Goal: Information Seeking & Learning: Learn about a topic

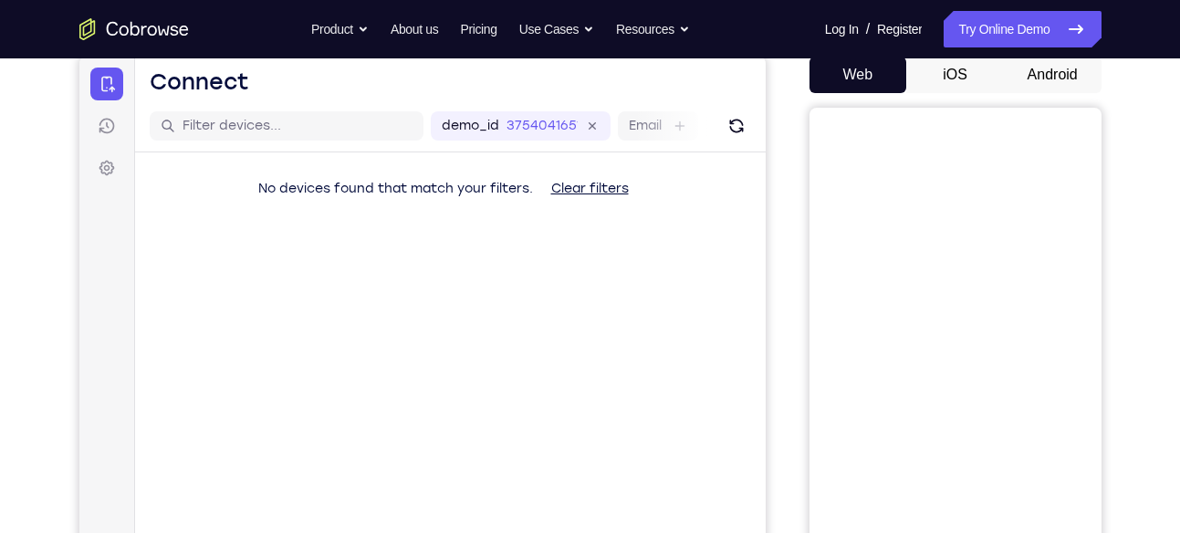
scroll to position [179, 0]
click at [1071, 88] on button "Android" at bounding box center [1053, 76] width 98 height 37
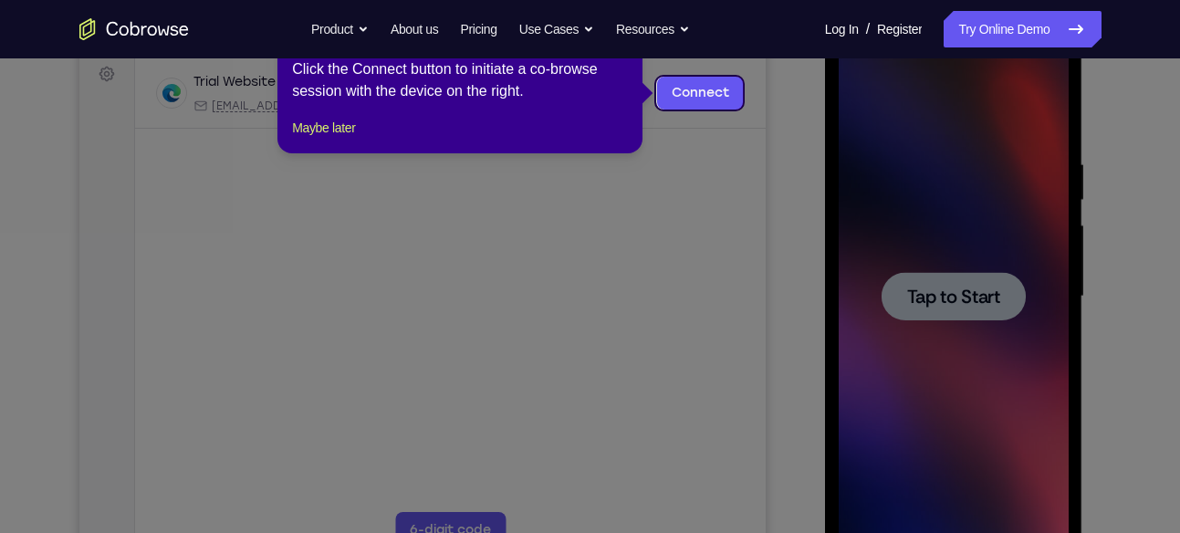
scroll to position [0, 0]
click at [332, 139] on button "Maybe later" at bounding box center [323, 128] width 63 height 22
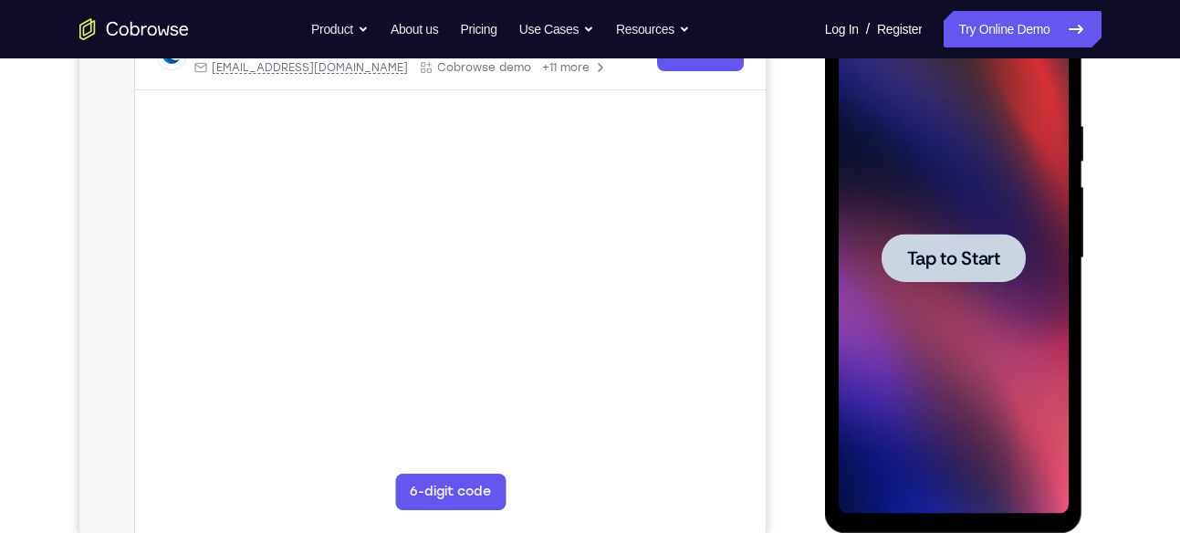
click at [925, 228] on div at bounding box center [954, 258] width 230 height 511
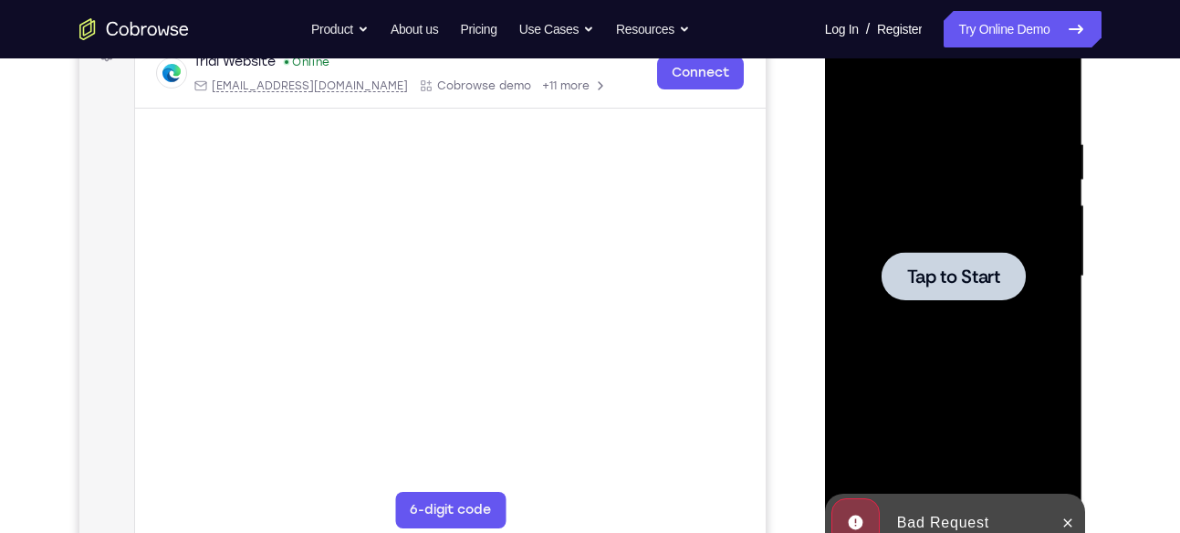
scroll to position [294, 0]
click at [988, 323] on div at bounding box center [954, 277] width 230 height 511
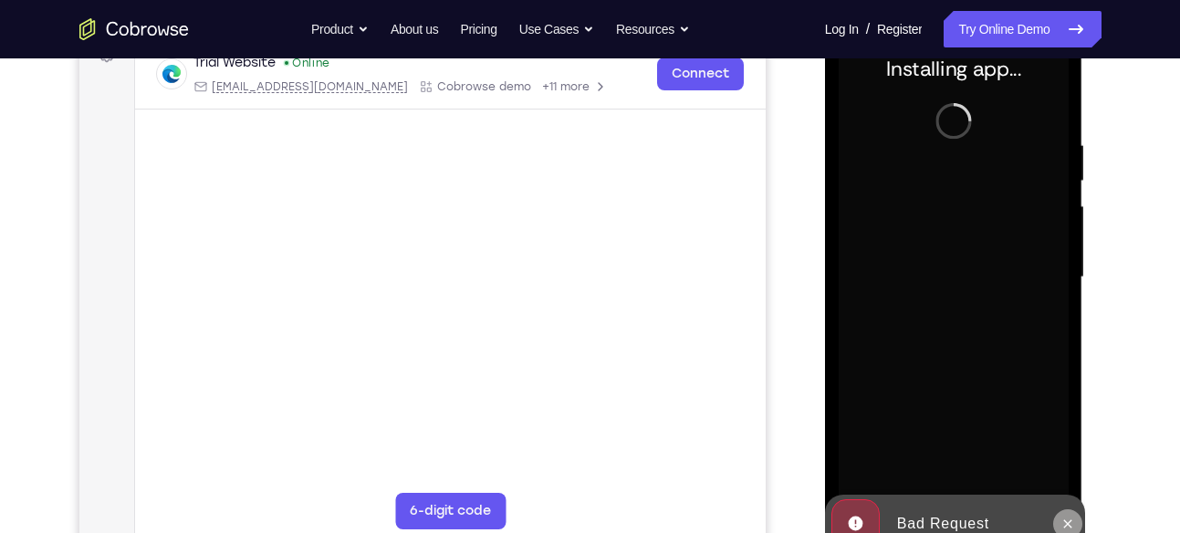
click at [1062, 522] on icon at bounding box center [1068, 524] width 15 height 15
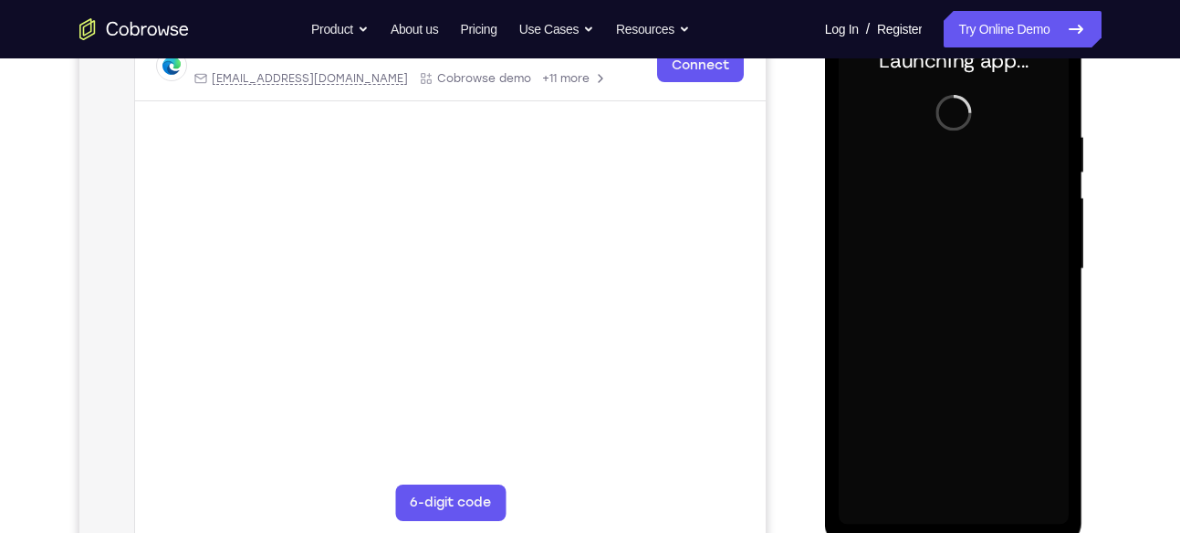
scroll to position [303, 0]
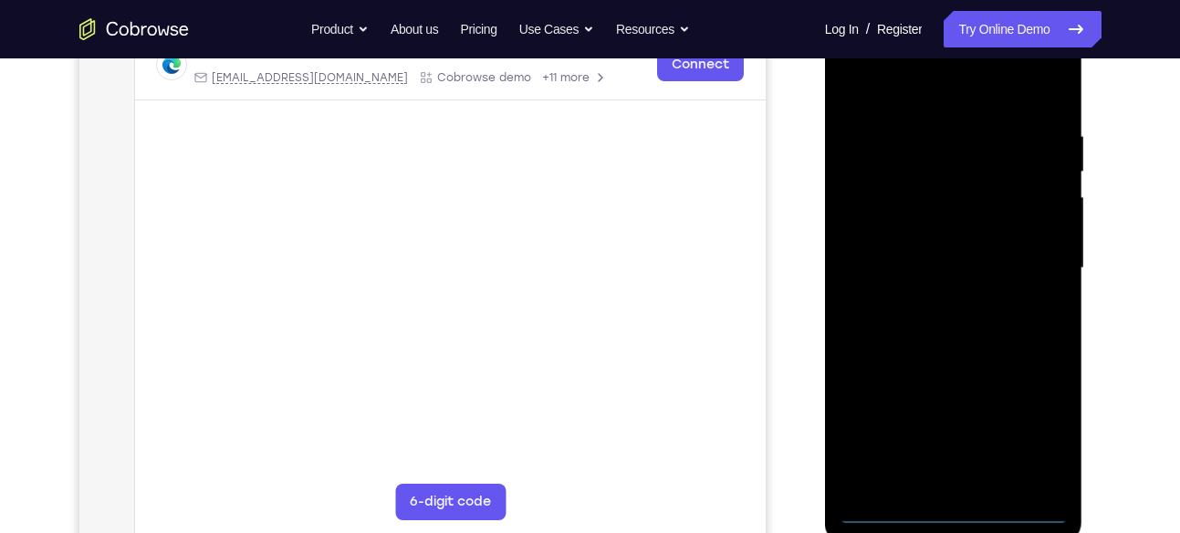
click at [946, 511] on div at bounding box center [954, 268] width 230 height 511
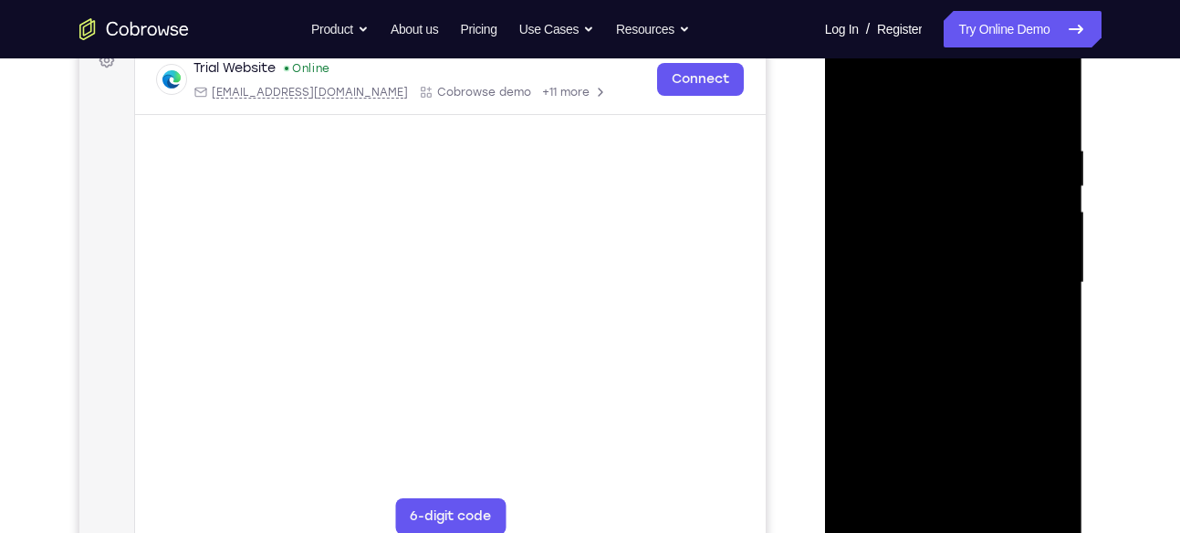
scroll to position [288, 0]
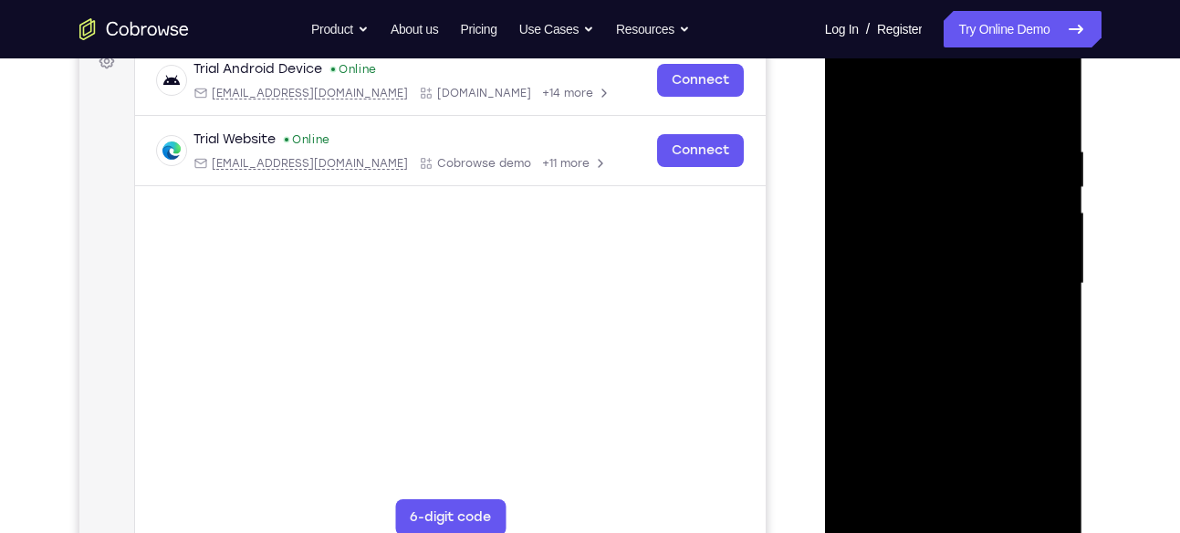
click at [1026, 442] on div at bounding box center [954, 283] width 230 height 511
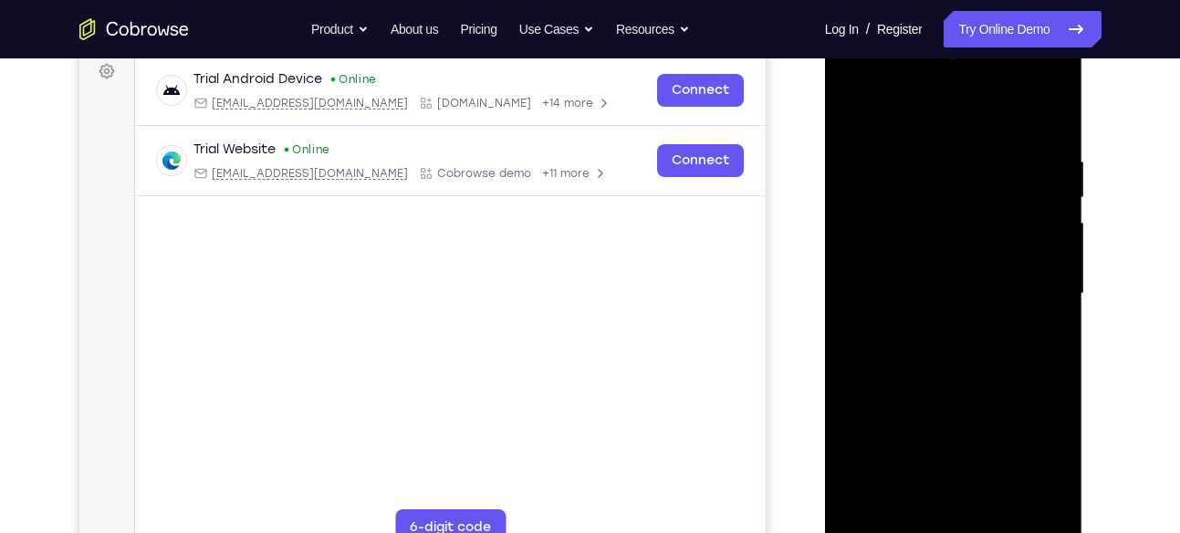
scroll to position [277, 0]
click at [917, 108] on div at bounding box center [954, 294] width 230 height 511
click at [1034, 287] on div at bounding box center [954, 294] width 230 height 511
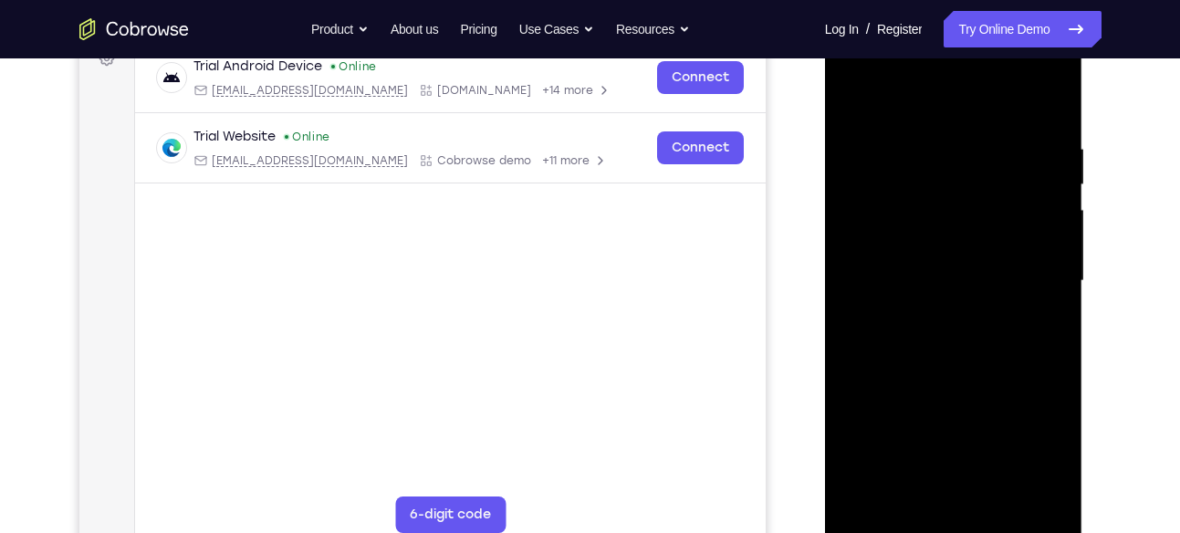
scroll to position [300, 0]
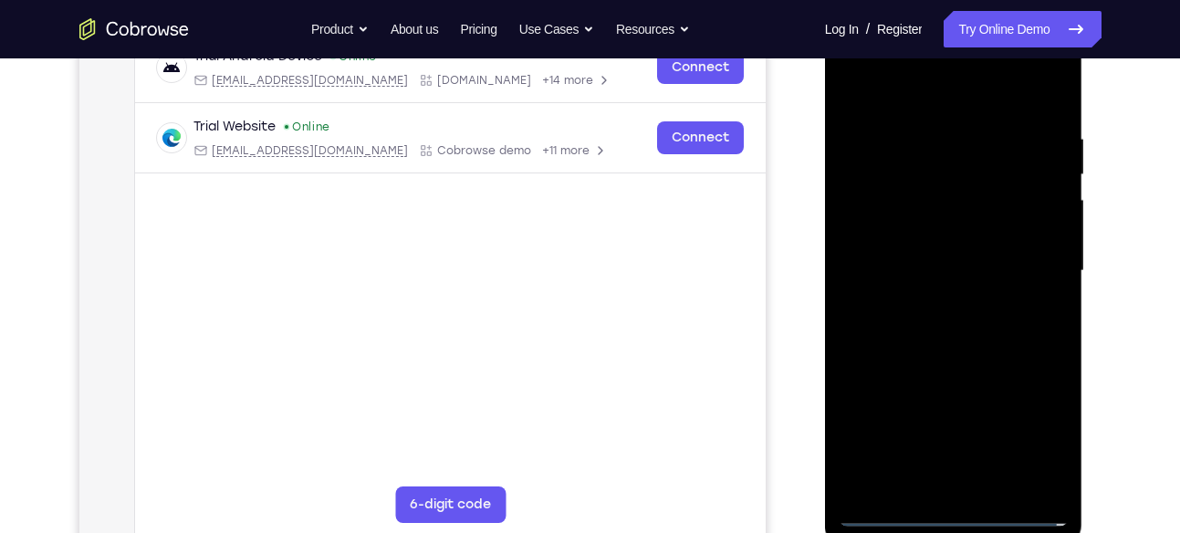
click at [970, 484] on div at bounding box center [954, 271] width 230 height 511
click at [966, 242] on div at bounding box center [954, 271] width 230 height 511
click at [957, 274] on div at bounding box center [954, 271] width 230 height 511
click at [915, 332] on div at bounding box center [954, 271] width 230 height 511
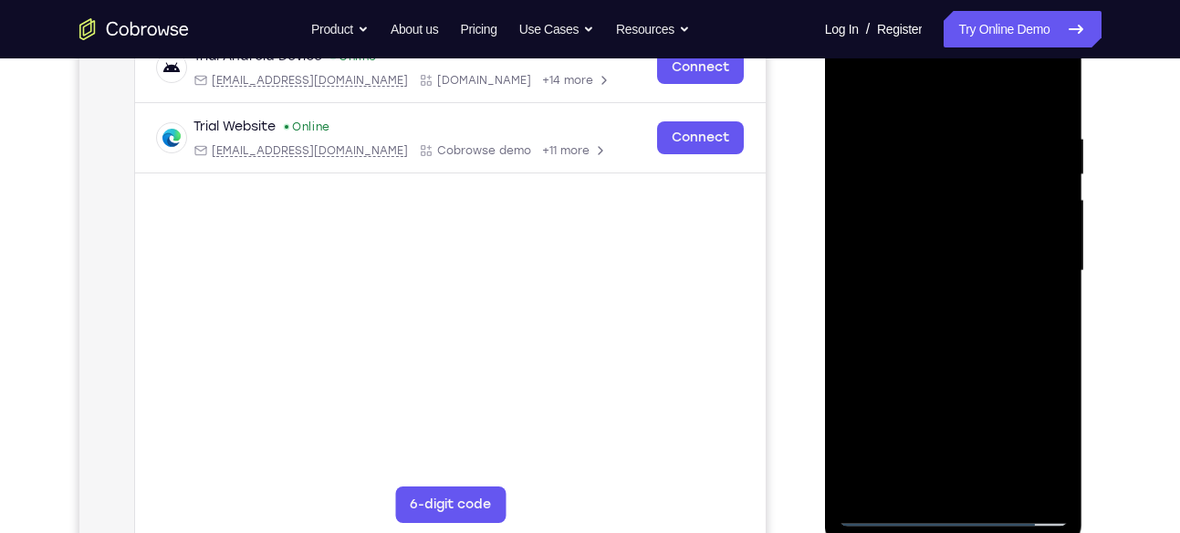
click at [956, 359] on div at bounding box center [954, 271] width 230 height 511
click at [1054, 78] on div at bounding box center [954, 271] width 230 height 511
click at [1006, 110] on div at bounding box center [954, 271] width 230 height 511
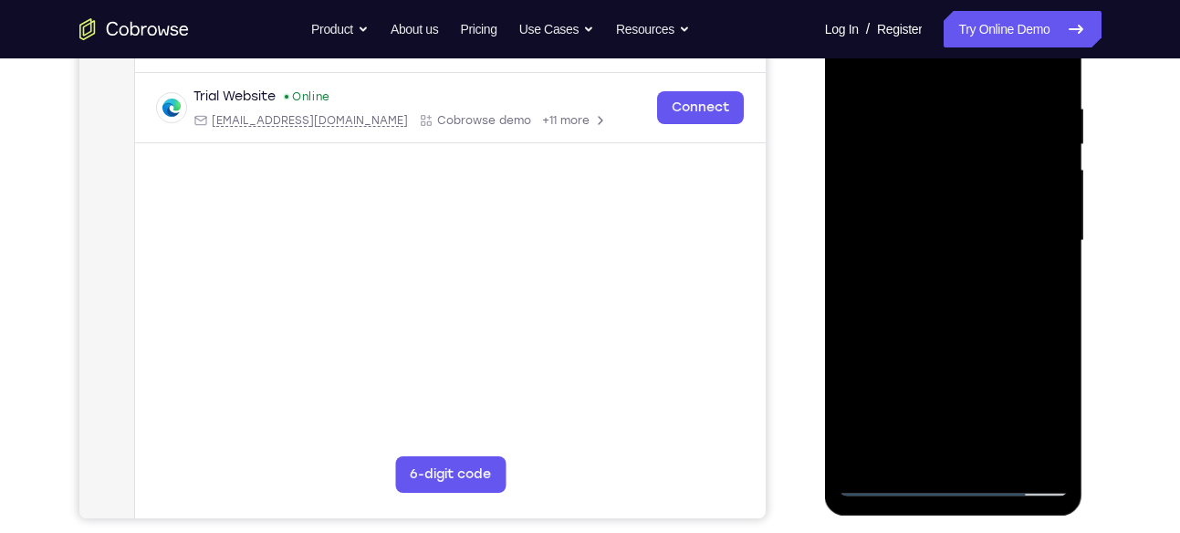
scroll to position [329, 0]
click at [892, 125] on div at bounding box center [954, 241] width 230 height 511
click at [906, 170] on div at bounding box center [954, 241] width 230 height 511
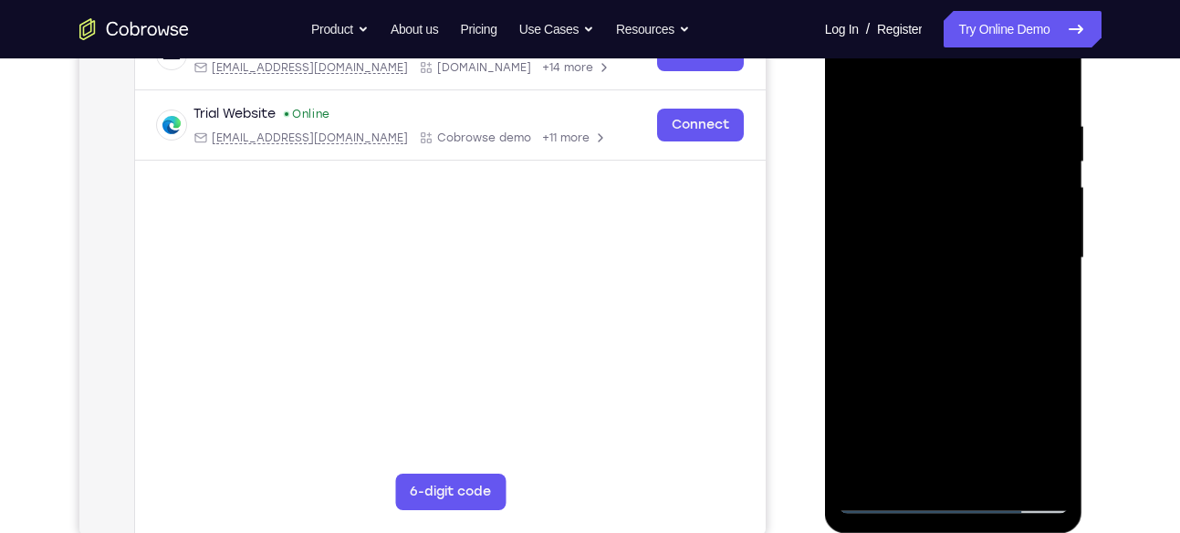
scroll to position [311, 0]
click at [865, 106] on div at bounding box center [954, 260] width 230 height 511
click at [895, 329] on div at bounding box center [954, 260] width 230 height 511
click at [1053, 270] on div at bounding box center [954, 260] width 230 height 511
click at [861, 72] on div at bounding box center [954, 260] width 230 height 511
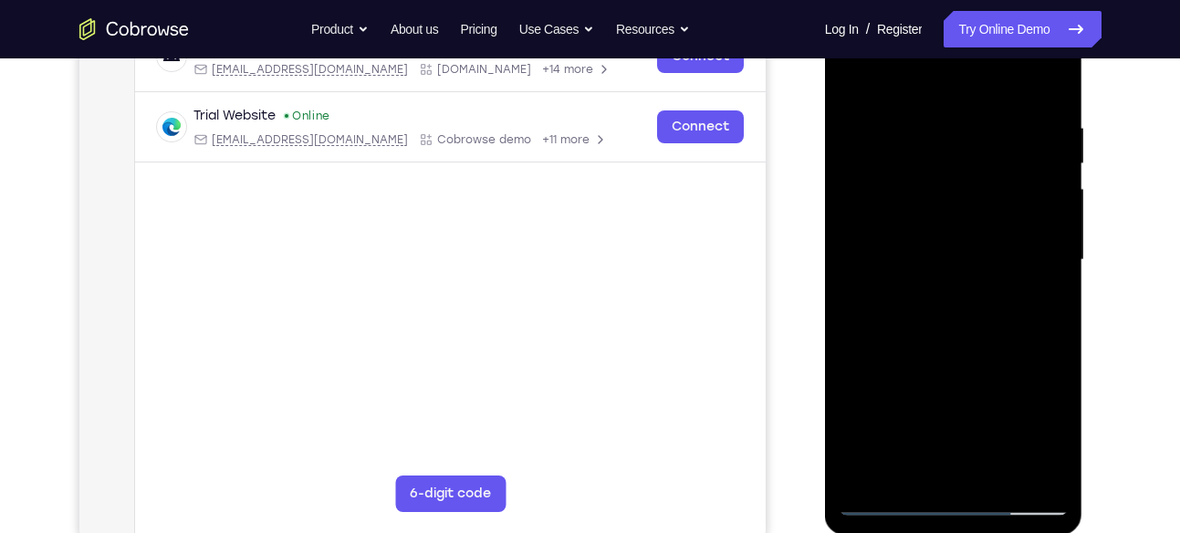
click at [947, 140] on div at bounding box center [954, 260] width 230 height 511
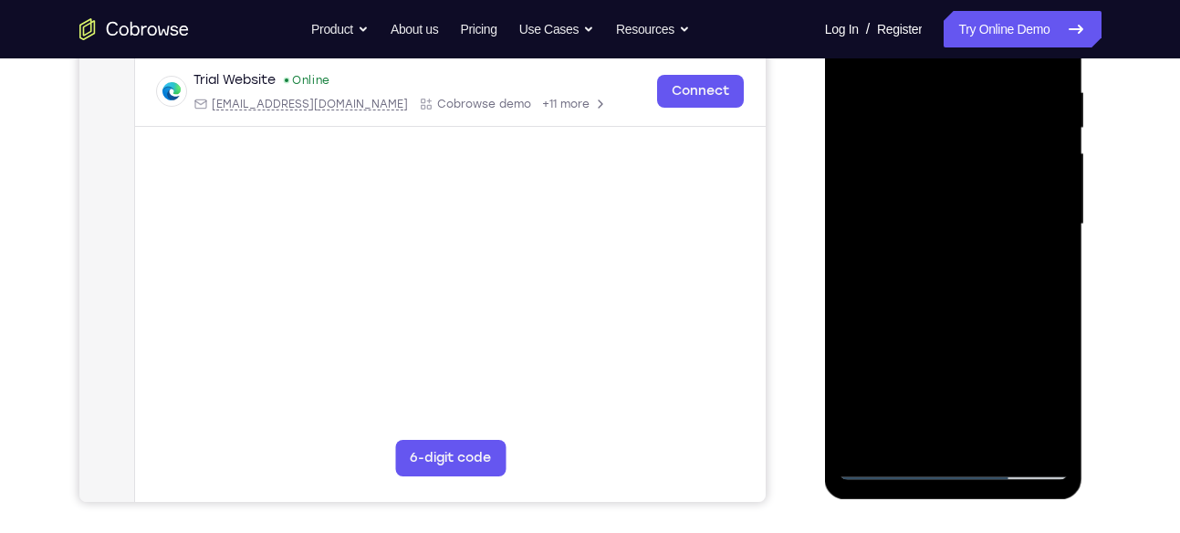
scroll to position [372, 0]
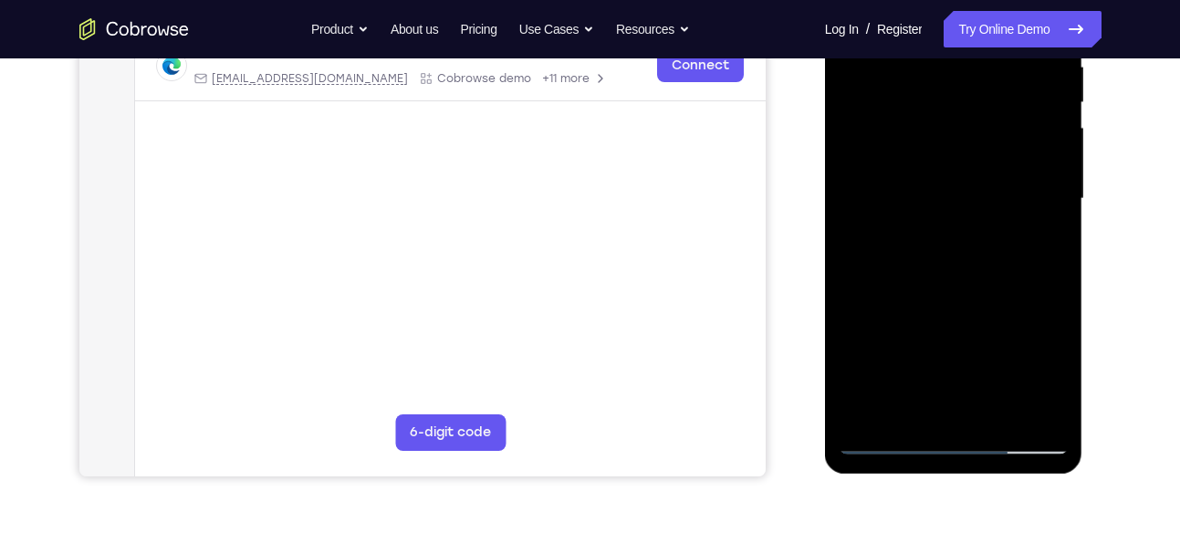
click at [906, 403] on div at bounding box center [954, 198] width 230 height 511
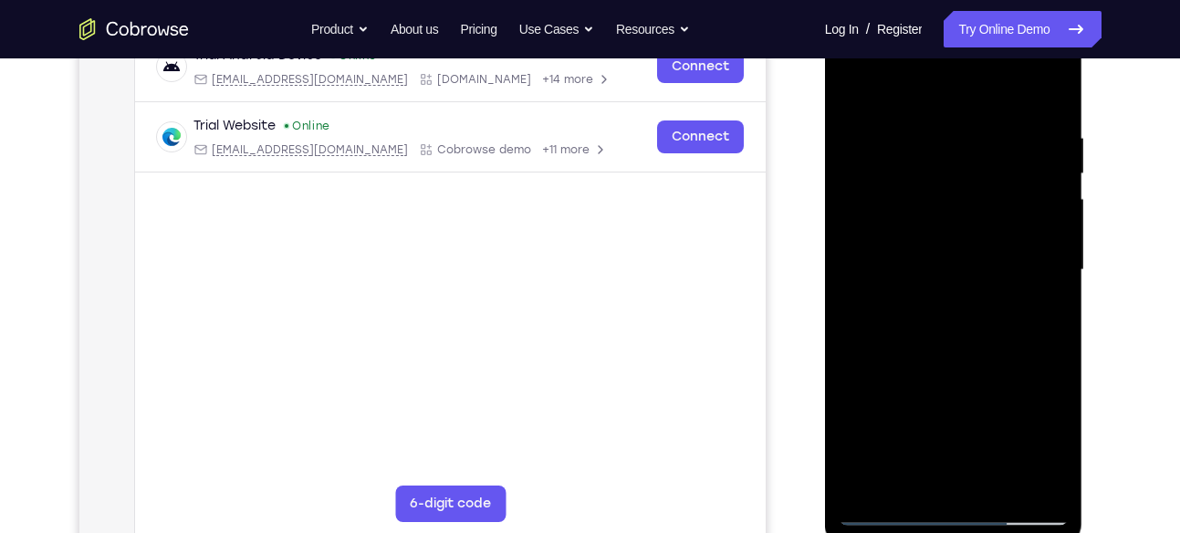
scroll to position [298, 0]
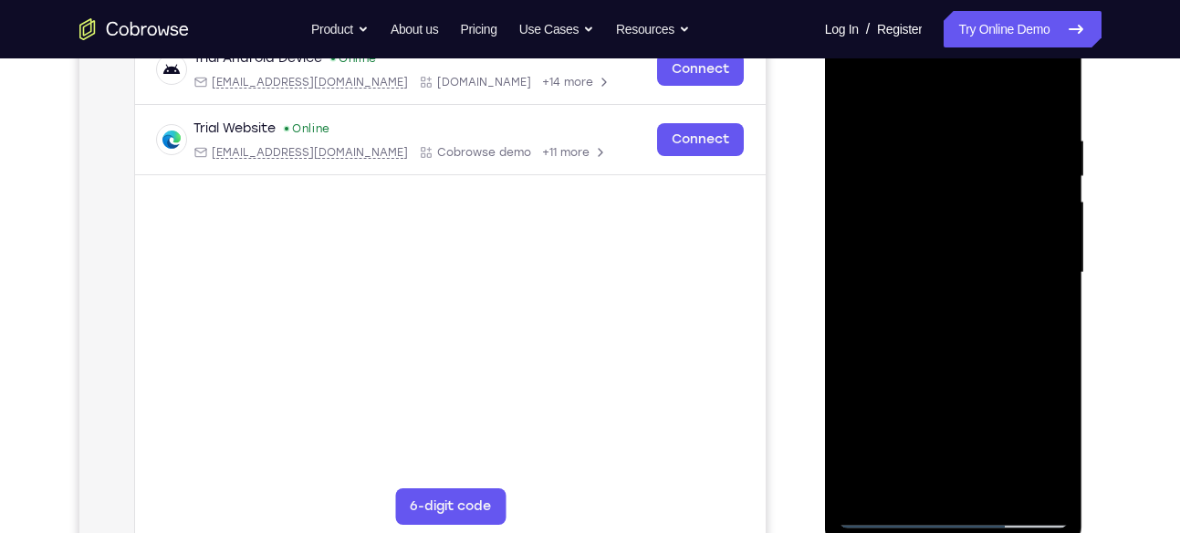
click at [857, 80] on div at bounding box center [954, 272] width 230 height 511
click at [843, 89] on div at bounding box center [954, 272] width 230 height 511
click at [850, 82] on div at bounding box center [954, 272] width 230 height 511
click at [987, 146] on div at bounding box center [954, 272] width 230 height 511
click at [1026, 148] on div at bounding box center [954, 272] width 230 height 511
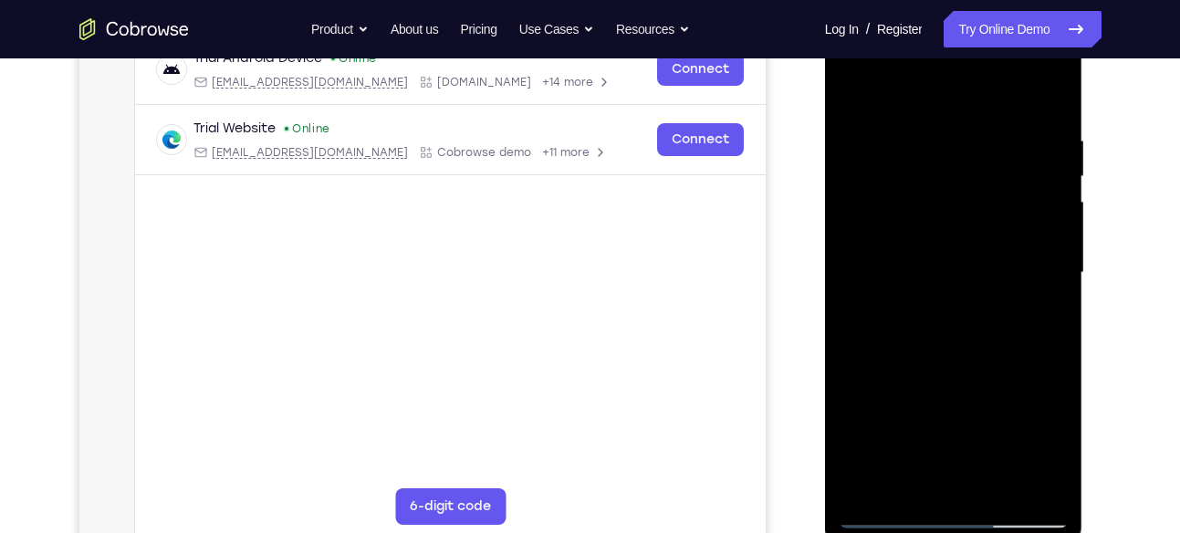
click at [854, 80] on div at bounding box center [954, 272] width 230 height 511
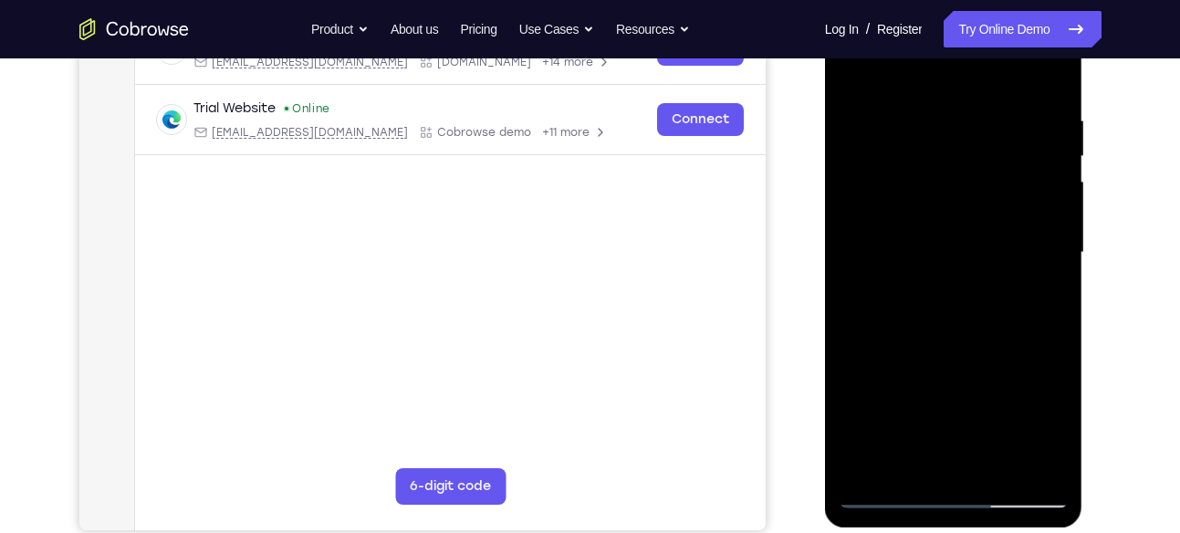
scroll to position [311, 0]
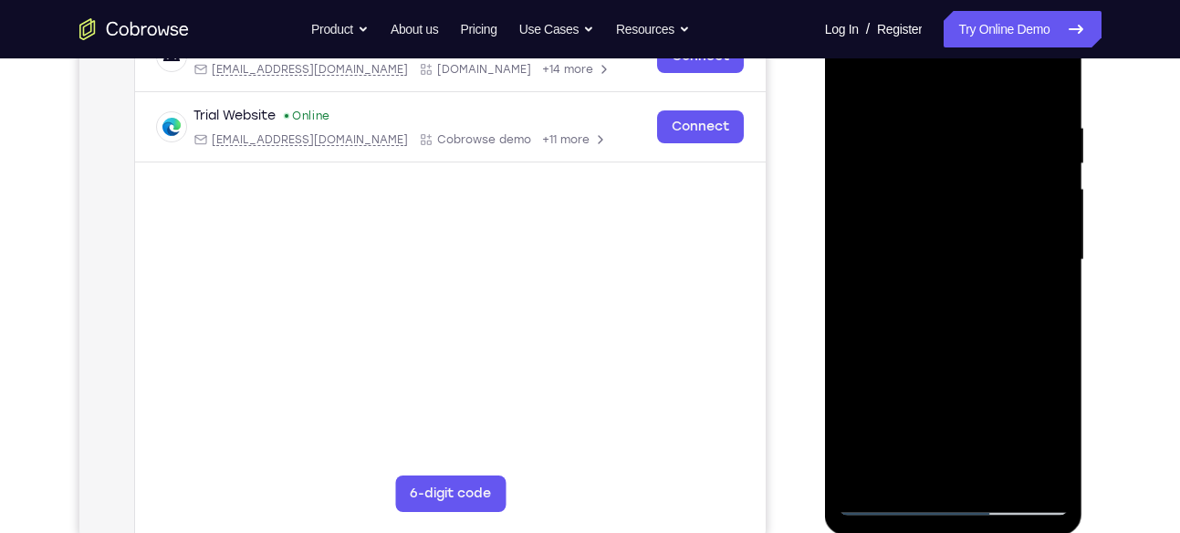
click at [930, 123] on div at bounding box center [954, 260] width 230 height 511
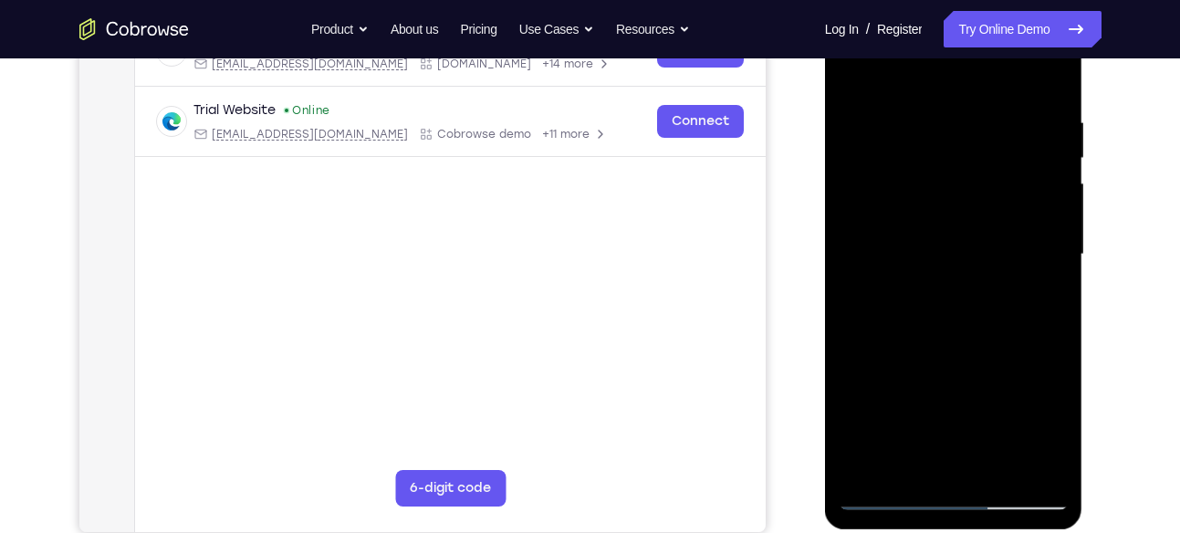
scroll to position [318, 0]
click at [1055, 253] on div at bounding box center [954, 253] width 230 height 511
drag, startPoint x: 873, startPoint y: 248, endPoint x: 1061, endPoint y: 265, distance: 187.8
click at [1061, 265] on div at bounding box center [954, 253] width 230 height 511
click at [1057, 263] on div at bounding box center [954, 253] width 230 height 511
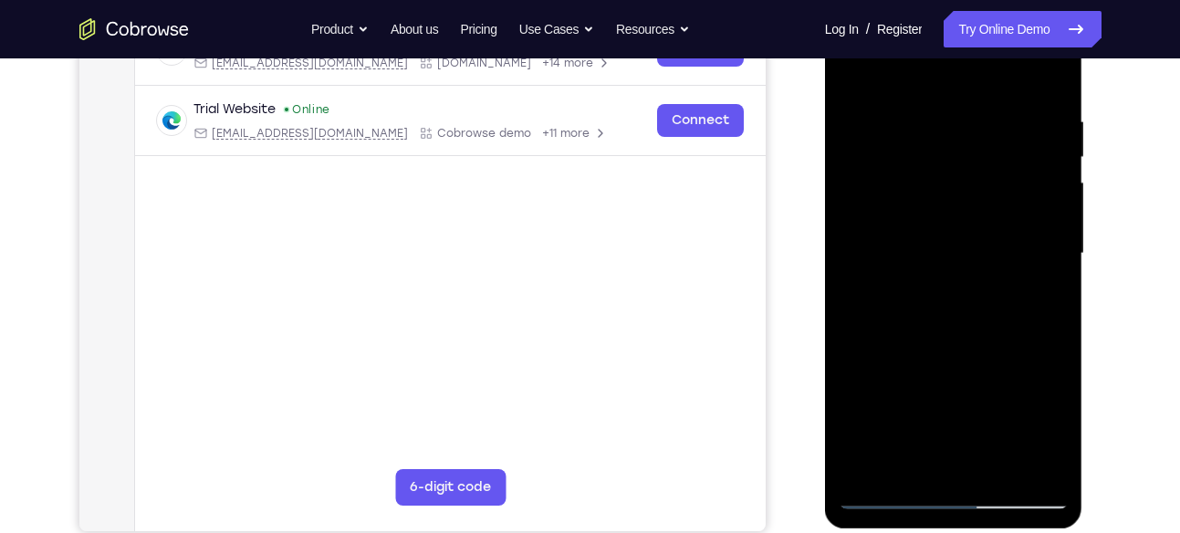
click at [1057, 263] on div at bounding box center [954, 253] width 230 height 511
drag, startPoint x: 851, startPoint y: 278, endPoint x: 1012, endPoint y: 298, distance: 162.7
click at [1012, 298] on div at bounding box center [954, 253] width 230 height 511
click at [860, 264] on div at bounding box center [954, 253] width 230 height 511
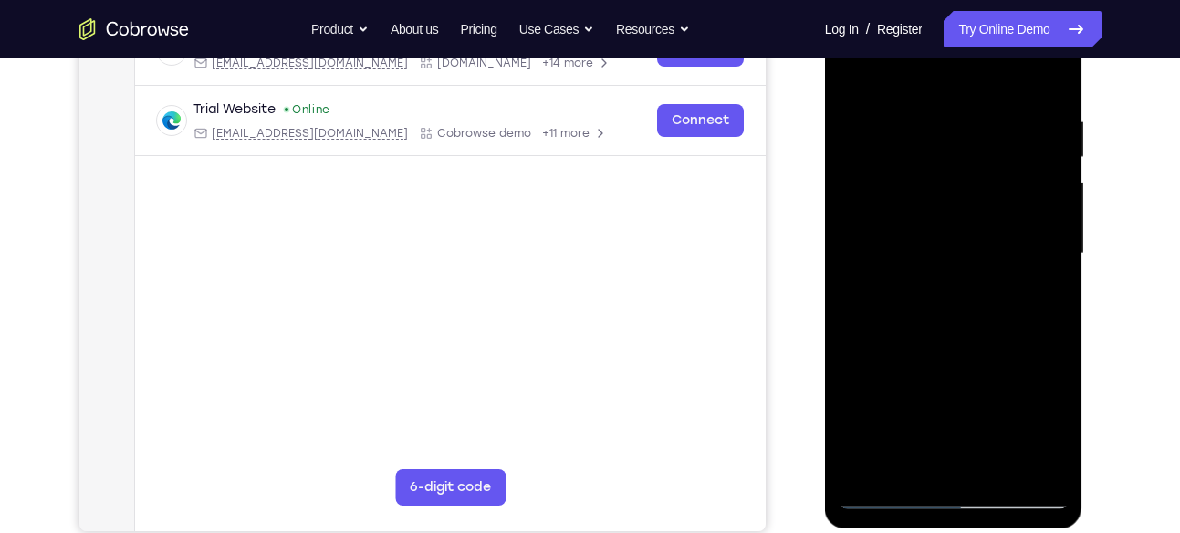
drag, startPoint x: 962, startPoint y: 326, endPoint x: 987, endPoint y: 331, distance: 25.2
click at [987, 331] on div at bounding box center [954, 253] width 230 height 511
drag, startPoint x: 1012, startPoint y: 256, endPoint x: 861, endPoint y: 260, distance: 151.6
click at [861, 260] on div at bounding box center [954, 253] width 230 height 511
click at [1051, 267] on div at bounding box center [954, 253] width 230 height 511
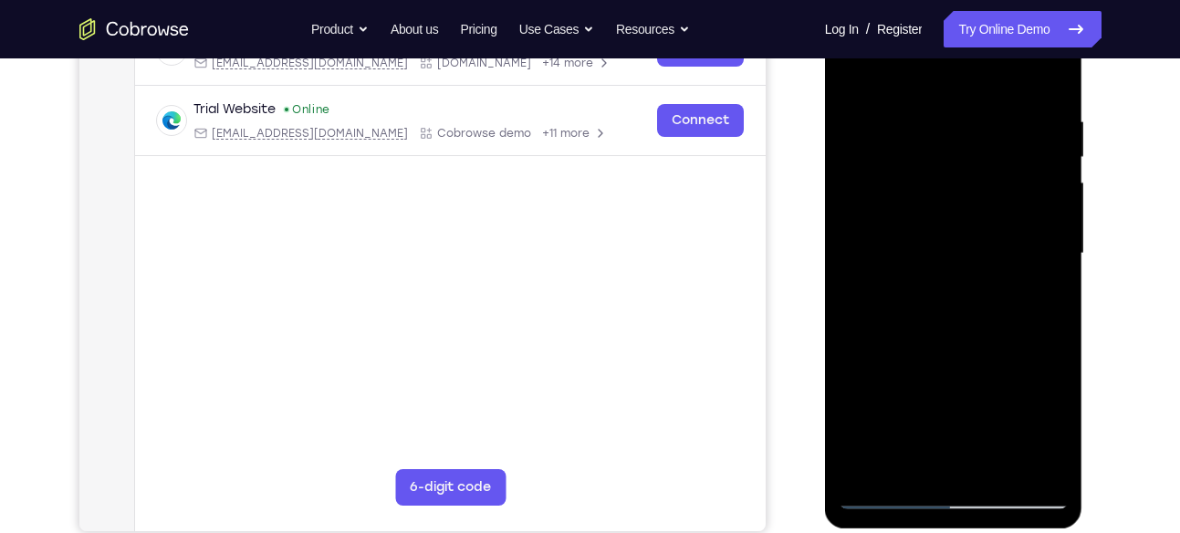
click at [1051, 267] on div at bounding box center [954, 253] width 230 height 511
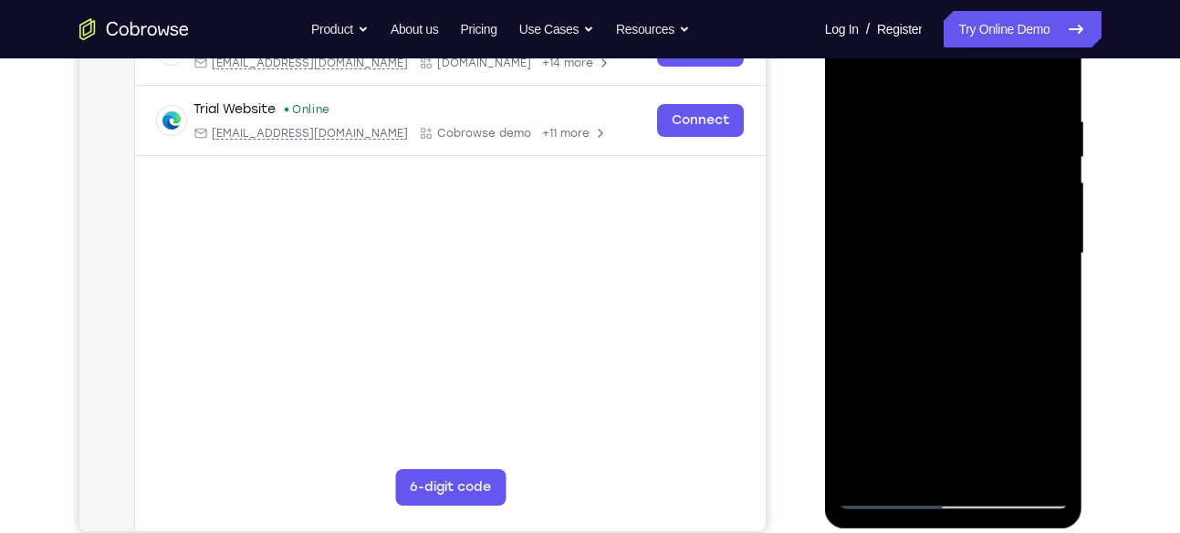
click at [1051, 267] on div at bounding box center [954, 253] width 230 height 511
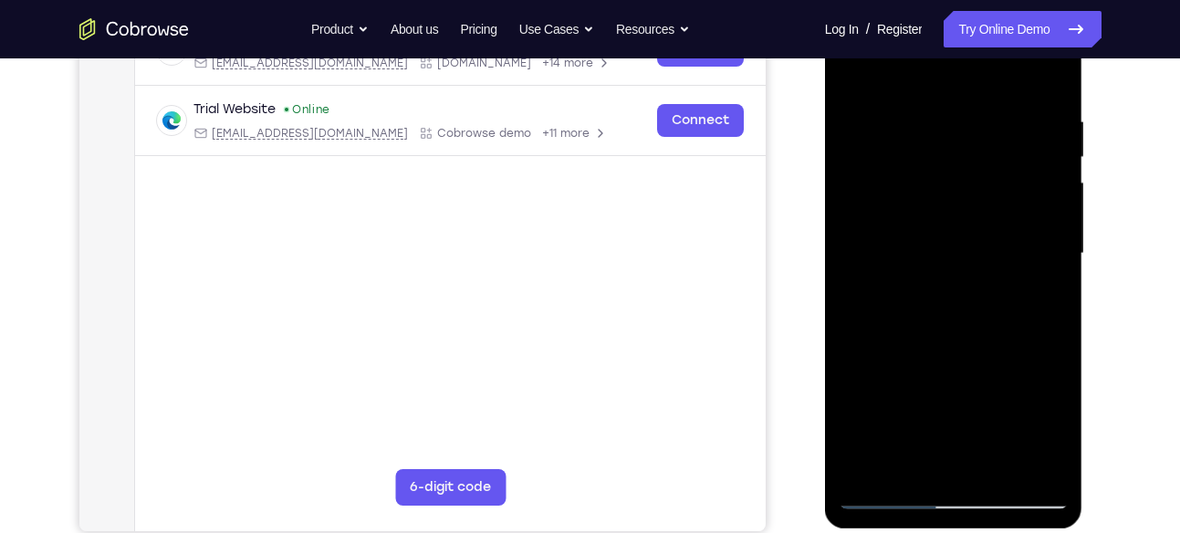
click at [1051, 267] on div at bounding box center [954, 253] width 230 height 511
click at [1051, 75] on div at bounding box center [954, 253] width 230 height 511
click at [1034, 98] on div at bounding box center [954, 253] width 230 height 511
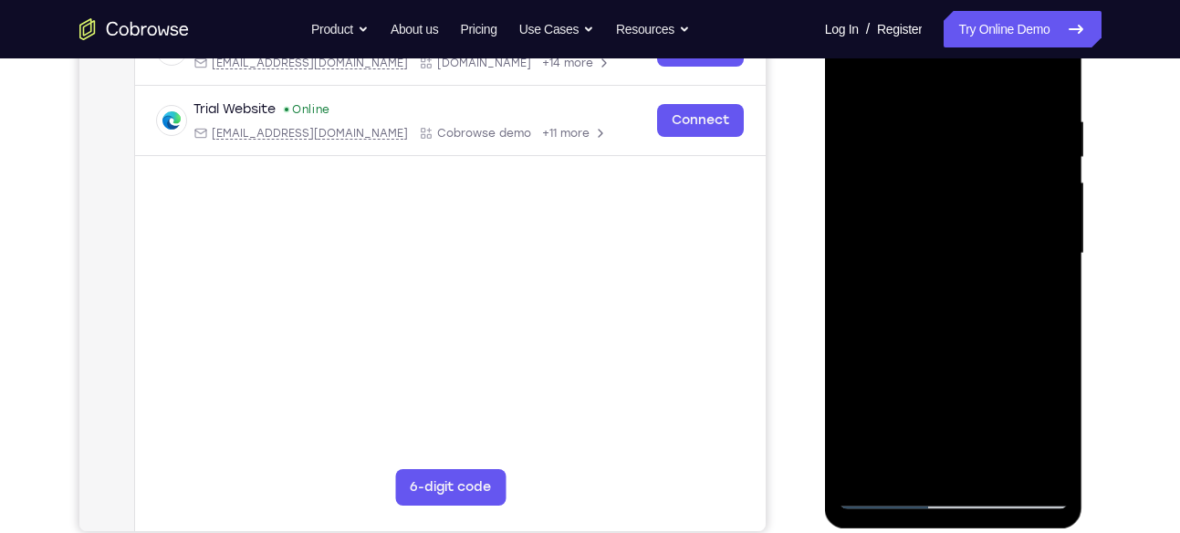
click at [953, 455] on div at bounding box center [954, 253] width 230 height 511
click at [978, 270] on div at bounding box center [954, 253] width 230 height 511
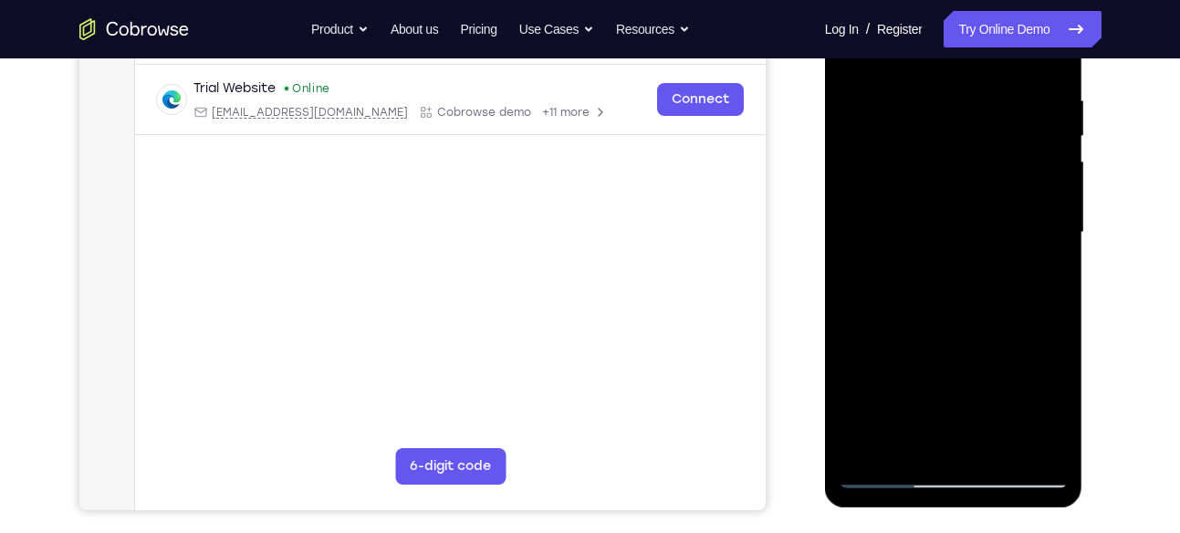
scroll to position [341, 0]
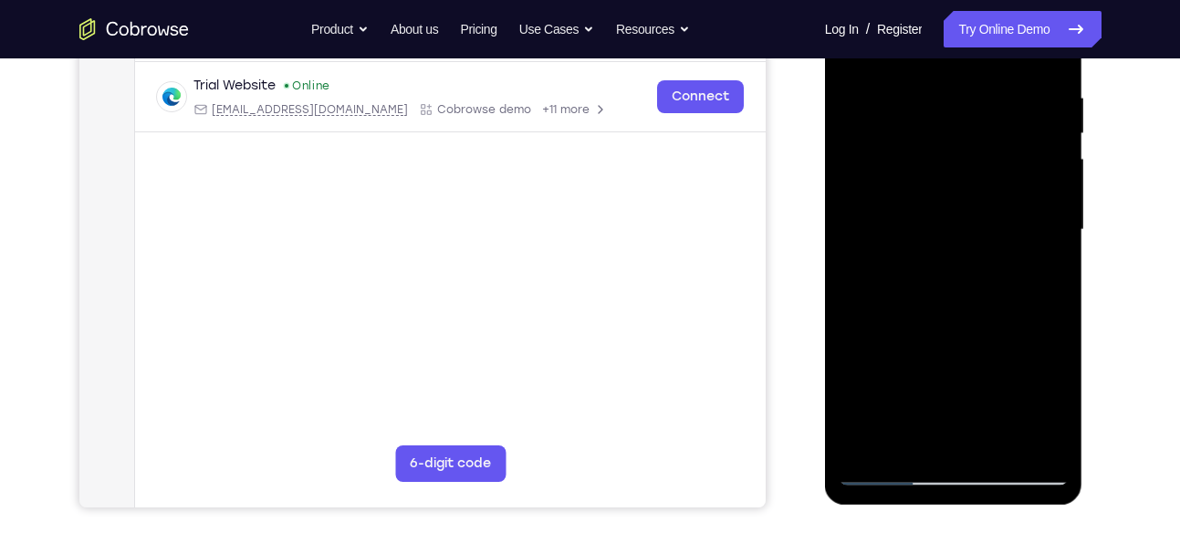
click at [992, 440] on div at bounding box center [954, 229] width 230 height 511
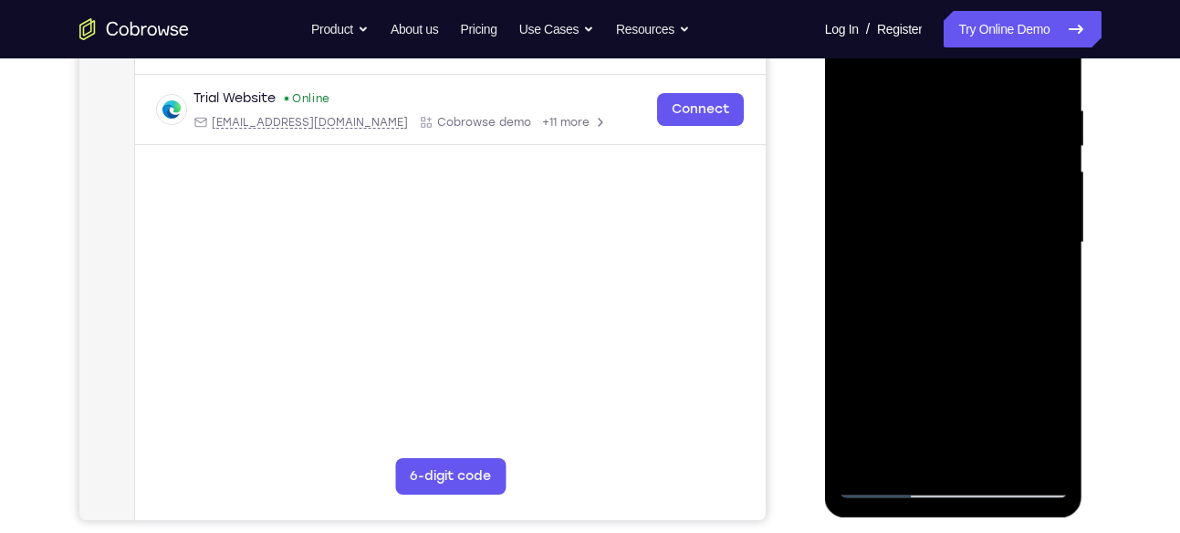
scroll to position [331, 0]
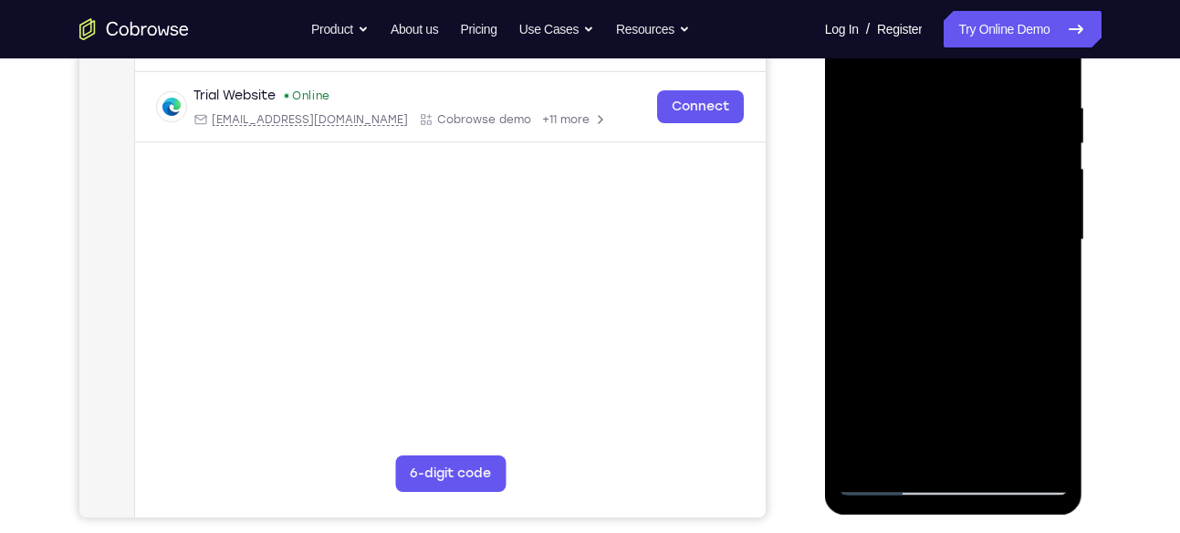
click at [1032, 450] on div at bounding box center [954, 239] width 230 height 511
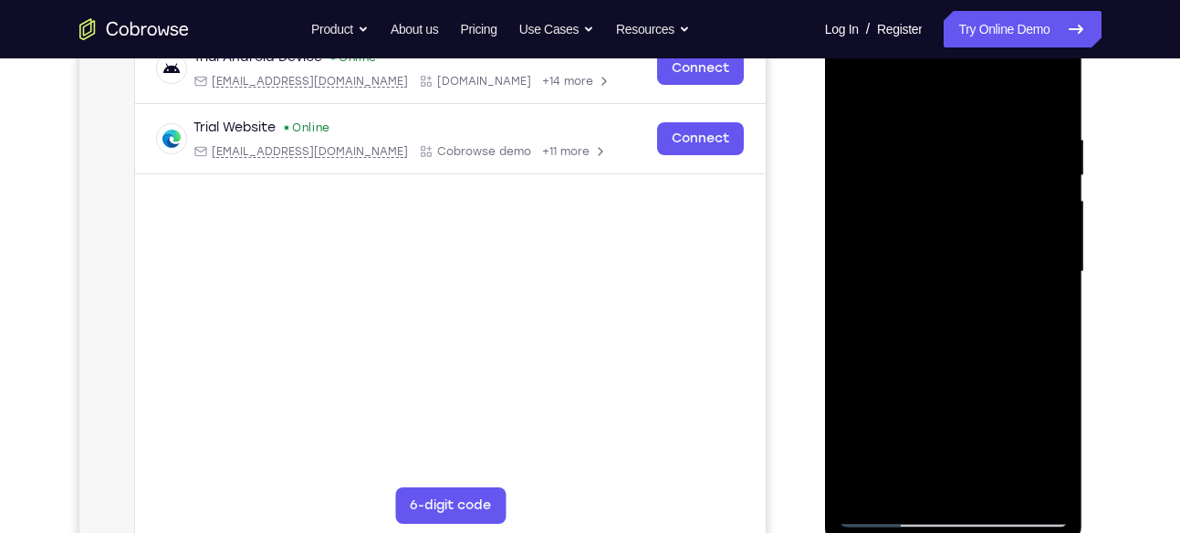
scroll to position [295, 0]
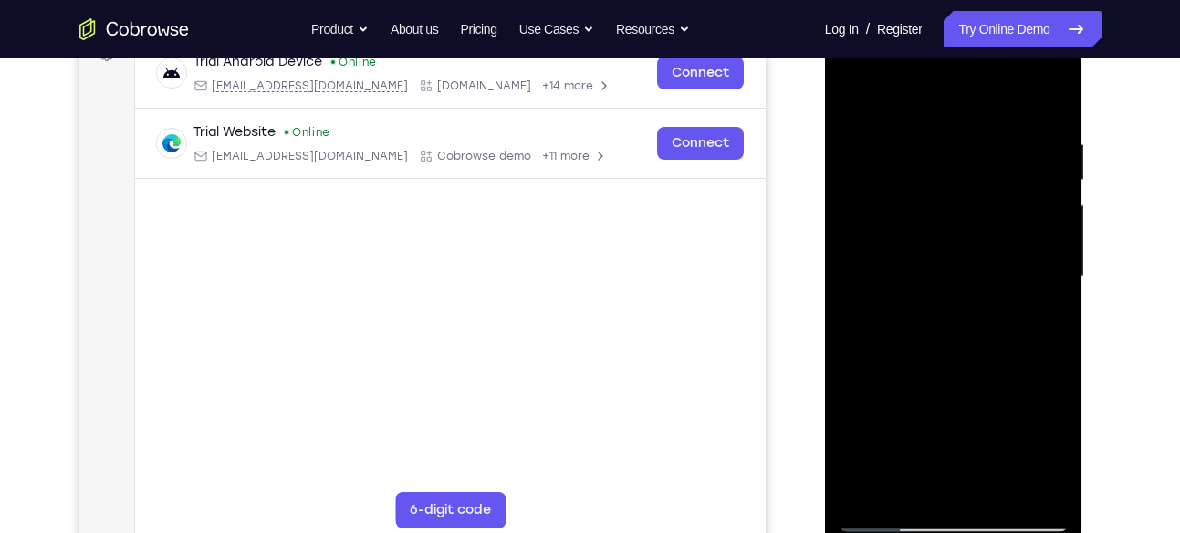
click at [1048, 102] on div at bounding box center [954, 276] width 230 height 511
click at [1045, 103] on div at bounding box center [954, 276] width 230 height 511
drag, startPoint x: 910, startPoint y: 392, endPoint x: 939, endPoint y: 118, distance: 276.3
click at [939, 118] on div at bounding box center [954, 276] width 230 height 511
click at [936, 142] on div at bounding box center [954, 276] width 230 height 511
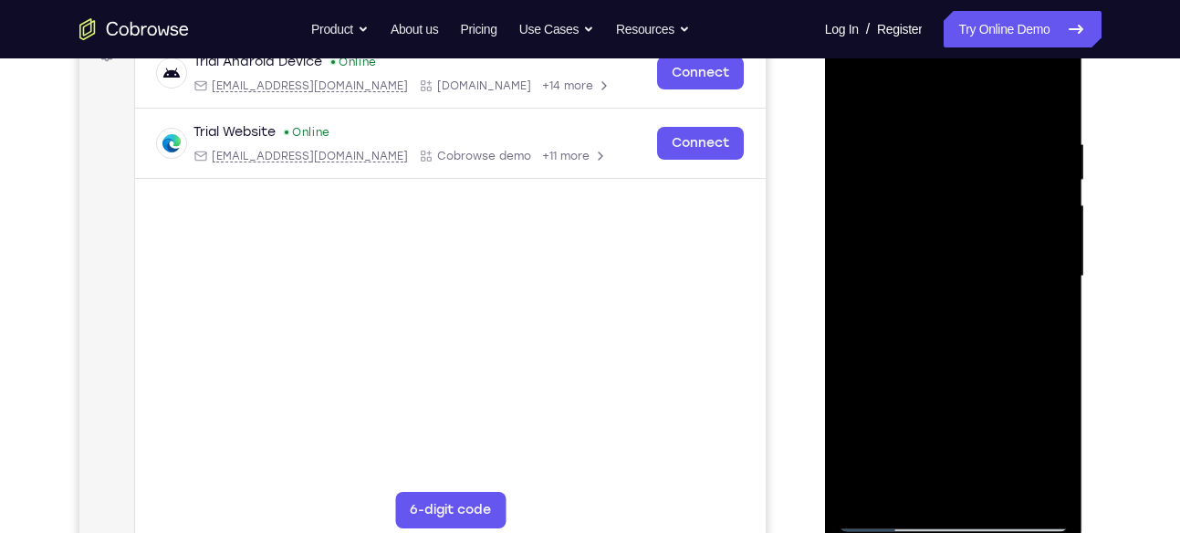
click at [936, 142] on div at bounding box center [954, 276] width 230 height 511
drag, startPoint x: 976, startPoint y: 402, endPoint x: 983, endPoint y: 177, distance: 224.6
click at [983, 177] on div at bounding box center [954, 276] width 230 height 511
click at [990, 291] on div at bounding box center [954, 276] width 230 height 511
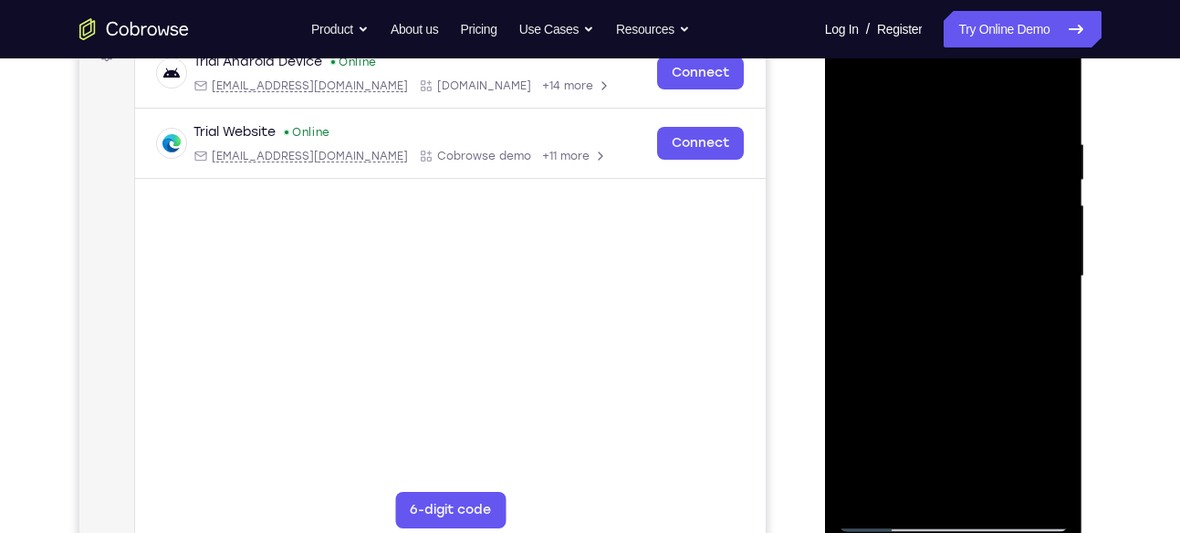
click at [1054, 174] on div at bounding box center [954, 276] width 230 height 511
drag, startPoint x: 1022, startPoint y: 200, endPoint x: 1027, endPoint y: 272, distance: 72.2
click at [1027, 272] on div at bounding box center [954, 276] width 230 height 511
drag, startPoint x: 990, startPoint y: 188, endPoint x: 990, endPoint y: 293, distance: 105.0
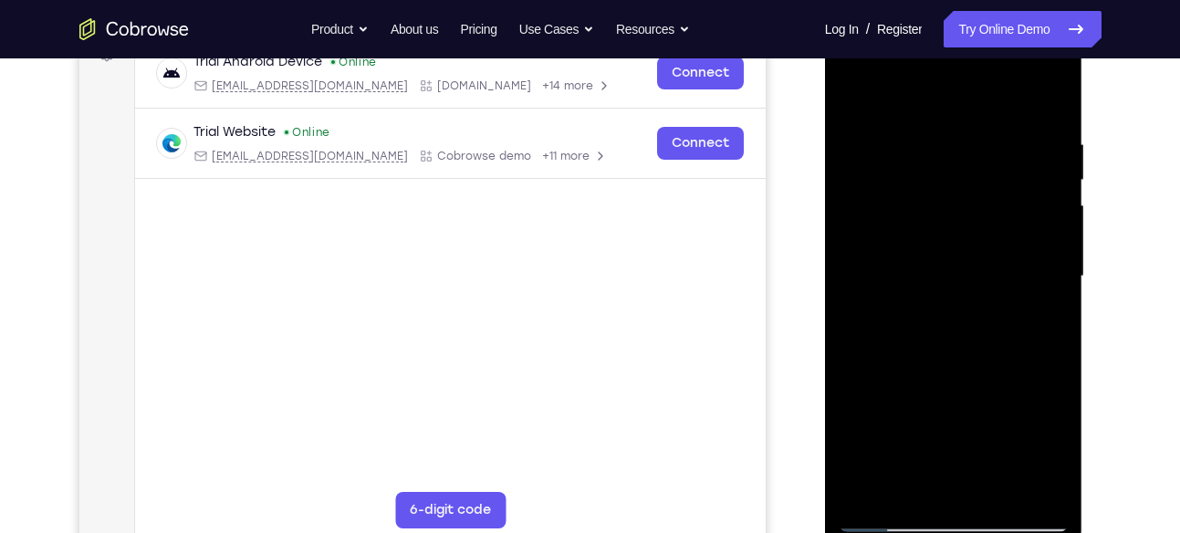
click at [990, 293] on div at bounding box center [954, 276] width 230 height 511
drag, startPoint x: 1002, startPoint y: 392, endPoint x: 978, endPoint y: 66, distance: 327.6
click at [978, 66] on div at bounding box center [954, 276] width 230 height 511
drag, startPoint x: 979, startPoint y: 391, endPoint x: 978, endPoint y: 79, distance: 311.2
click at [978, 79] on div at bounding box center [954, 276] width 230 height 511
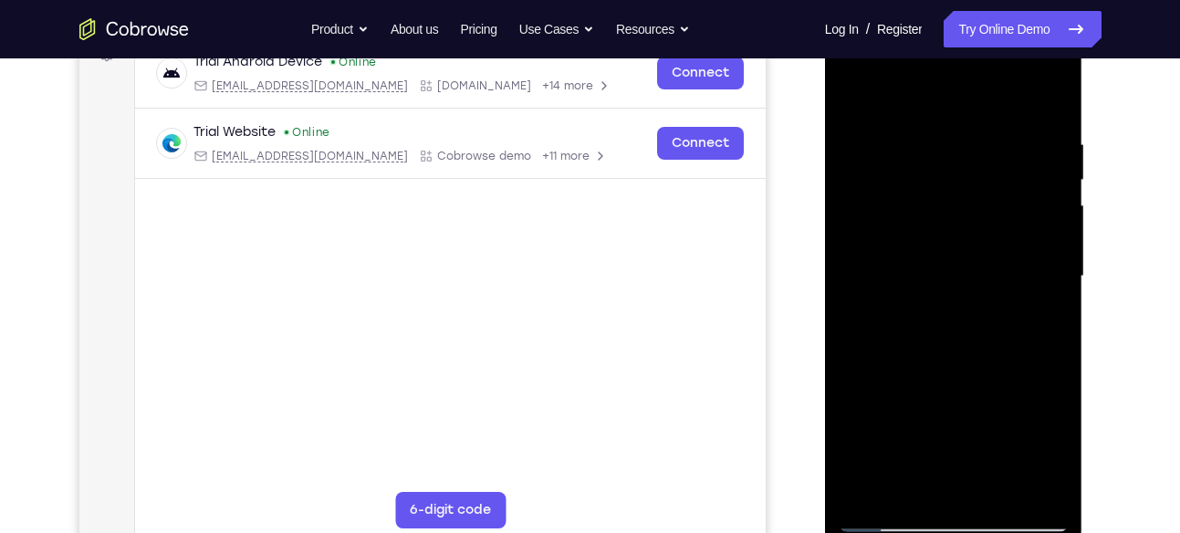
drag, startPoint x: 970, startPoint y: 404, endPoint x: 973, endPoint y: 141, distance: 263.8
click at [973, 141] on div at bounding box center [954, 276] width 230 height 511
drag, startPoint x: 973, startPoint y: 366, endPoint x: 1005, endPoint y: 59, distance: 308.3
click at [1005, 59] on div at bounding box center [954, 276] width 230 height 511
drag, startPoint x: 991, startPoint y: 404, endPoint x: 989, endPoint y: 95, distance: 309.4
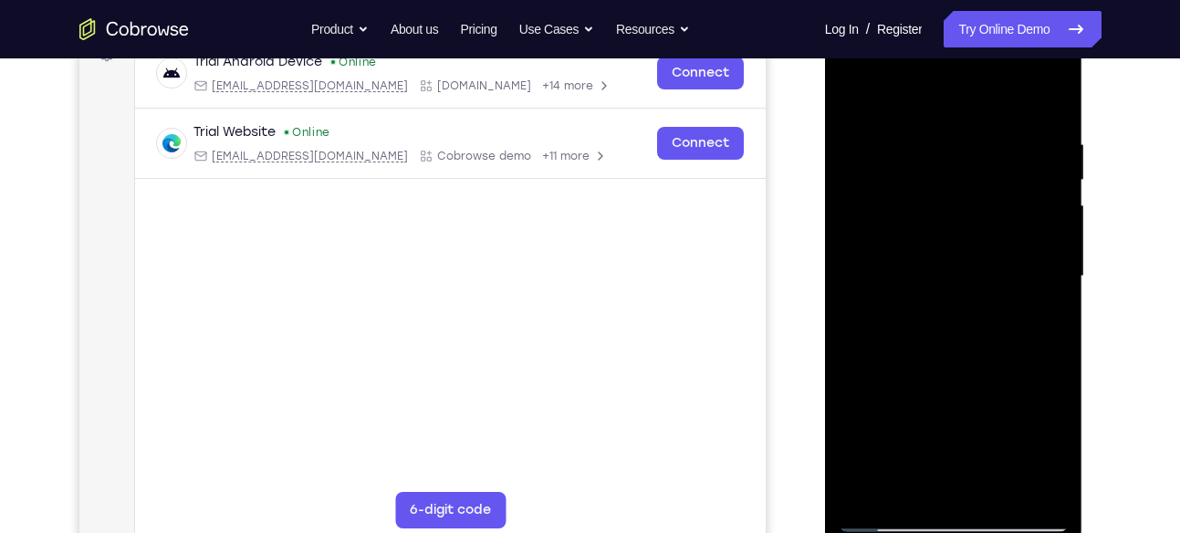
click at [989, 95] on div at bounding box center [954, 276] width 230 height 511
drag, startPoint x: 999, startPoint y: 416, endPoint x: 957, endPoint y: 84, distance: 334.9
click at [957, 84] on div at bounding box center [954, 276] width 230 height 511
drag, startPoint x: 992, startPoint y: 371, endPoint x: 965, endPoint y: 81, distance: 291.5
click at [965, 81] on div at bounding box center [954, 276] width 230 height 511
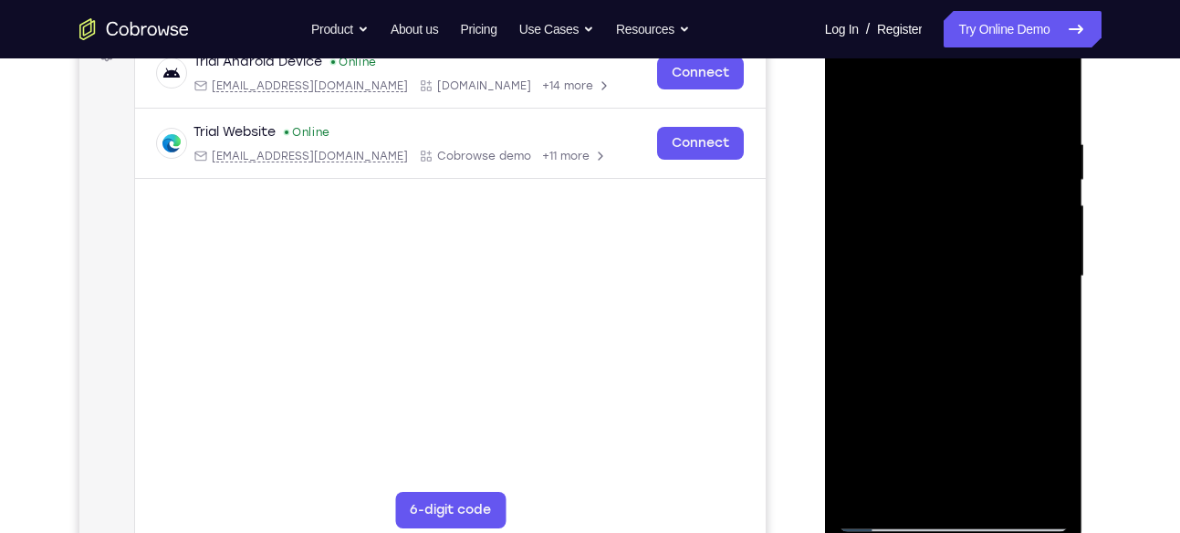
drag, startPoint x: 979, startPoint y: 414, endPoint x: 983, endPoint y: 189, distance: 225.5
click at [983, 189] on div at bounding box center [954, 276] width 230 height 511
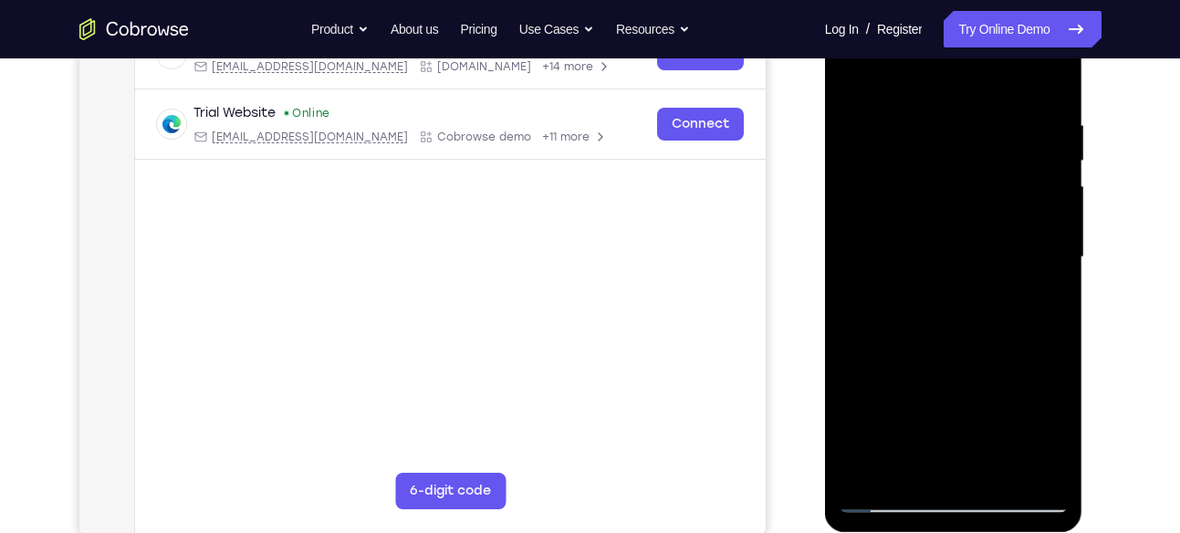
scroll to position [319, 0]
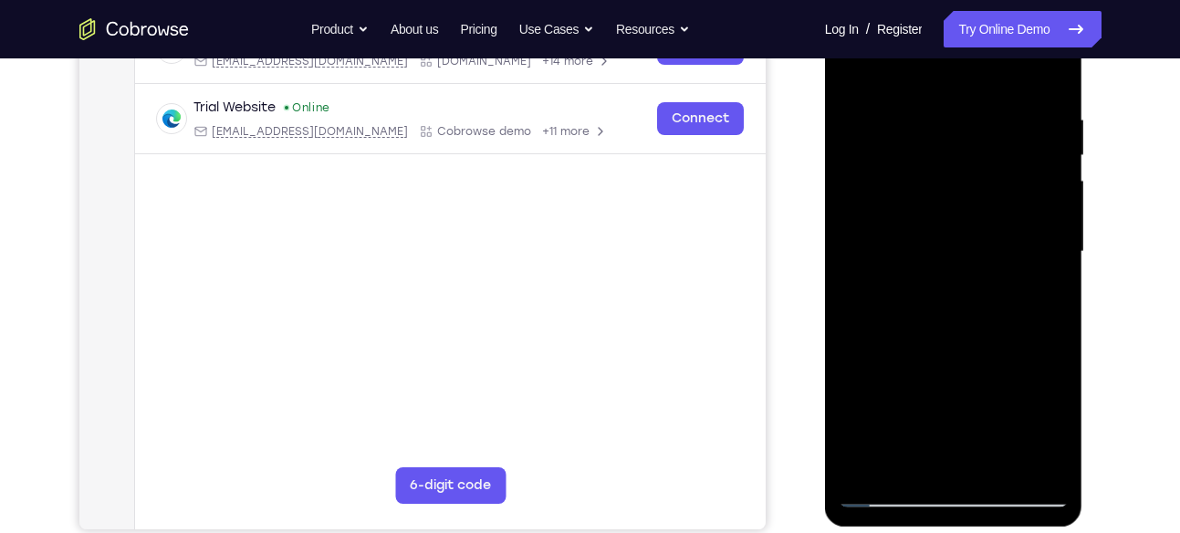
click at [870, 466] on div at bounding box center [954, 251] width 230 height 511
drag, startPoint x: 959, startPoint y: 150, endPoint x: 982, endPoint y: 375, distance: 226.6
click at [982, 375] on div at bounding box center [954, 251] width 230 height 511
click at [943, 94] on div at bounding box center [954, 251] width 230 height 511
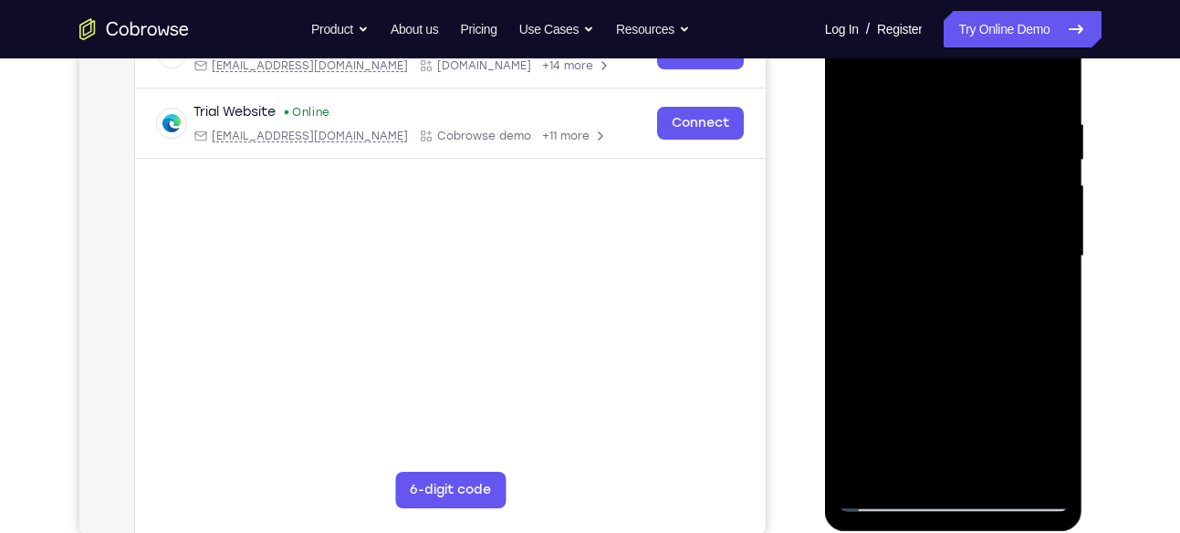
click at [1060, 305] on div at bounding box center [954, 256] width 230 height 511
click at [1057, 291] on div at bounding box center [954, 256] width 230 height 511
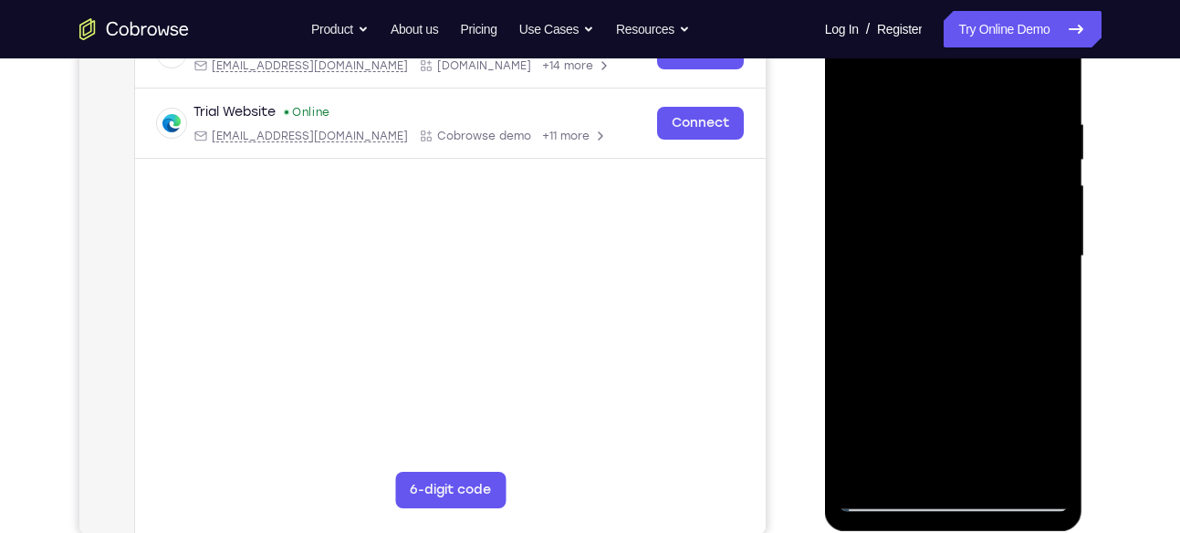
click at [1057, 291] on div at bounding box center [954, 256] width 230 height 511
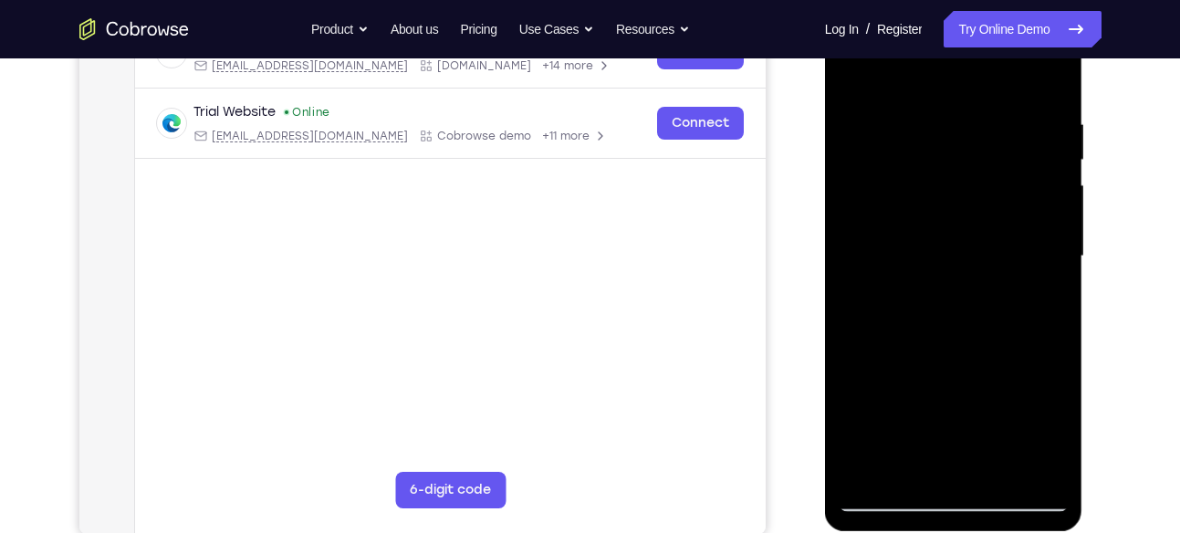
click at [1057, 291] on div at bounding box center [954, 256] width 230 height 511
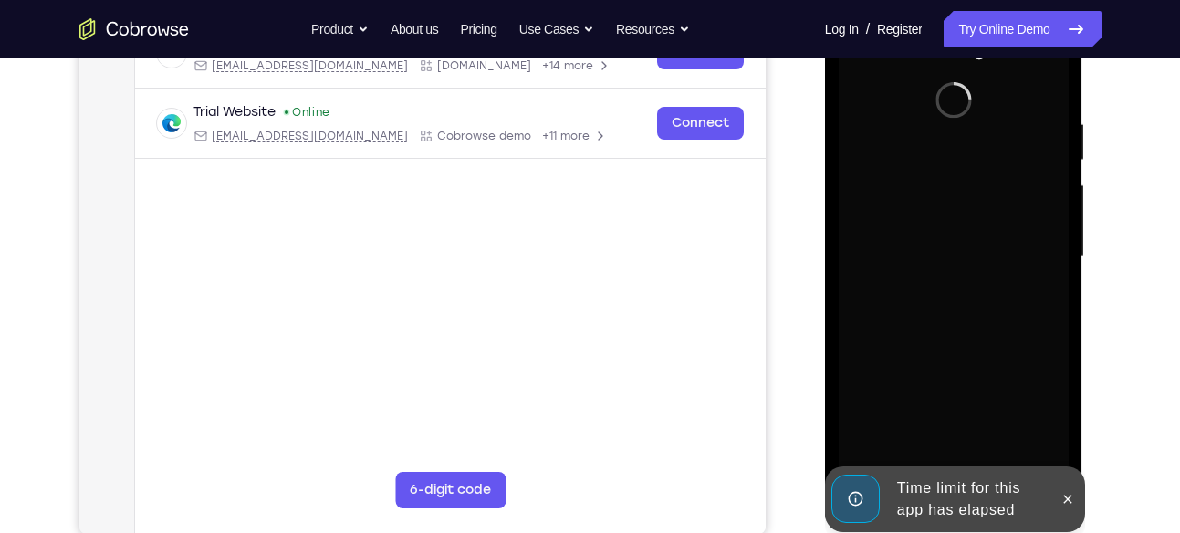
click at [1057, 291] on div at bounding box center [954, 256] width 230 height 511
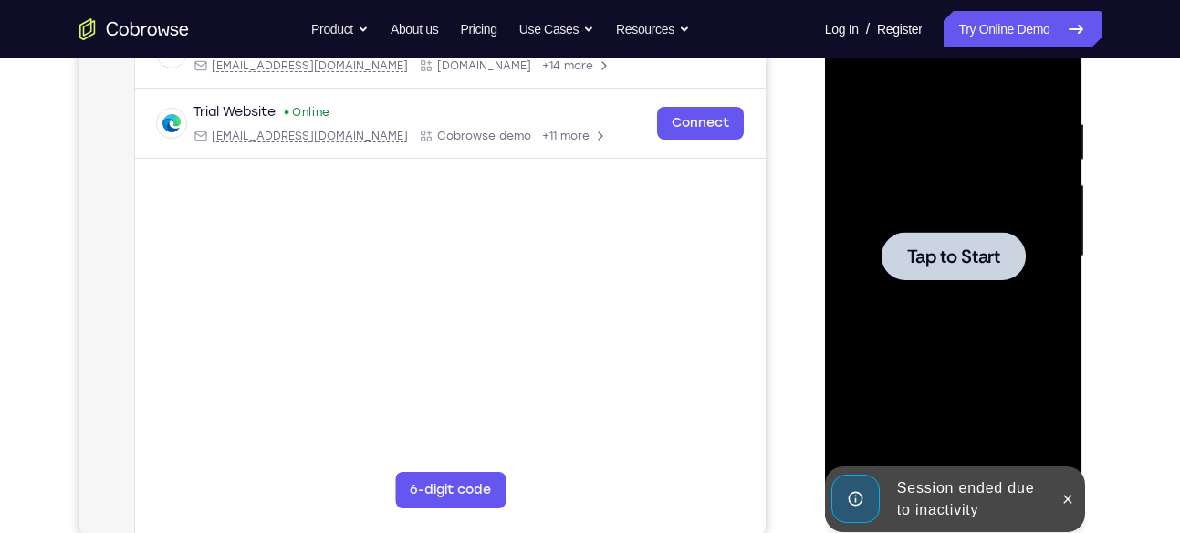
click at [948, 247] on span "Tap to Start" at bounding box center [953, 256] width 93 height 18
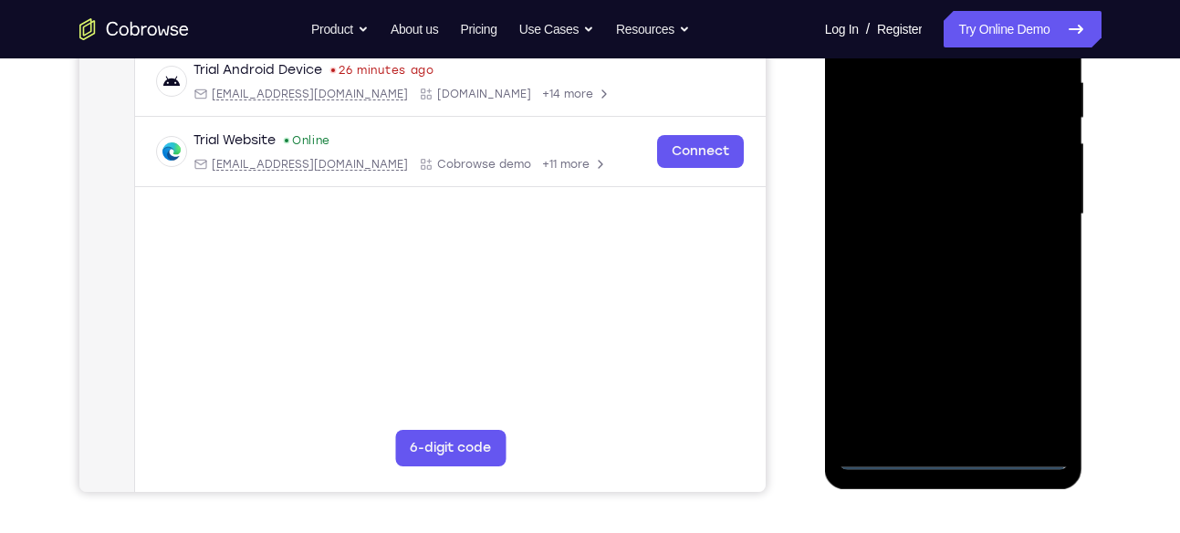
scroll to position [358, 0]
click at [944, 450] on div at bounding box center [954, 213] width 230 height 511
click at [1027, 382] on div at bounding box center [954, 213] width 230 height 511
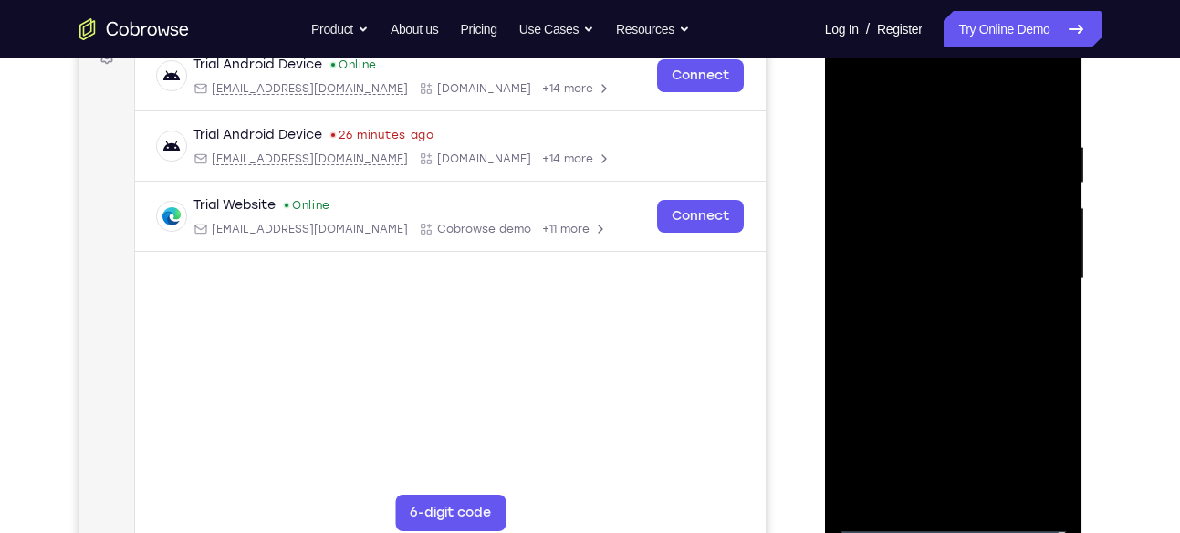
scroll to position [290, 0]
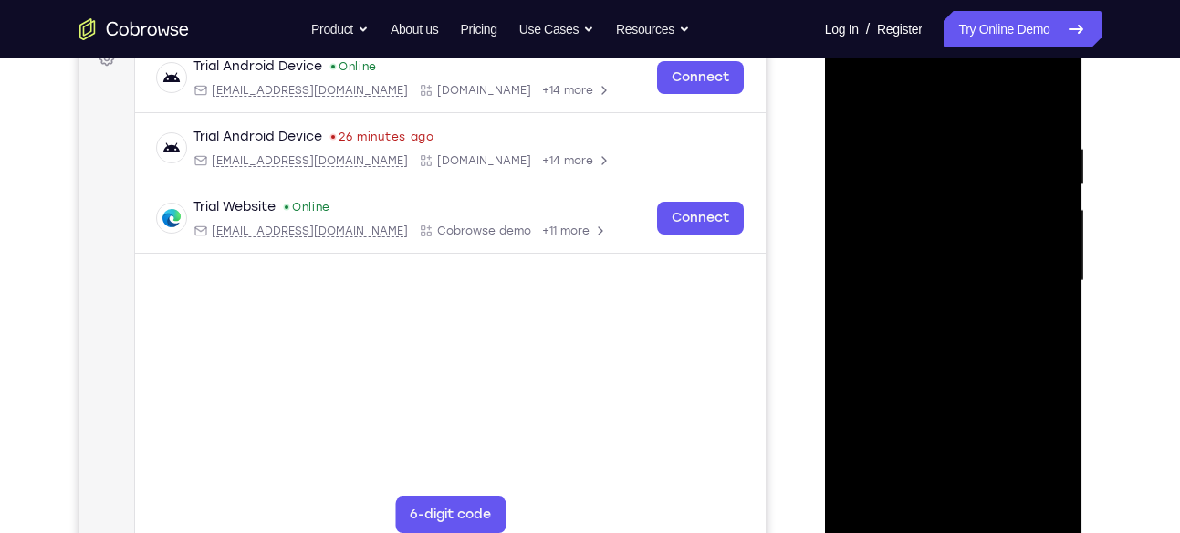
click at [881, 102] on div at bounding box center [954, 281] width 230 height 511
click at [1030, 278] on div at bounding box center [954, 281] width 230 height 511
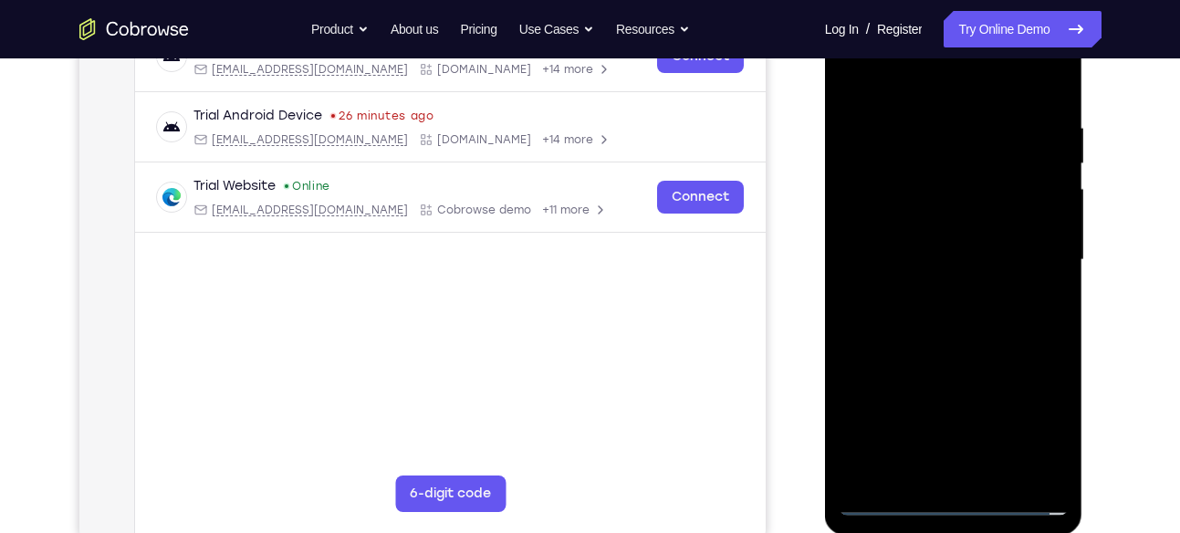
scroll to position [313, 0]
click at [928, 290] on div at bounding box center [954, 258] width 230 height 511
click at [960, 250] on div at bounding box center [954, 258] width 230 height 511
click at [957, 221] on div at bounding box center [954, 258] width 230 height 511
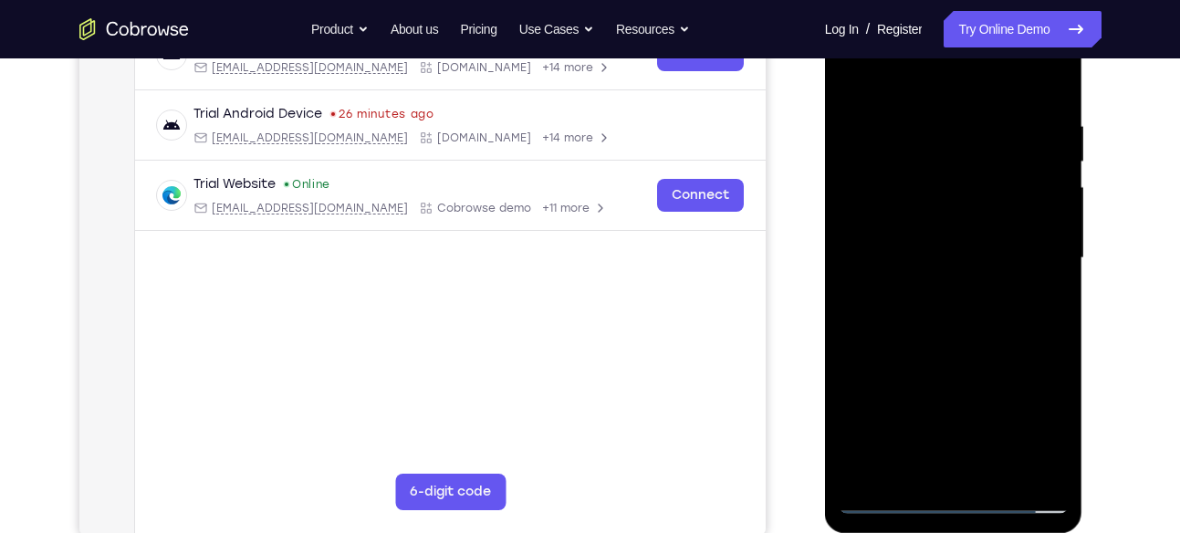
click at [949, 251] on div at bounding box center [954, 258] width 230 height 511
click at [962, 324] on div at bounding box center [954, 258] width 230 height 511
click at [986, 345] on div at bounding box center [954, 258] width 230 height 511
click at [1057, 68] on div at bounding box center [954, 258] width 230 height 511
click at [859, 80] on div at bounding box center [954, 258] width 230 height 511
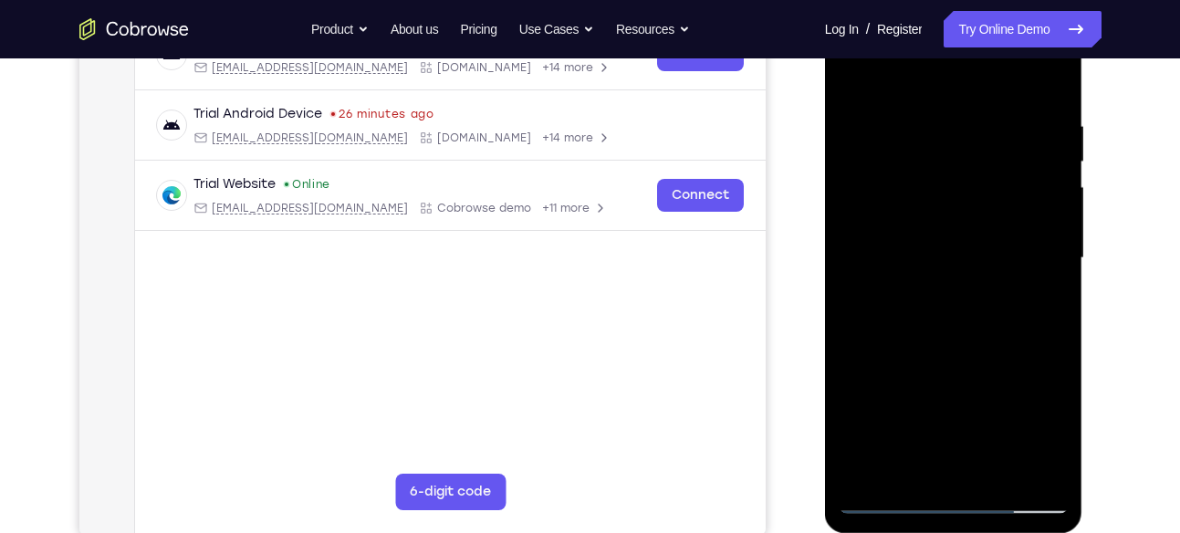
click at [999, 469] on div at bounding box center [954, 258] width 230 height 511
click at [957, 355] on div at bounding box center [954, 258] width 230 height 511
click at [1010, 246] on div at bounding box center [954, 258] width 230 height 511
click at [968, 250] on div at bounding box center [954, 258] width 230 height 511
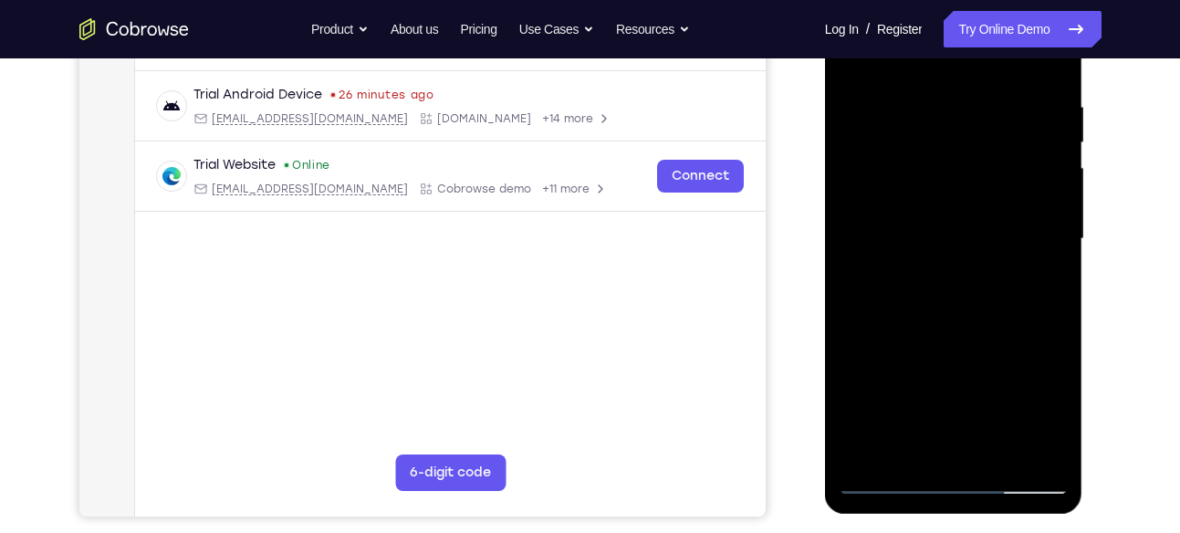
scroll to position [333, 0]
click at [964, 231] on div at bounding box center [954, 238] width 230 height 511
click at [938, 449] on div at bounding box center [954, 238] width 230 height 511
click at [858, 284] on div at bounding box center [954, 238] width 230 height 511
click at [863, 280] on div at bounding box center [954, 238] width 230 height 511
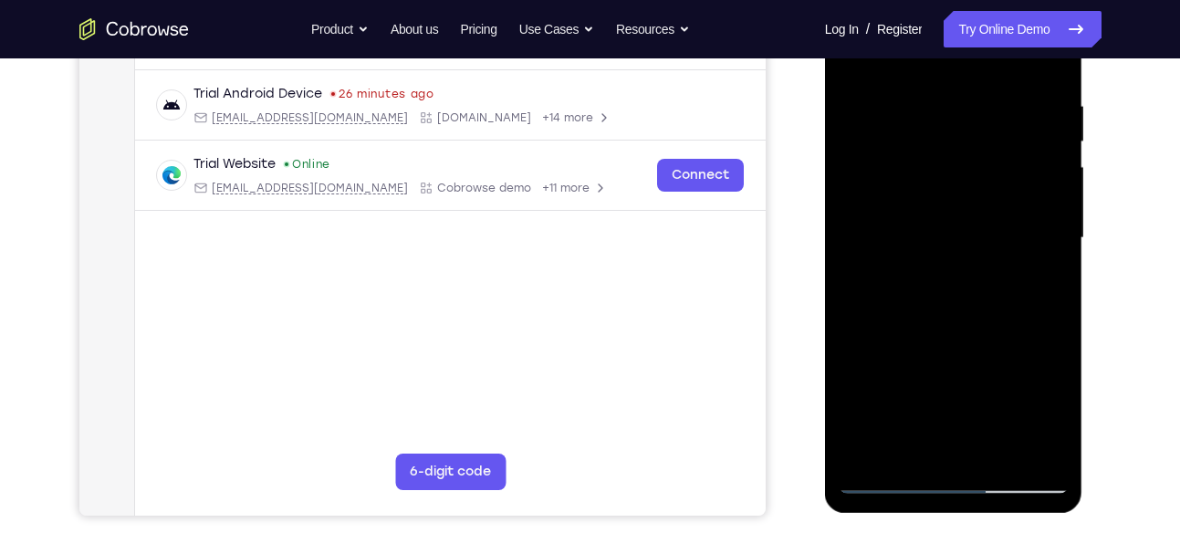
drag, startPoint x: 864, startPoint y: 296, endPoint x: 844, endPoint y: 291, distance: 20.6
click at [844, 291] on div at bounding box center [954, 238] width 230 height 511
click at [1036, 280] on div at bounding box center [954, 238] width 230 height 511
click at [948, 280] on div at bounding box center [954, 238] width 230 height 511
click at [1041, 412] on div at bounding box center [954, 238] width 230 height 511
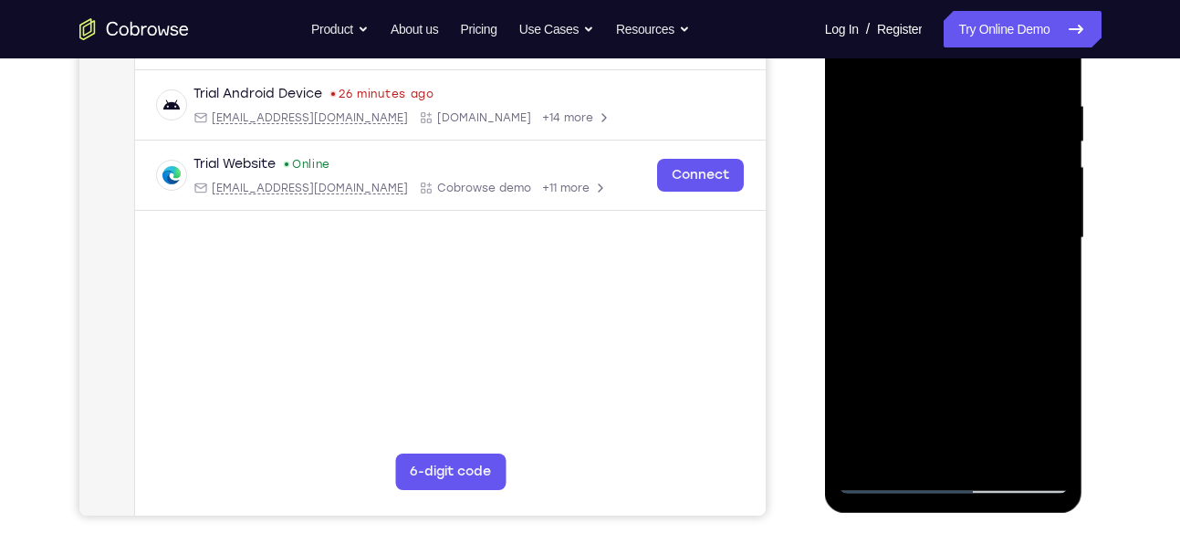
click at [1041, 412] on div at bounding box center [954, 238] width 230 height 511
click at [928, 279] on div at bounding box center [954, 238] width 230 height 511
click at [973, 282] on div at bounding box center [954, 238] width 230 height 511
click at [1034, 285] on div at bounding box center [954, 238] width 230 height 511
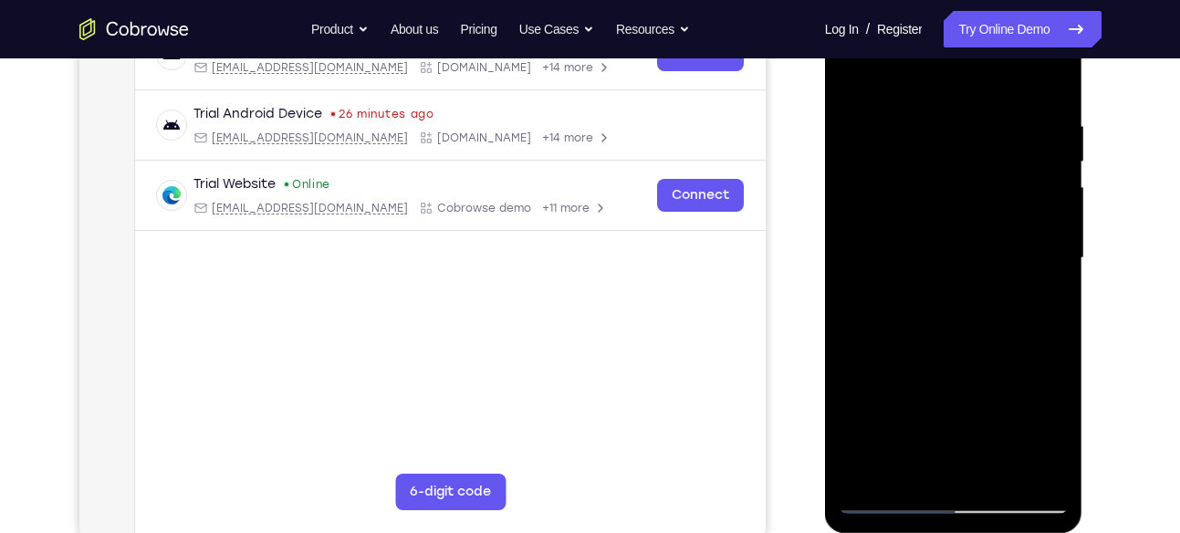
scroll to position [312, 0]
click at [853, 81] on div at bounding box center [954, 259] width 230 height 511
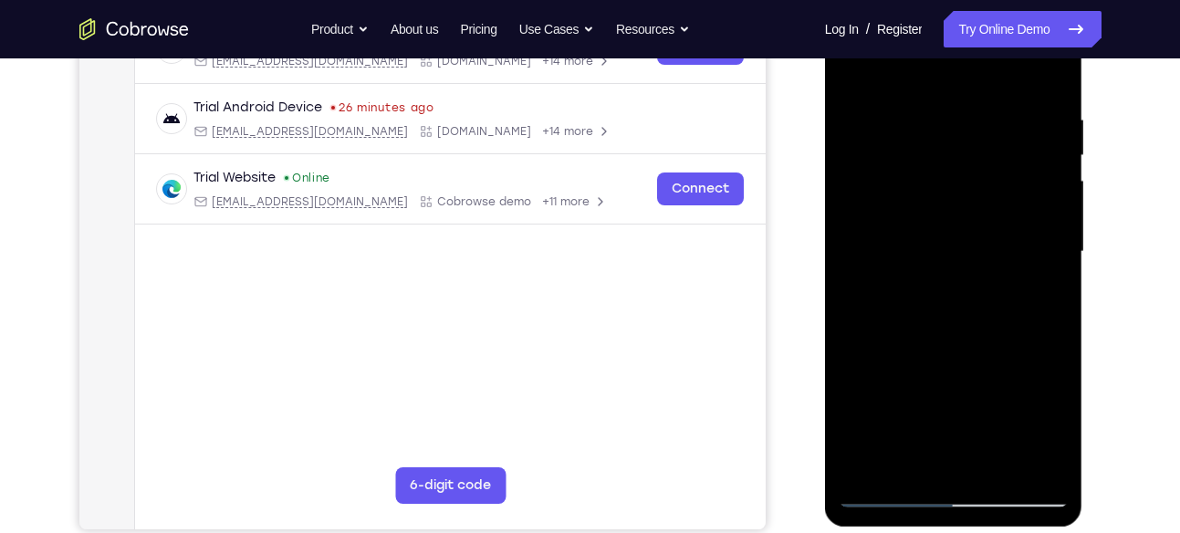
scroll to position [319, 0]
click at [945, 110] on div at bounding box center [954, 252] width 230 height 511
click at [1044, 271] on div at bounding box center [954, 252] width 230 height 511
click at [1051, 264] on div at bounding box center [954, 252] width 230 height 511
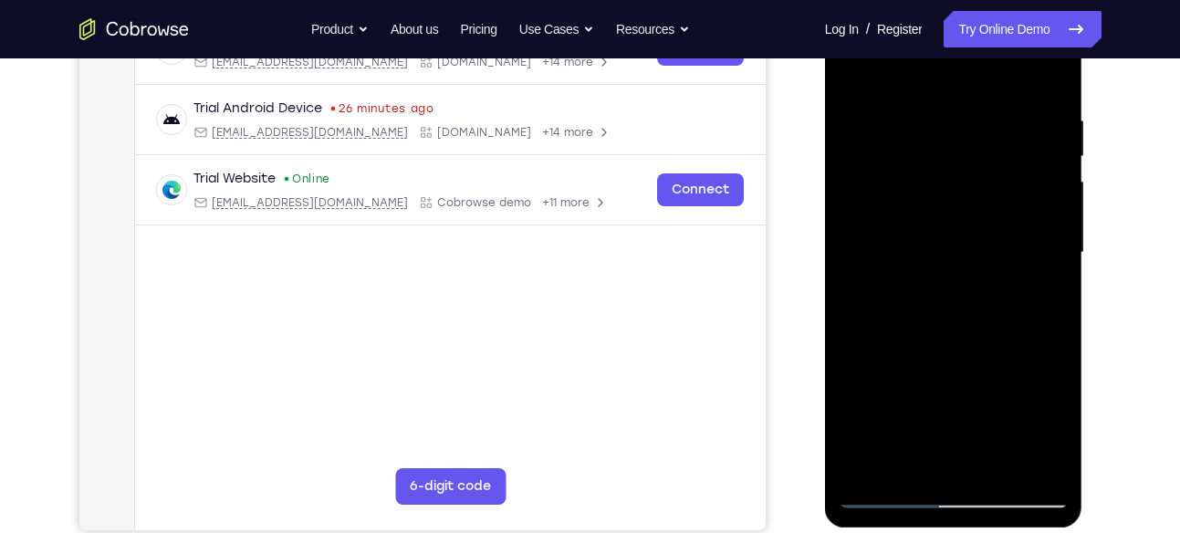
click at [1051, 264] on div at bounding box center [954, 252] width 230 height 511
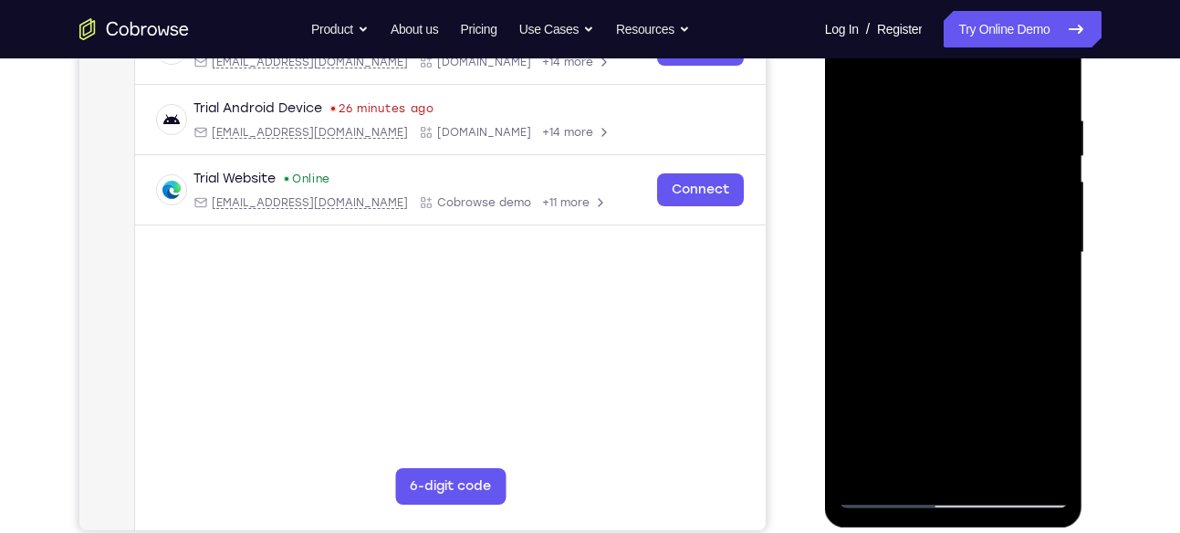
click at [1051, 264] on div at bounding box center [954, 252] width 230 height 511
drag, startPoint x: 879, startPoint y: 237, endPoint x: 1060, endPoint y: 252, distance: 181.3
click at [1060, 252] on div at bounding box center [954, 252] width 230 height 511
click at [1027, 454] on div at bounding box center [954, 252] width 230 height 511
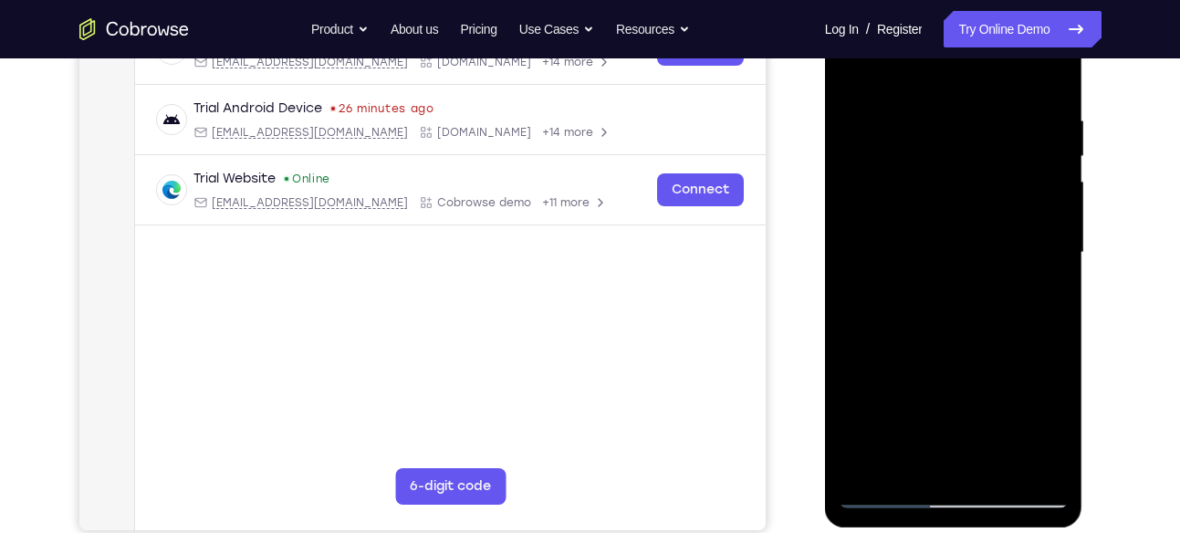
drag, startPoint x: 1051, startPoint y: 256, endPoint x: 864, endPoint y: 270, distance: 186.8
click at [864, 270] on div at bounding box center [954, 252] width 230 height 511
click at [1057, 276] on div at bounding box center [954, 252] width 230 height 511
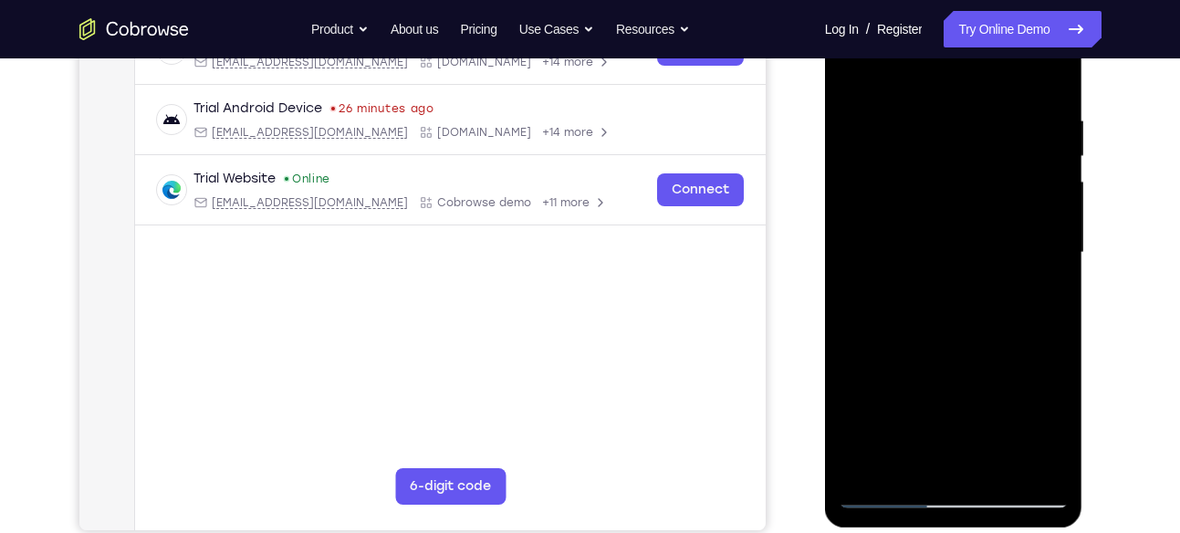
click at [1057, 276] on div at bounding box center [954, 252] width 230 height 511
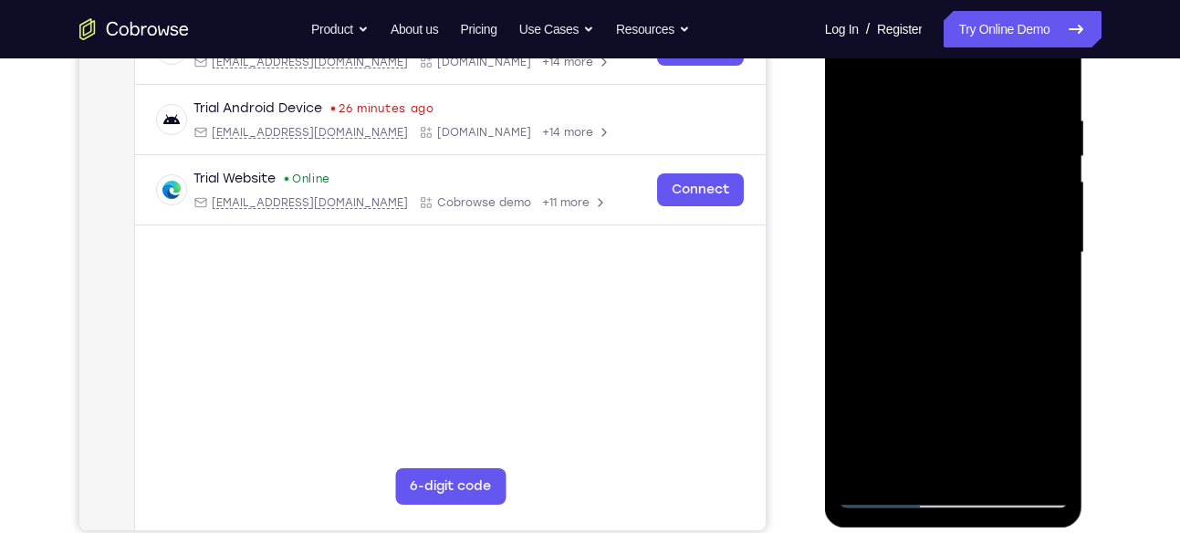
click at [1057, 276] on div at bounding box center [954, 252] width 230 height 511
click at [1047, 251] on div at bounding box center [954, 252] width 230 height 511
drag, startPoint x: 1044, startPoint y: 285, endPoint x: 831, endPoint y: 295, distance: 212.9
click at [831, 295] on div at bounding box center [954, 256] width 258 height 544
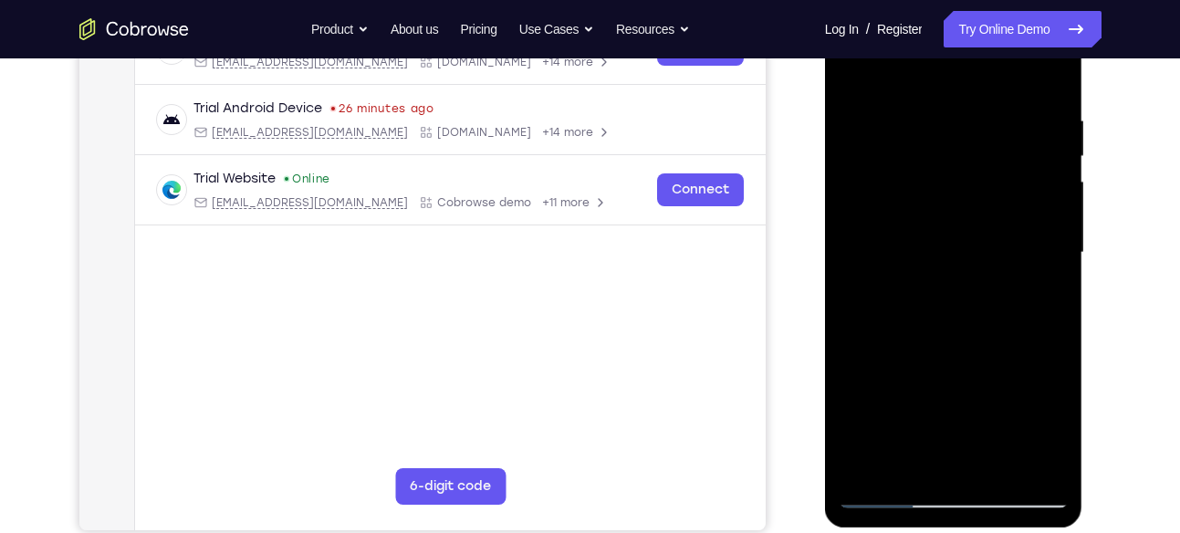
drag, startPoint x: 1038, startPoint y: 276, endPoint x: 866, endPoint y: 264, distance: 172.0
click at [866, 264] on div at bounding box center [954, 252] width 230 height 511
click at [1061, 261] on div at bounding box center [954, 252] width 230 height 511
click at [1051, 78] on div at bounding box center [954, 252] width 230 height 511
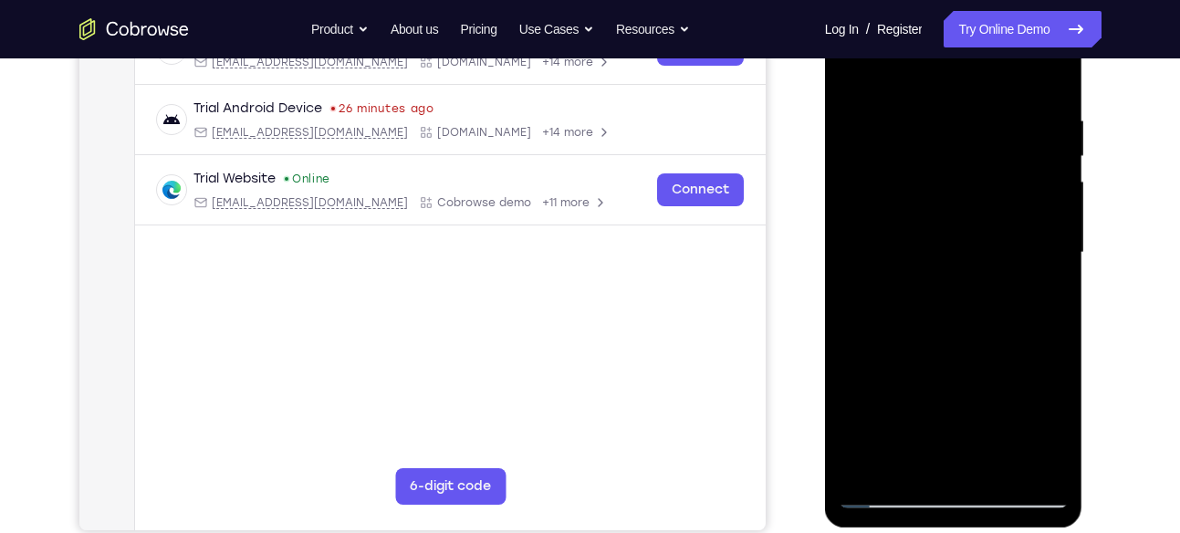
click at [989, 460] on div at bounding box center [954, 252] width 230 height 511
drag, startPoint x: 995, startPoint y: 190, endPoint x: 1002, endPoint y: 168, distance: 23.1
click at [1002, 168] on div at bounding box center [954, 252] width 230 height 511
click at [942, 246] on div at bounding box center [954, 252] width 230 height 511
click at [943, 458] on div at bounding box center [954, 252] width 230 height 511
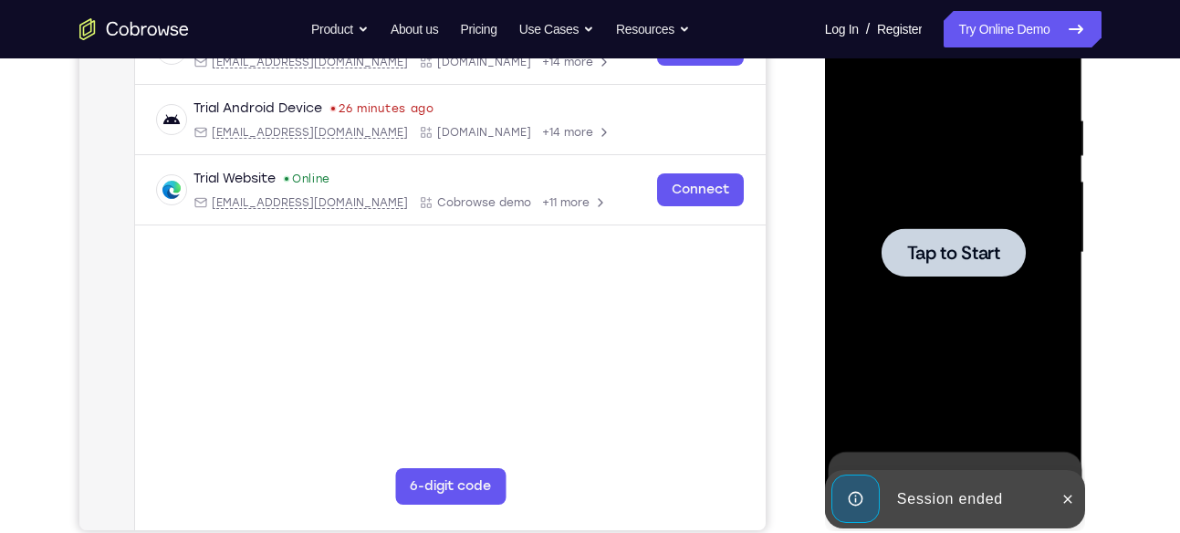
click at [943, 213] on div at bounding box center [954, 252] width 230 height 511
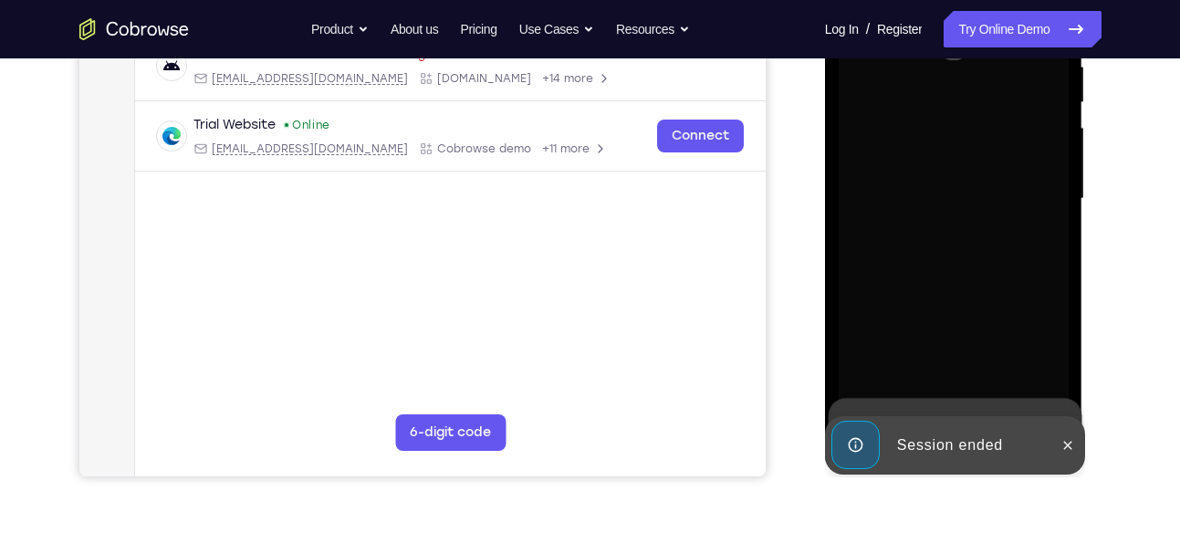
scroll to position [382, 0]
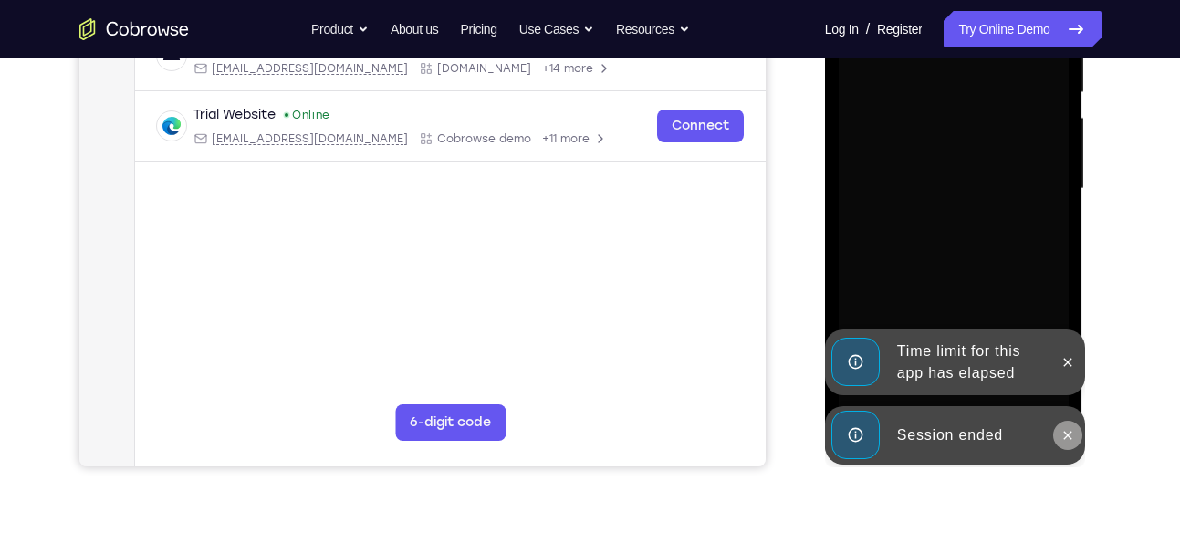
click at [1061, 436] on icon at bounding box center [1068, 435] width 15 height 15
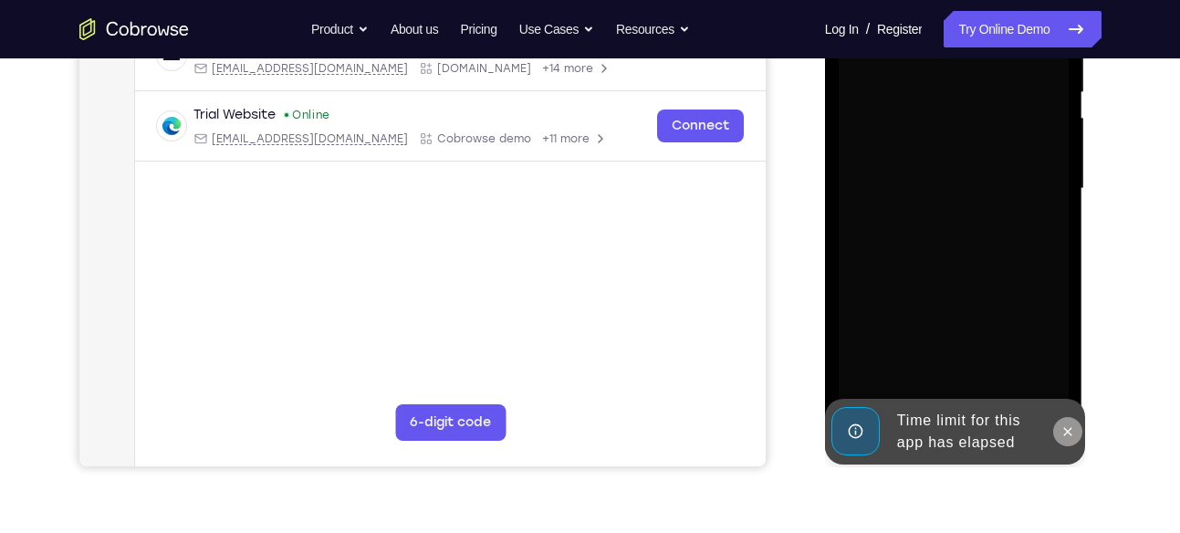
click at [1063, 430] on icon at bounding box center [1068, 431] width 15 height 15
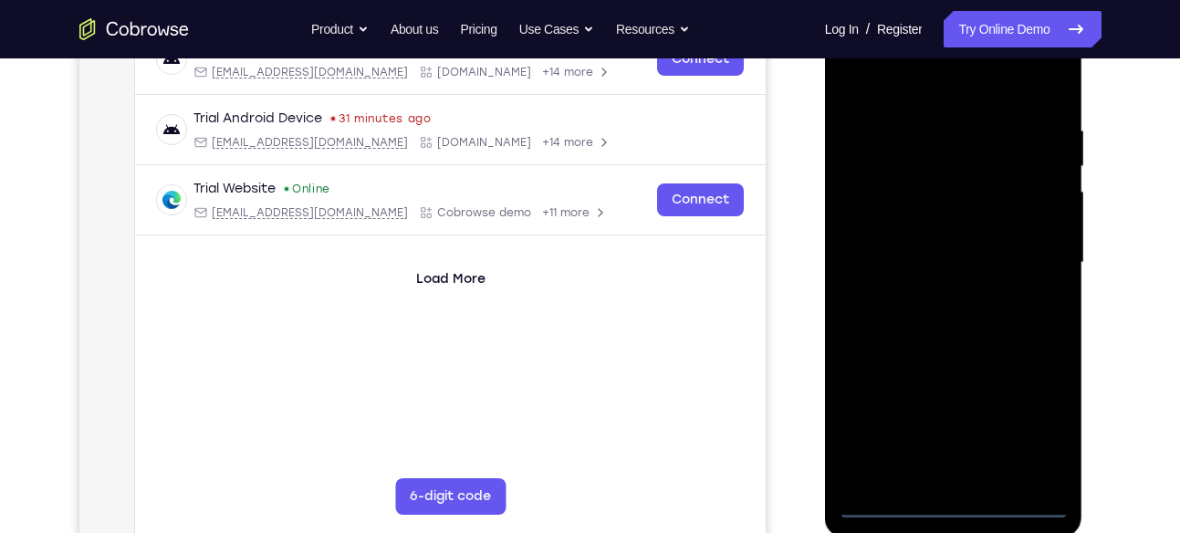
scroll to position [310, 0]
click at [1026, 315] on div at bounding box center [954, 260] width 230 height 511
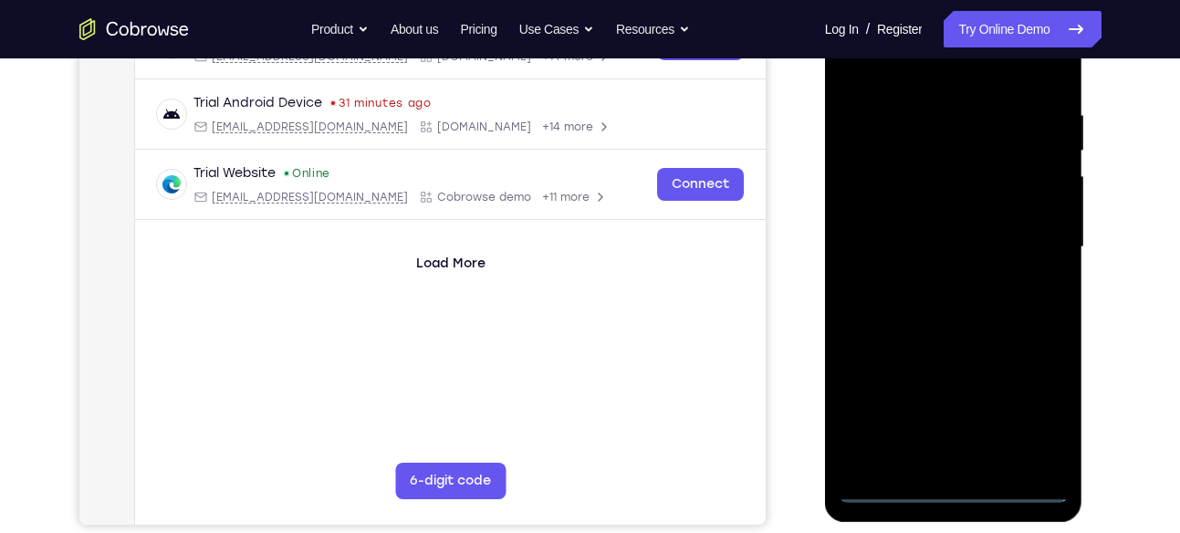
scroll to position [326, 0]
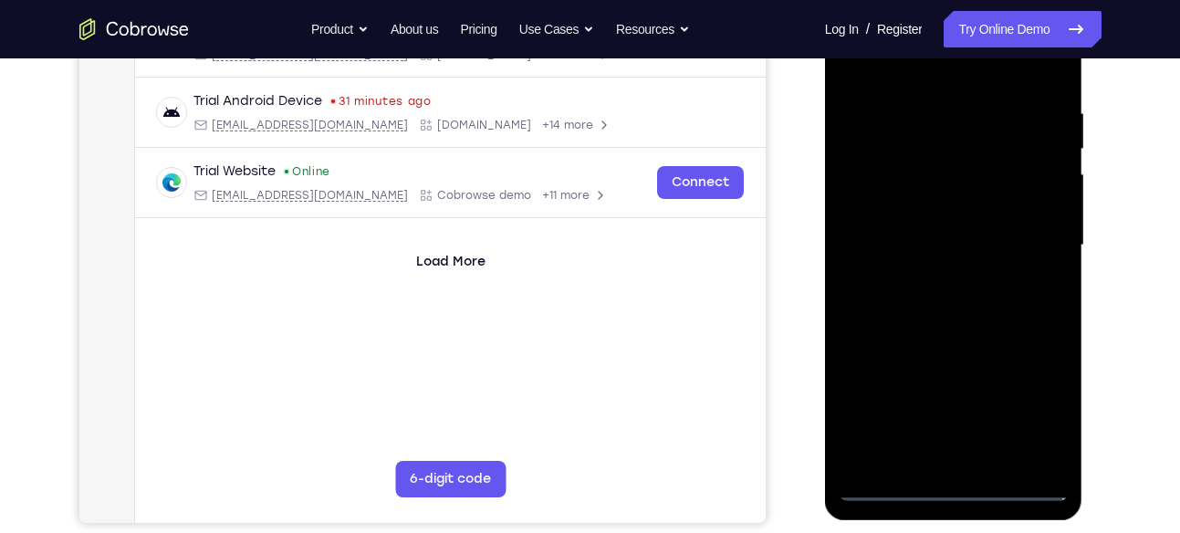
click at [951, 479] on div at bounding box center [954, 245] width 230 height 511
click at [951, 486] on div at bounding box center [954, 245] width 230 height 511
click at [1036, 406] on div at bounding box center [954, 245] width 230 height 511
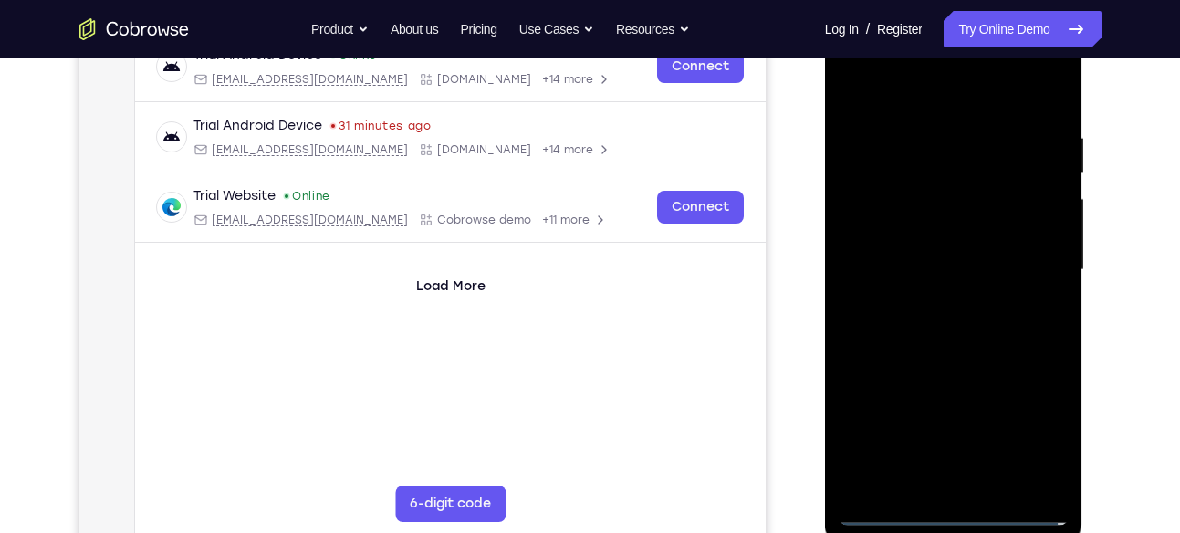
scroll to position [272, 0]
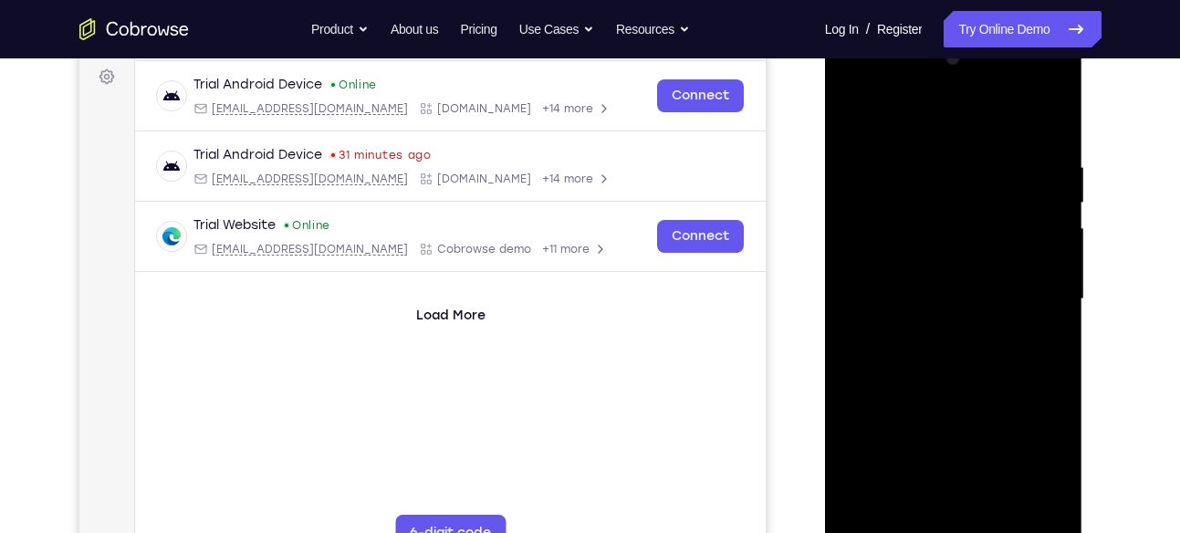
click at [927, 93] on div at bounding box center [954, 299] width 230 height 511
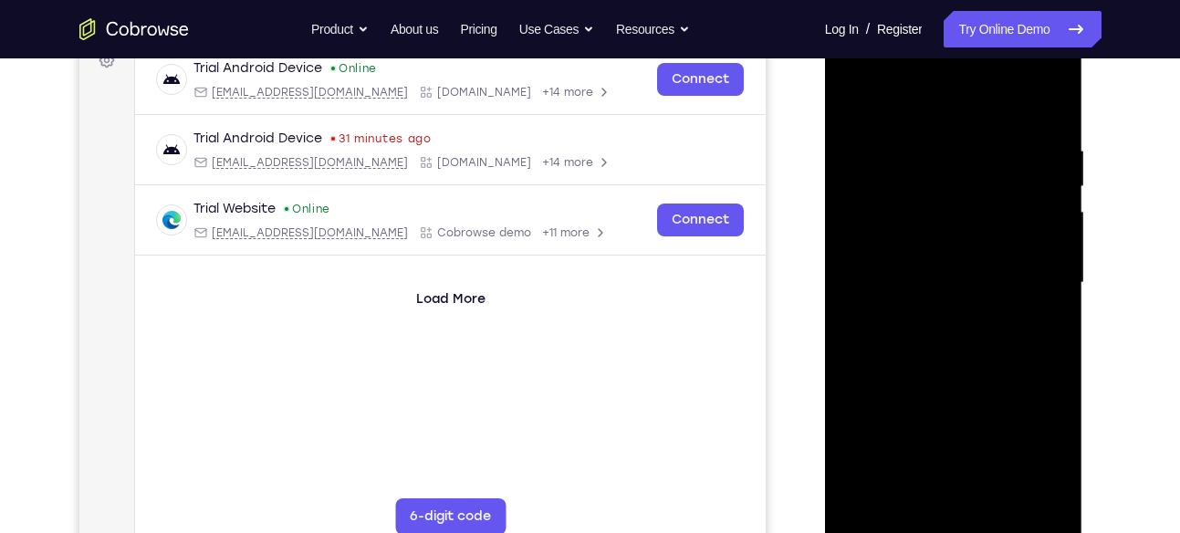
click at [1056, 487] on div at bounding box center [954, 282] width 230 height 511
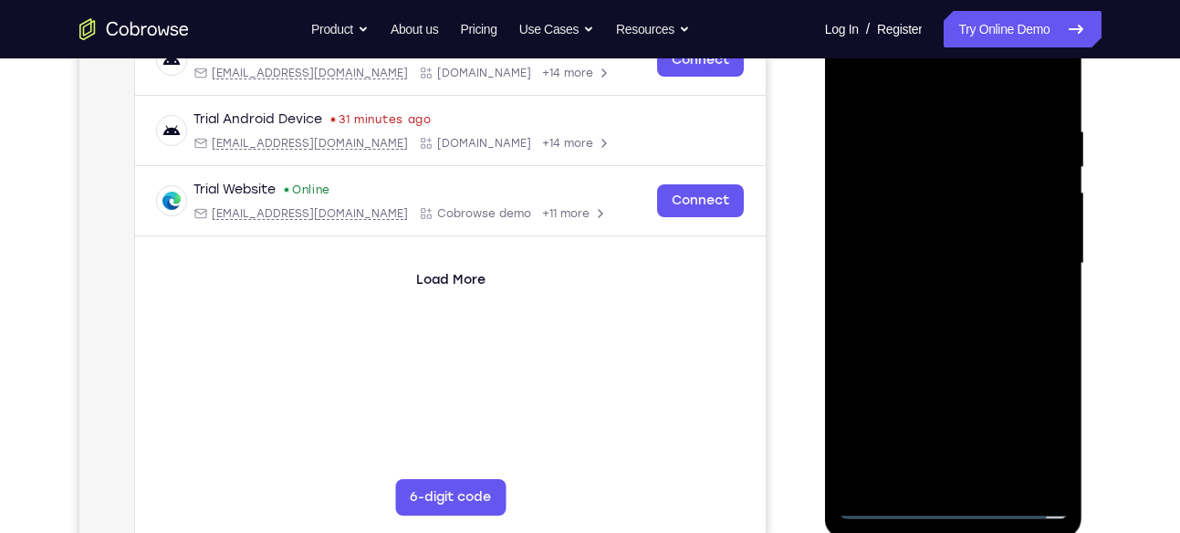
scroll to position [309, 0]
click at [928, 299] on div at bounding box center [954, 262] width 230 height 511
click at [926, 243] on div at bounding box center [954, 262] width 230 height 511
click at [934, 229] on div at bounding box center [954, 262] width 230 height 511
click at [934, 248] on div at bounding box center [954, 262] width 230 height 511
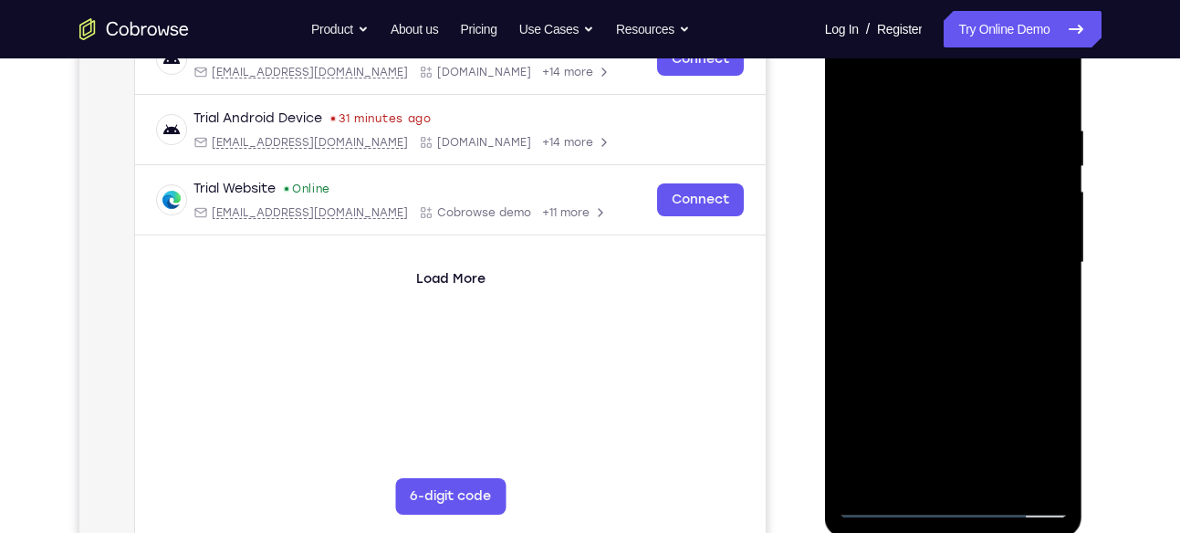
click at [943, 263] on div at bounding box center [954, 262] width 230 height 511
click at [913, 312] on div at bounding box center [954, 262] width 230 height 511
click at [911, 321] on div at bounding box center [954, 262] width 230 height 511
click at [978, 256] on div at bounding box center [954, 262] width 230 height 511
click at [926, 330] on div at bounding box center [954, 262] width 230 height 511
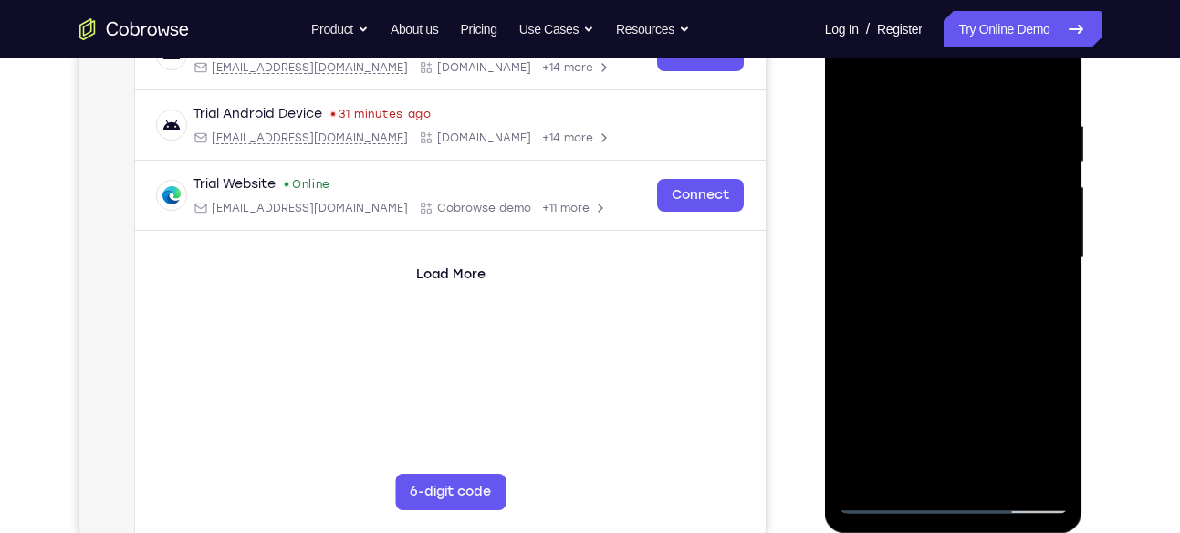
scroll to position [314, 0]
click at [999, 473] on div at bounding box center [954, 257] width 230 height 511
click at [966, 350] on div at bounding box center [954, 257] width 230 height 511
click at [972, 260] on div at bounding box center [954, 257] width 230 height 511
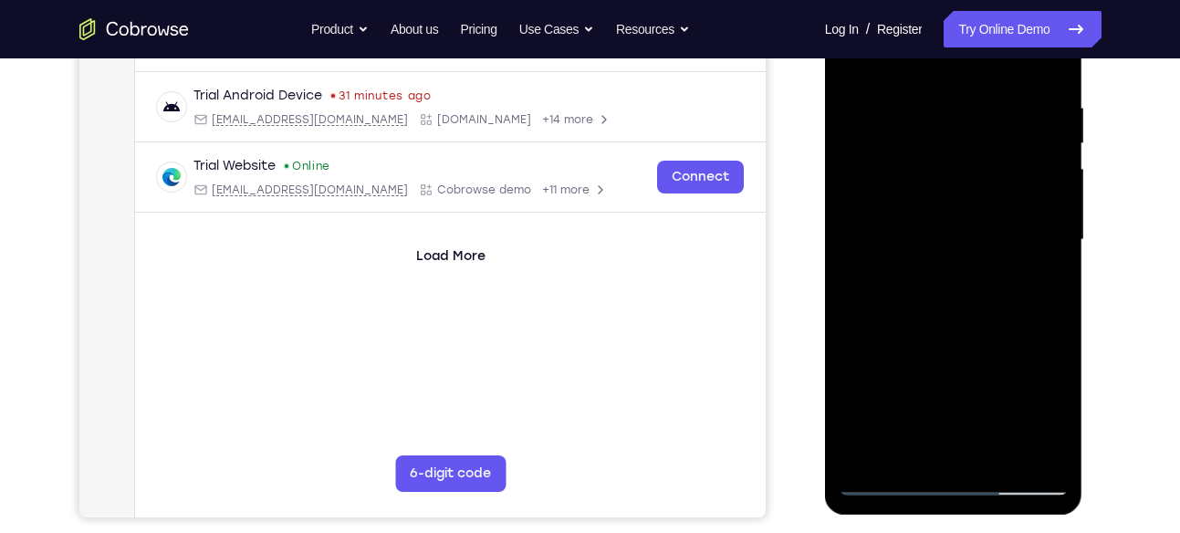
scroll to position [332, 0]
click at [946, 442] on div at bounding box center [954, 239] width 230 height 511
click at [1032, 288] on div at bounding box center [954, 239] width 230 height 511
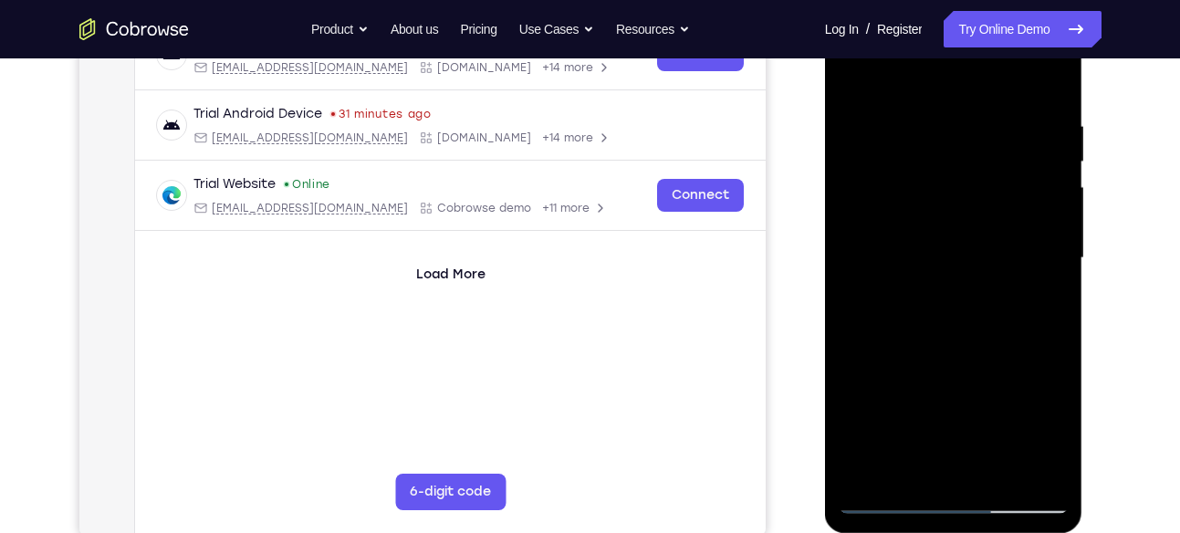
scroll to position [312, 0]
click at [854, 83] on div at bounding box center [954, 259] width 230 height 511
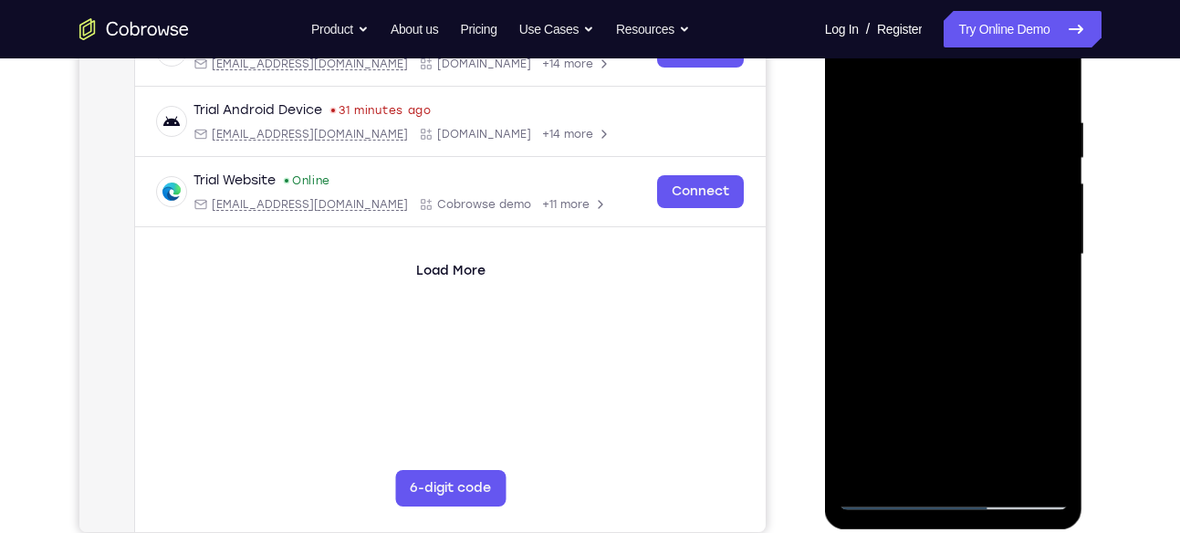
click at [854, 68] on div at bounding box center [954, 254] width 230 height 511
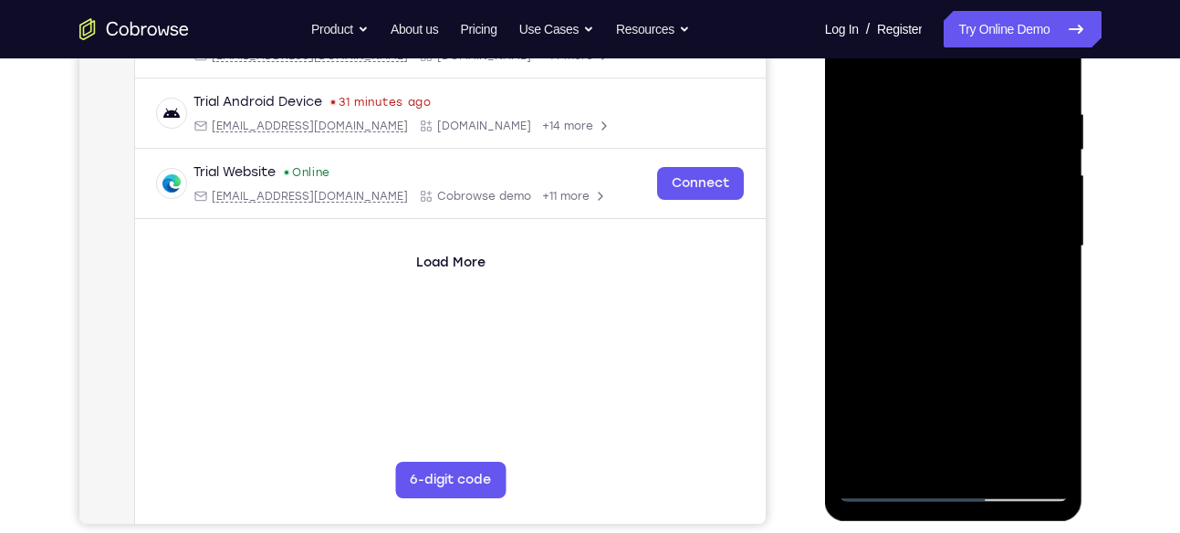
click at [943, 334] on div at bounding box center [954, 246] width 230 height 511
click at [966, 148] on div at bounding box center [954, 246] width 230 height 511
click at [972, 103] on div at bounding box center [954, 246] width 230 height 511
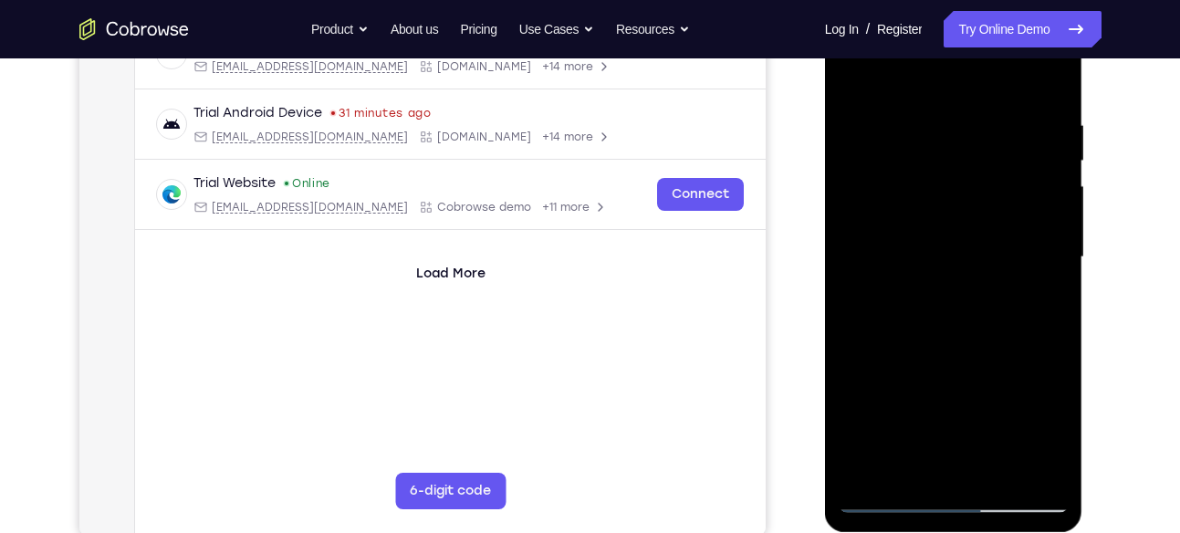
click at [1051, 255] on div at bounding box center [954, 257] width 230 height 511
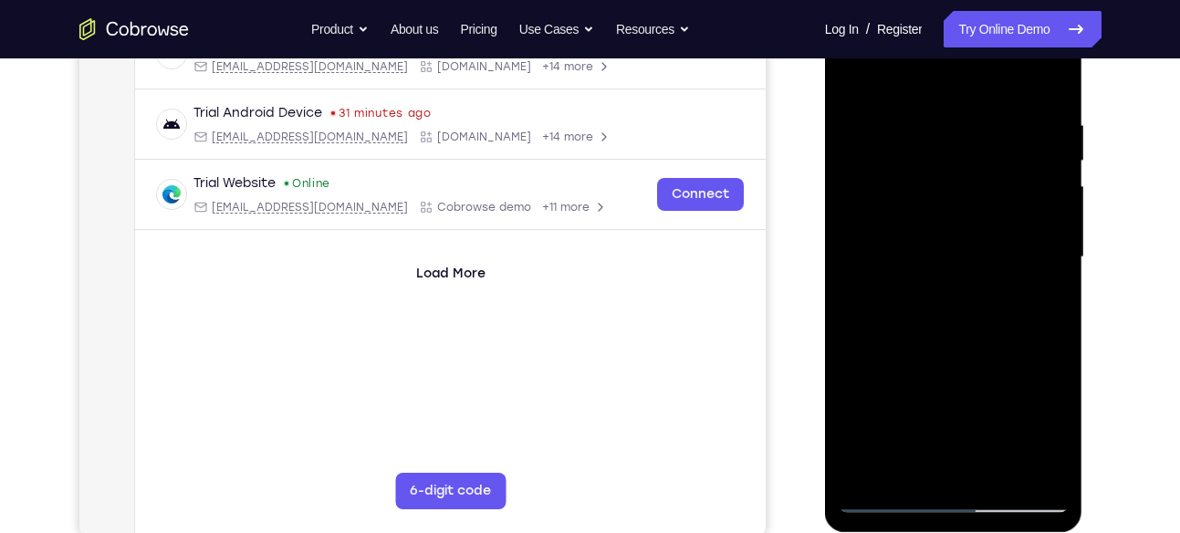
click at [1051, 255] on div at bounding box center [954, 257] width 230 height 511
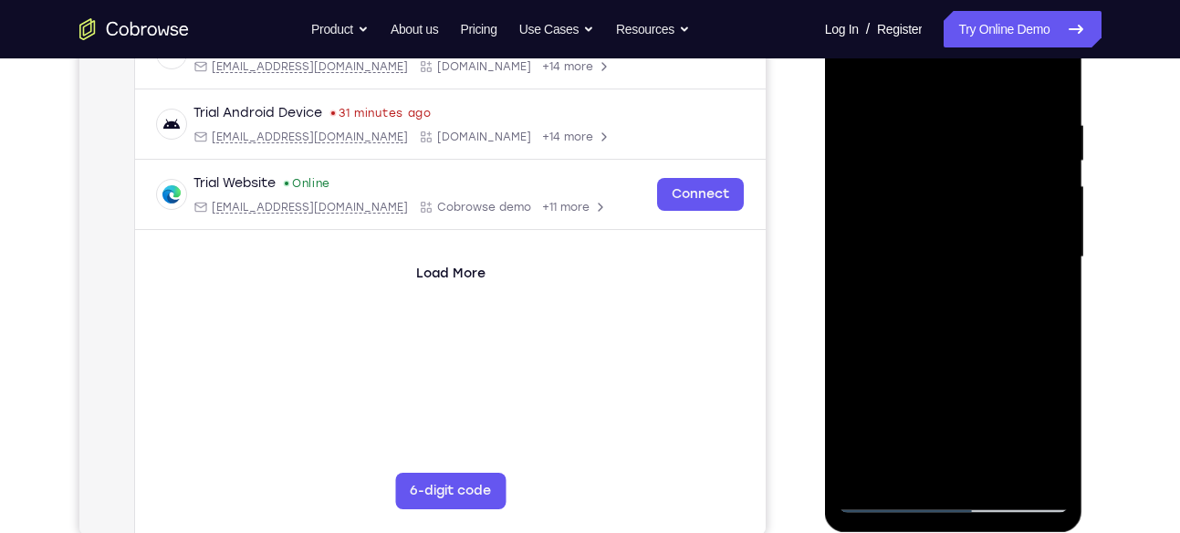
click at [1051, 87] on div at bounding box center [954, 257] width 230 height 511
drag, startPoint x: 950, startPoint y: 138, endPoint x: 983, endPoint y: 353, distance: 217.9
click at [983, 353] on div at bounding box center [954, 257] width 230 height 511
click at [1041, 471] on div at bounding box center [954, 257] width 230 height 511
click at [875, 465] on div at bounding box center [954, 257] width 230 height 511
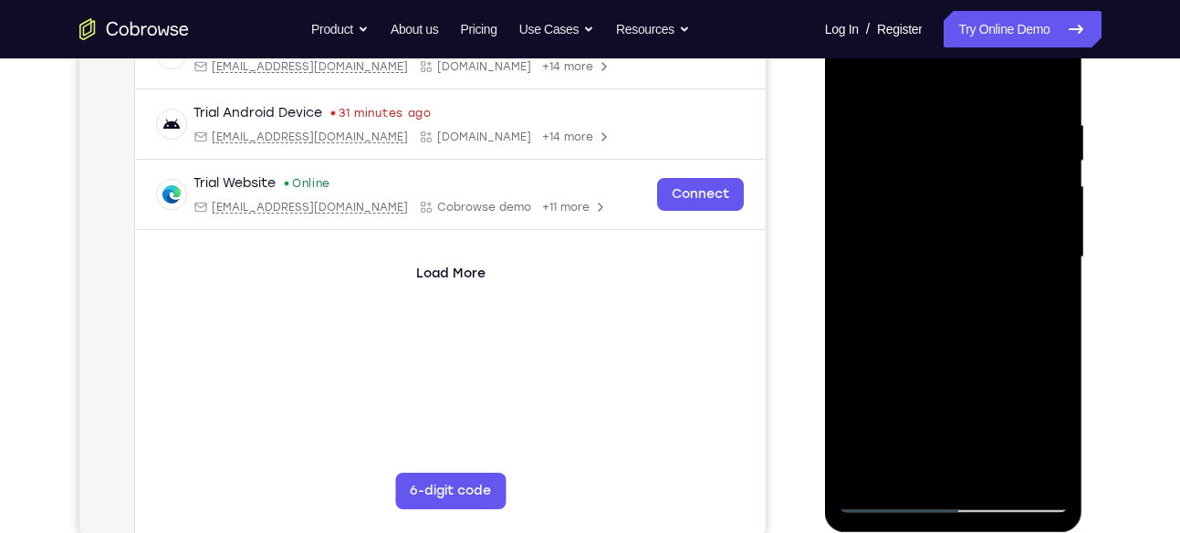
click at [1061, 452] on div at bounding box center [954, 257] width 230 height 511
drag, startPoint x: 953, startPoint y: 198, endPoint x: 968, endPoint y: 412, distance: 214.1
click at [968, 412] on div at bounding box center [954, 257] width 230 height 511
drag, startPoint x: 1022, startPoint y: 399, endPoint x: 1023, endPoint y: 296, distance: 103.1
click at [1023, 296] on div at bounding box center [954, 257] width 230 height 511
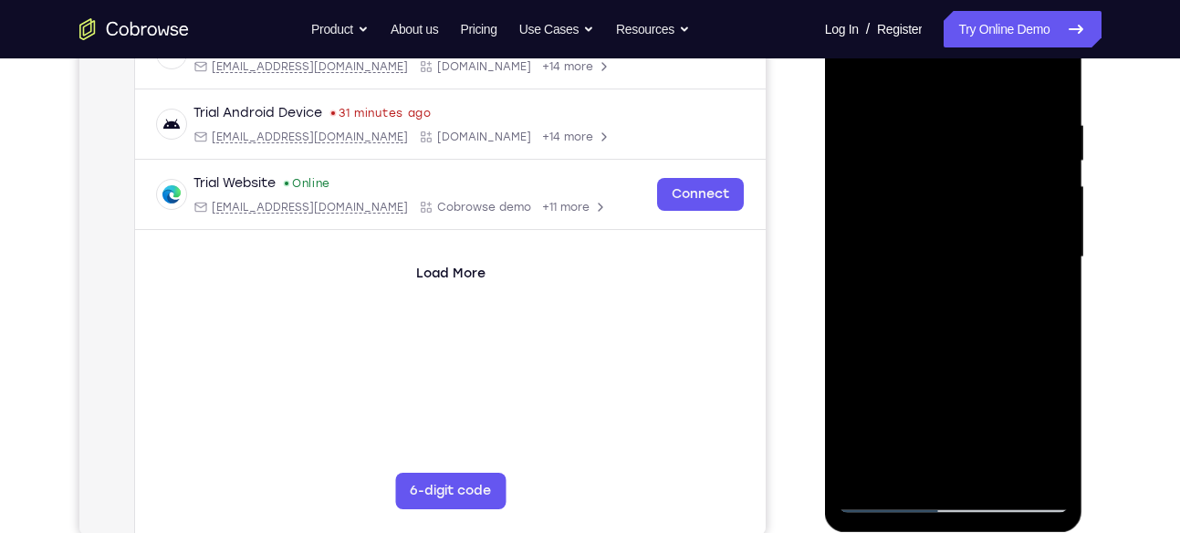
drag, startPoint x: 1006, startPoint y: 193, endPoint x: 993, endPoint y: 358, distance: 165.7
click at [993, 358] on div at bounding box center [954, 257] width 230 height 511
drag, startPoint x: 973, startPoint y: 166, endPoint x: 983, endPoint y: 461, distance: 295.0
click at [983, 461] on div at bounding box center [954, 257] width 230 height 511
click at [948, 360] on div at bounding box center [954, 257] width 230 height 511
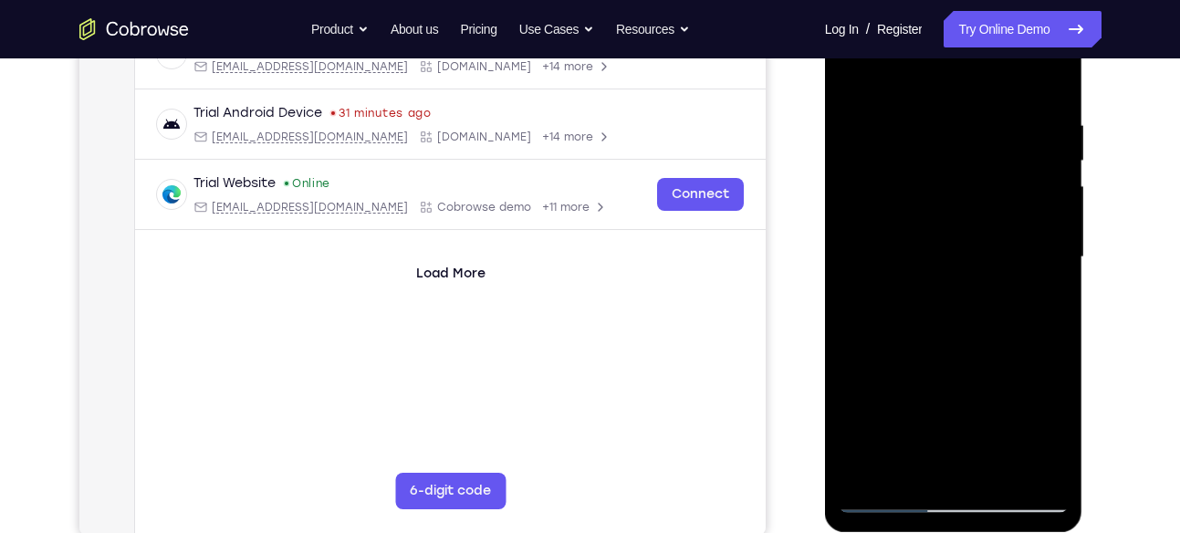
click at [1033, 465] on div at bounding box center [954, 257] width 230 height 511
click at [876, 470] on div at bounding box center [954, 257] width 230 height 511
click at [1049, 78] on div at bounding box center [954, 257] width 230 height 511
click at [856, 78] on div at bounding box center [954, 257] width 230 height 511
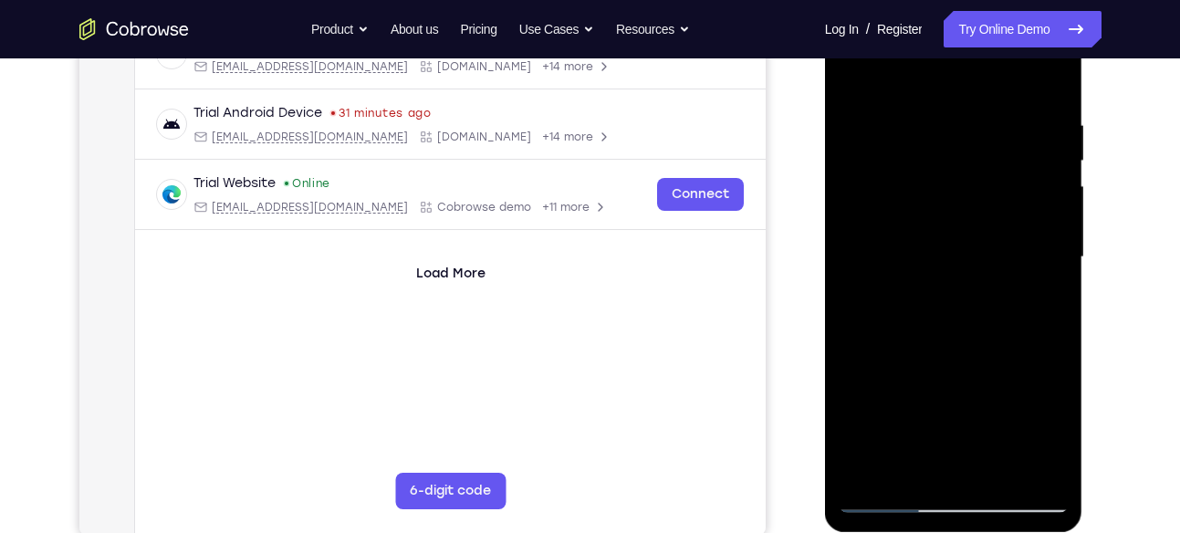
click at [943, 310] on div at bounding box center [954, 257] width 230 height 511
drag, startPoint x: 939, startPoint y: 398, endPoint x: 934, endPoint y: 81, distance: 316.8
click at [934, 81] on div at bounding box center [954, 257] width 230 height 511
drag, startPoint x: 943, startPoint y: 429, endPoint x: 938, endPoint y: 65, distance: 364.2
click at [938, 65] on div at bounding box center [954, 257] width 230 height 511
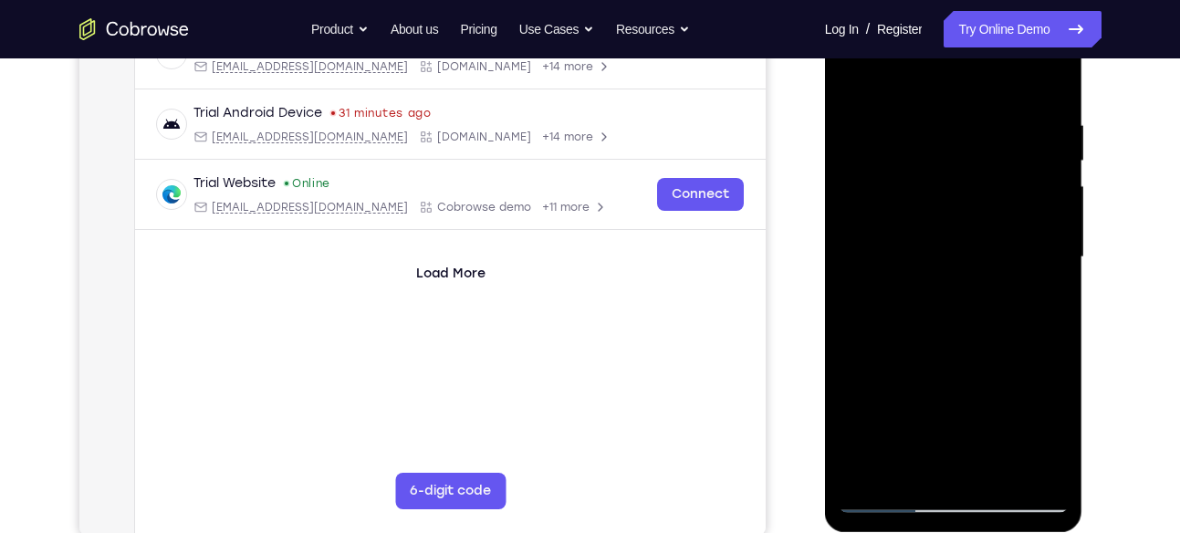
drag, startPoint x: 933, startPoint y: 454, endPoint x: 951, endPoint y: 141, distance: 313.6
click at [951, 141] on div at bounding box center [954, 257] width 230 height 511
drag, startPoint x: 975, startPoint y: 213, endPoint x: 968, endPoint y: 329, distance: 116.1
click at [968, 329] on div at bounding box center [954, 257] width 230 height 511
drag, startPoint x: 1037, startPoint y: 332, endPoint x: 1037, endPoint y: 278, distance: 53.9
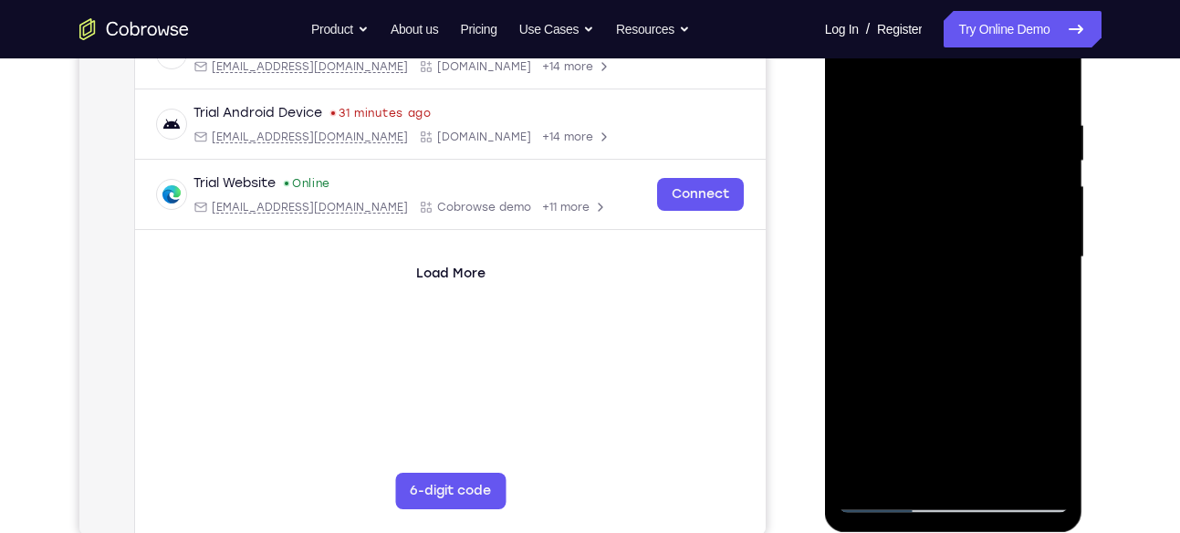
click at [1037, 278] on div at bounding box center [954, 257] width 230 height 511
click at [1049, 270] on div at bounding box center [954, 257] width 230 height 511
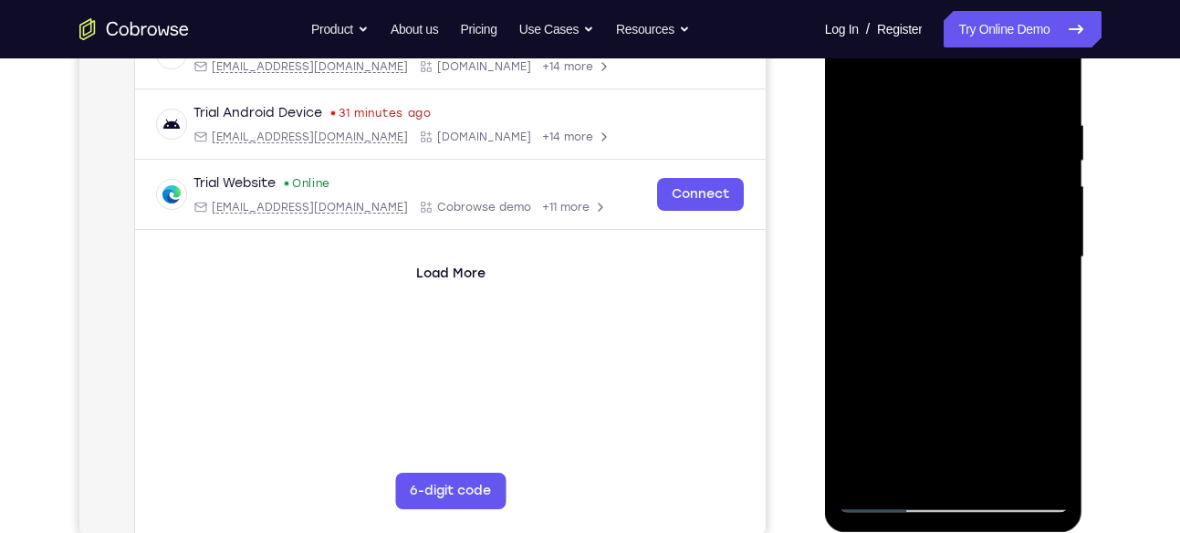
click at [1049, 270] on div at bounding box center [954, 257] width 230 height 511
drag, startPoint x: 983, startPoint y: 425, endPoint x: 967, endPoint y: 108, distance: 318.1
click at [967, 108] on div at bounding box center [954, 257] width 230 height 511
drag, startPoint x: 970, startPoint y: 415, endPoint x: 969, endPoint y: 102, distance: 313.1
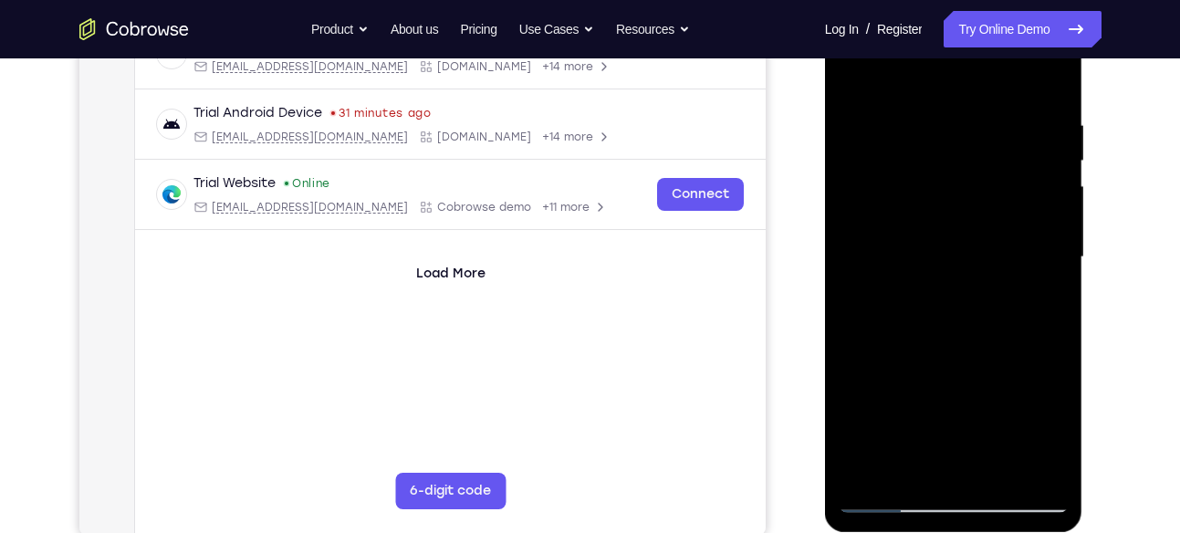
click at [969, 102] on div at bounding box center [954, 257] width 230 height 511
drag, startPoint x: 978, startPoint y: 439, endPoint x: 949, endPoint y: 115, distance: 325.3
click at [949, 115] on div at bounding box center [954, 257] width 230 height 511
drag, startPoint x: 951, startPoint y: 350, endPoint x: 946, endPoint y: 33, distance: 317.7
click at [946, 33] on div at bounding box center [954, 257] width 230 height 511
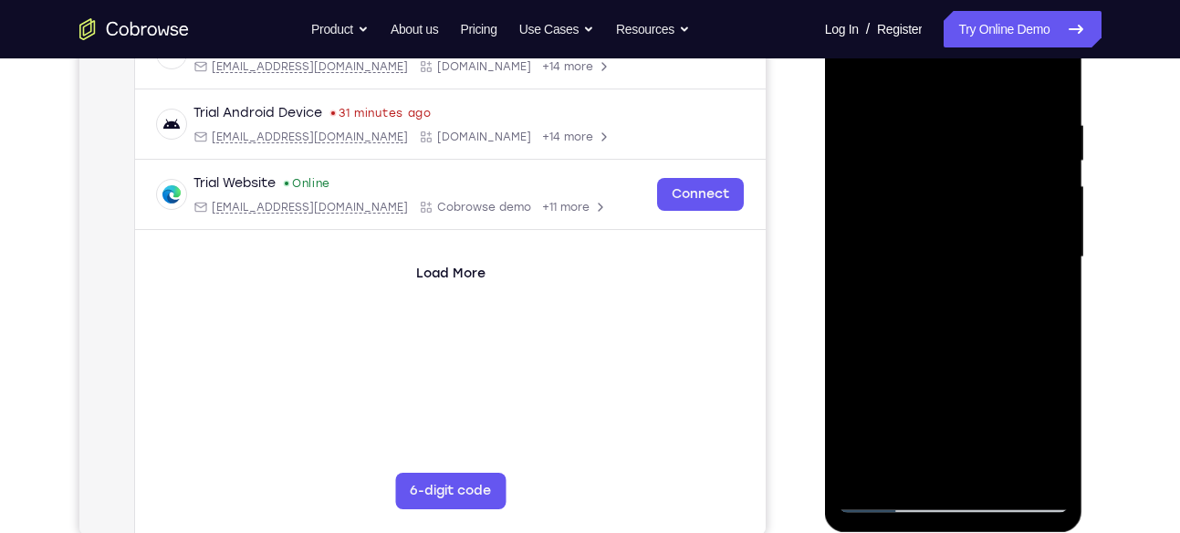
drag, startPoint x: 1009, startPoint y: 236, endPoint x: 1015, endPoint y: 300, distance: 64.1
click at [1015, 300] on div at bounding box center [954, 257] width 230 height 511
click at [1047, 290] on div at bounding box center [954, 257] width 230 height 511
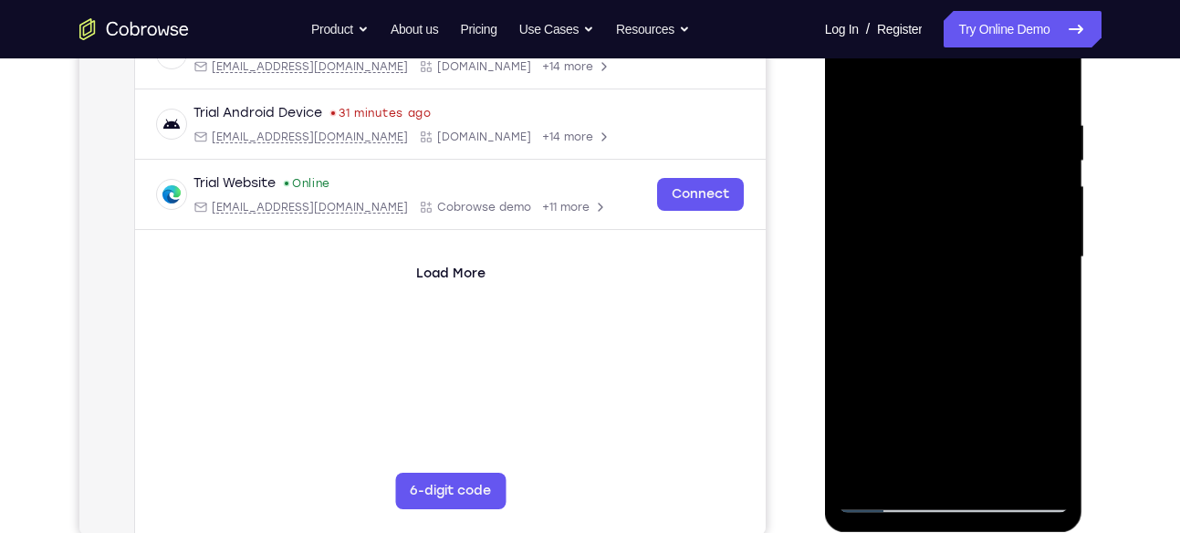
click at [1047, 290] on div at bounding box center [954, 257] width 230 height 511
click at [1057, 287] on div at bounding box center [954, 257] width 230 height 511
click at [1051, 283] on div at bounding box center [954, 257] width 230 height 511
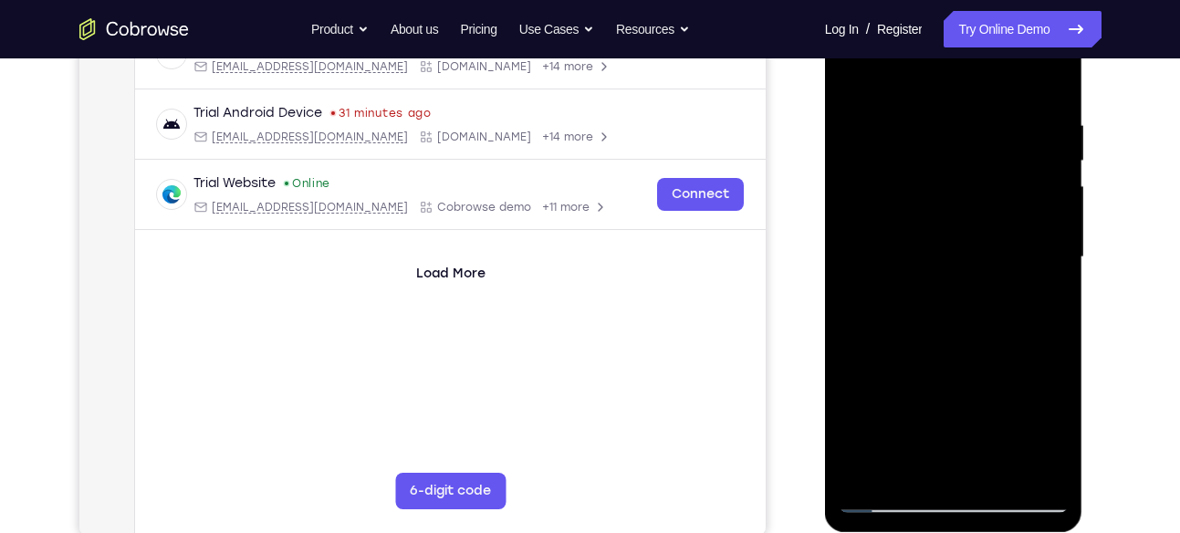
click at [850, 286] on div at bounding box center [954, 257] width 230 height 511
click at [1054, 288] on div at bounding box center [954, 257] width 230 height 511
drag, startPoint x: 980, startPoint y: 444, endPoint x: 934, endPoint y: 172, distance: 275.9
click at [934, 172] on div at bounding box center [954, 257] width 230 height 511
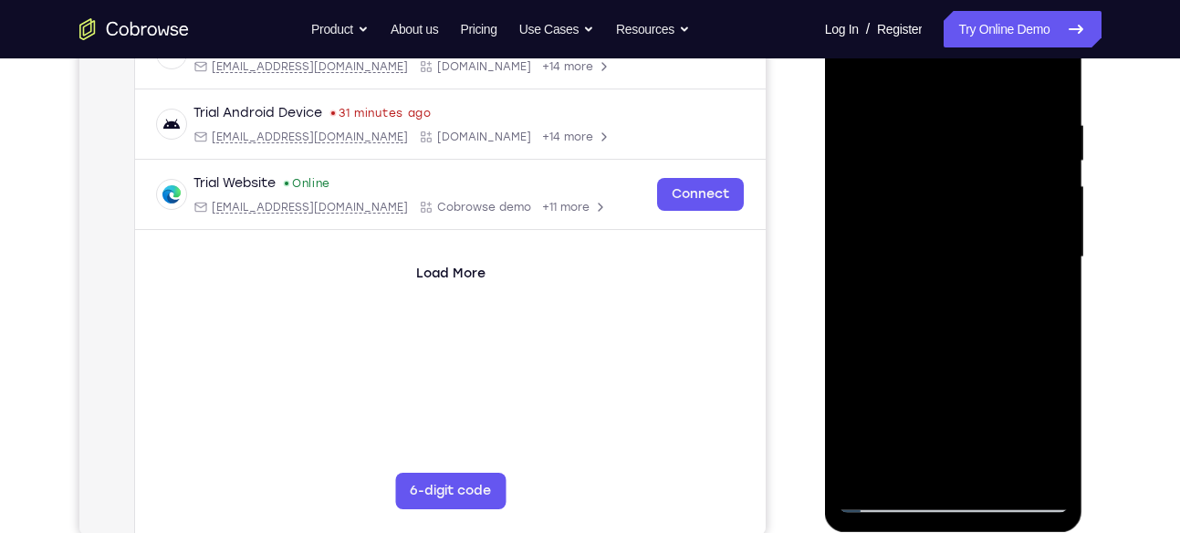
drag, startPoint x: 949, startPoint y: 446, endPoint x: 918, endPoint y: 194, distance: 253.8
click at [918, 194] on div at bounding box center [954, 257] width 230 height 511
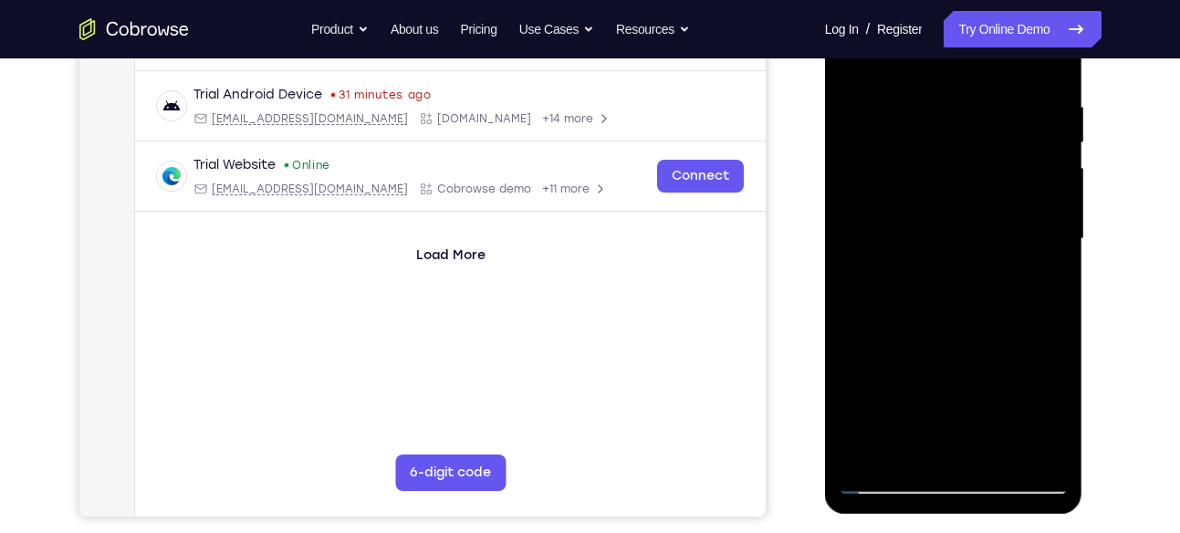
scroll to position [323, 0]
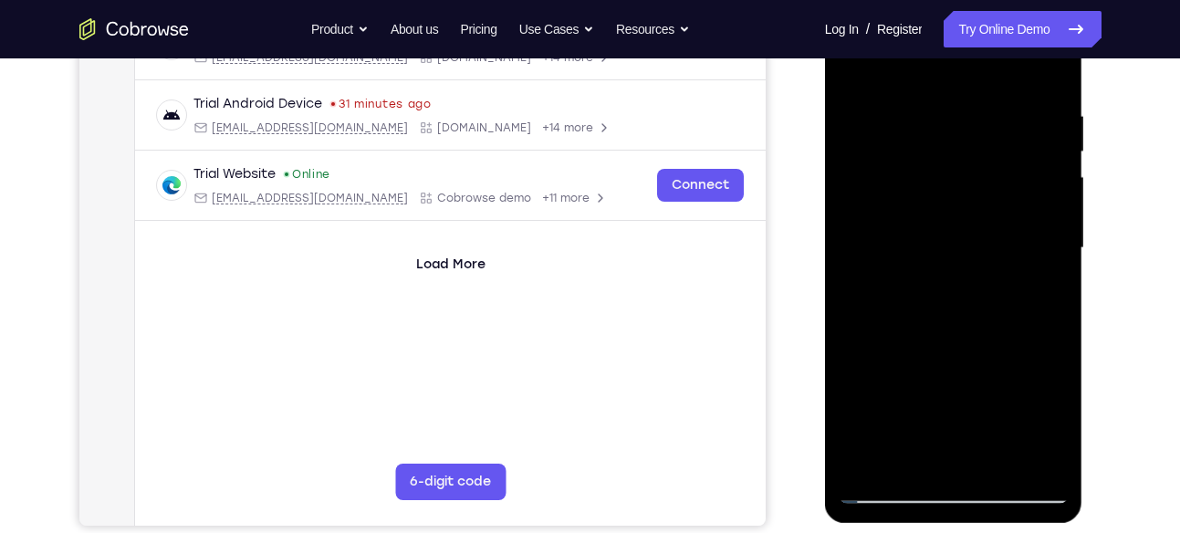
click at [869, 466] on div at bounding box center [954, 248] width 230 height 511
drag, startPoint x: 933, startPoint y: 142, endPoint x: 955, endPoint y: 398, distance: 256.5
click at [955, 398] on div at bounding box center [954, 248] width 230 height 511
drag, startPoint x: 953, startPoint y: 155, endPoint x: 958, endPoint y: 331, distance: 176.2
click at [958, 331] on div at bounding box center [954, 248] width 230 height 511
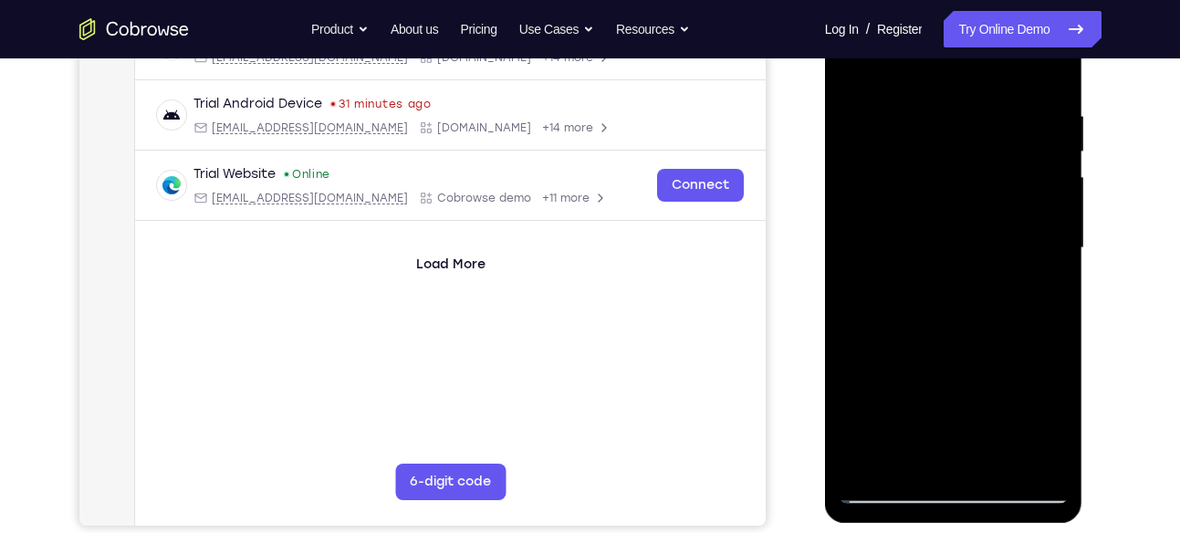
drag, startPoint x: 958, startPoint y: 331, endPoint x: 974, endPoint y: 172, distance: 160.5
click at [974, 172] on div at bounding box center [954, 248] width 230 height 511
drag, startPoint x: 988, startPoint y: 296, endPoint x: 982, endPoint y: 403, distance: 107.0
click at [982, 403] on div at bounding box center [954, 248] width 230 height 511
click at [1050, 264] on div at bounding box center [954, 248] width 230 height 511
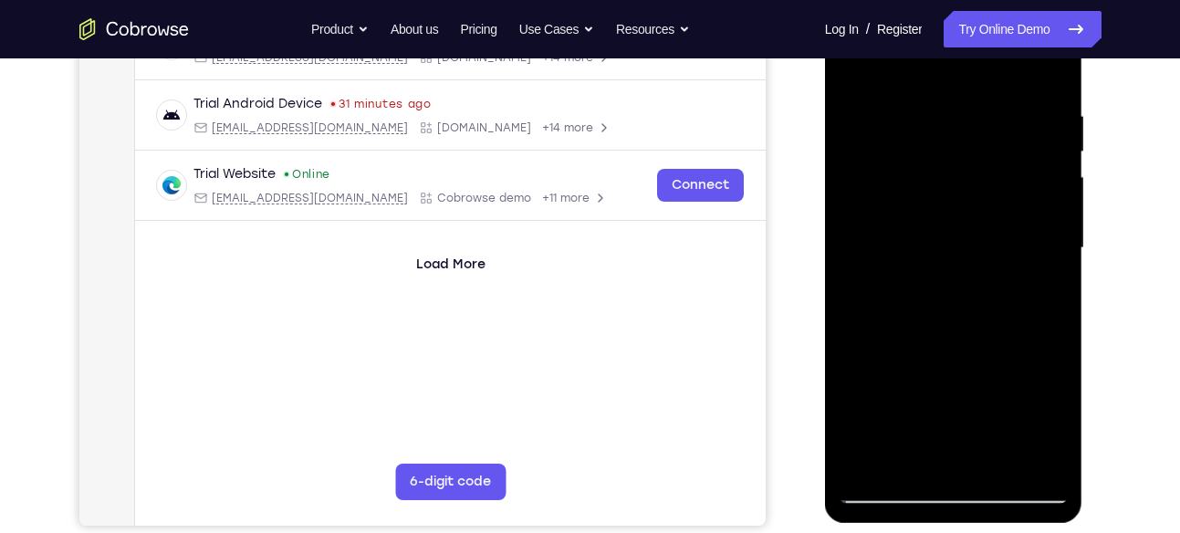
click at [1050, 264] on div at bounding box center [954, 248] width 230 height 511
drag, startPoint x: 958, startPoint y: 384, endPoint x: 963, endPoint y: 242, distance: 142.5
click at [963, 242] on div at bounding box center [954, 248] width 230 height 511
click at [972, 173] on div at bounding box center [954, 248] width 230 height 511
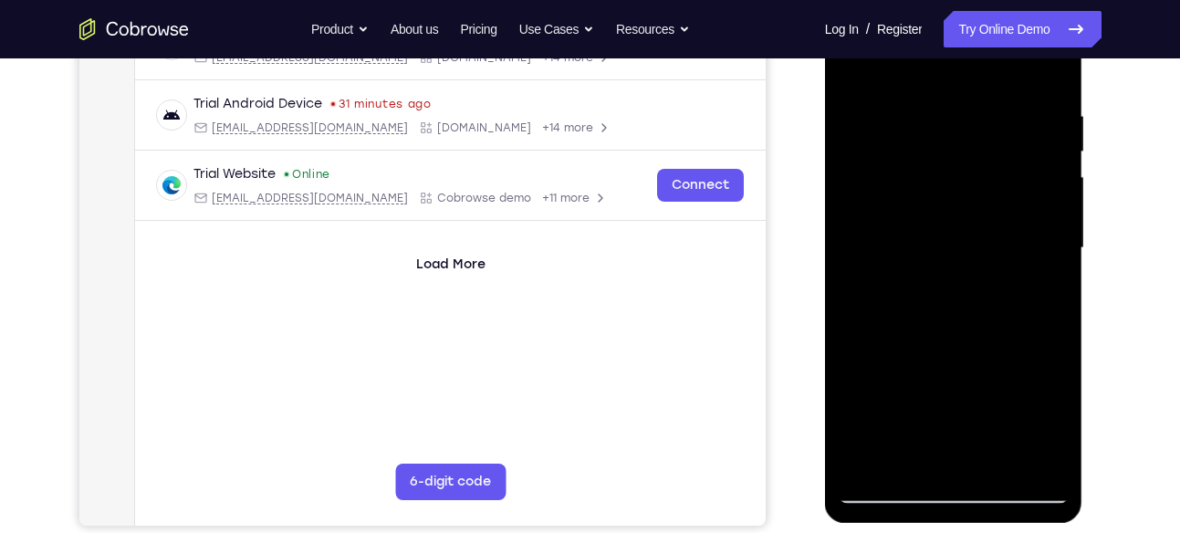
click at [972, 173] on div at bounding box center [954, 248] width 230 height 511
drag, startPoint x: 957, startPoint y: 353, endPoint x: 940, endPoint y: 116, distance: 237.9
click at [940, 116] on div at bounding box center [954, 248] width 230 height 511
click at [1055, 252] on div at bounding box center [954, 248] width 230 height 511
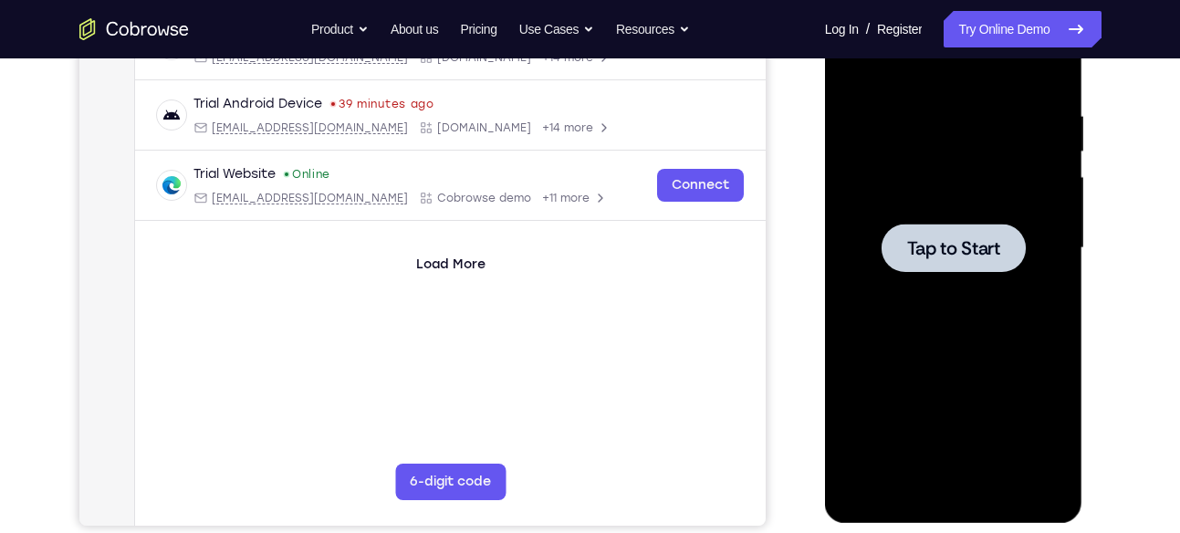
click at [1009, 353] on div at bounding box center [954, 248] width 230 height 511
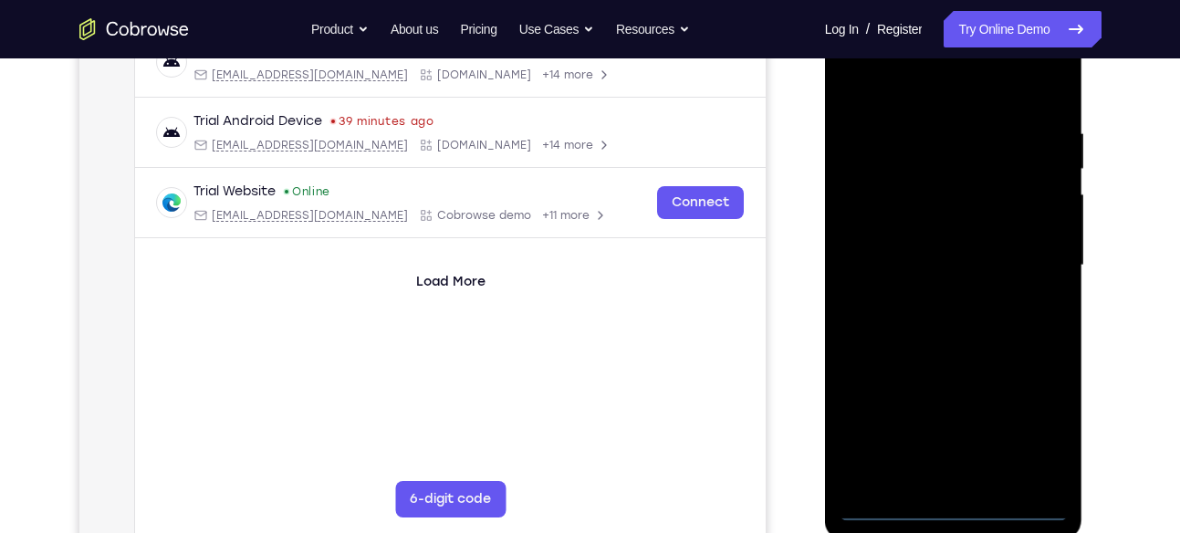
scroll to position [300, 0]
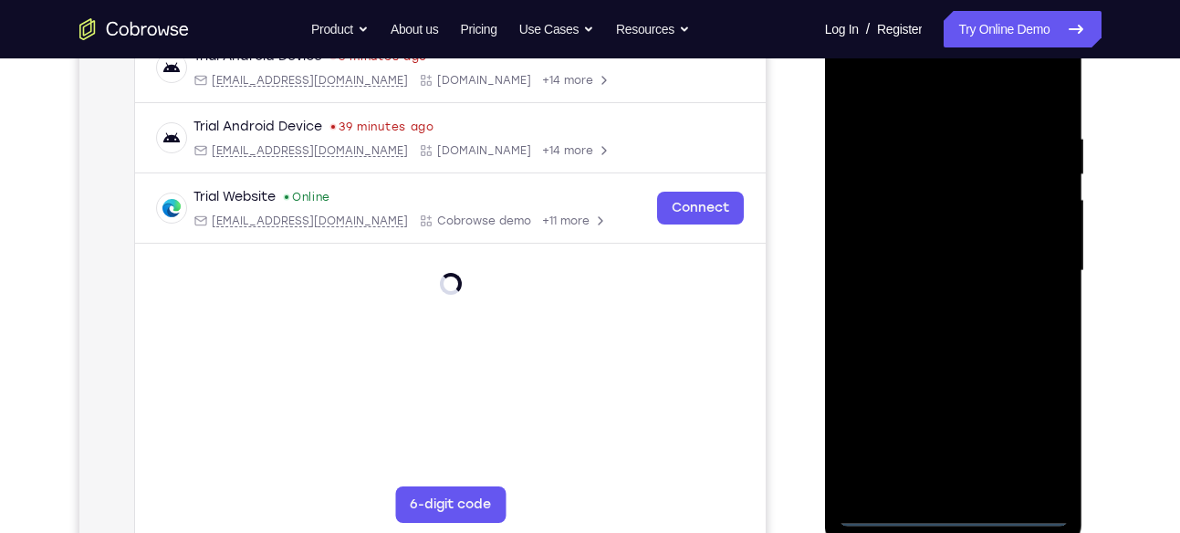
click at [953, 507] on div at bounding box center [954, 271] width 230 height 511
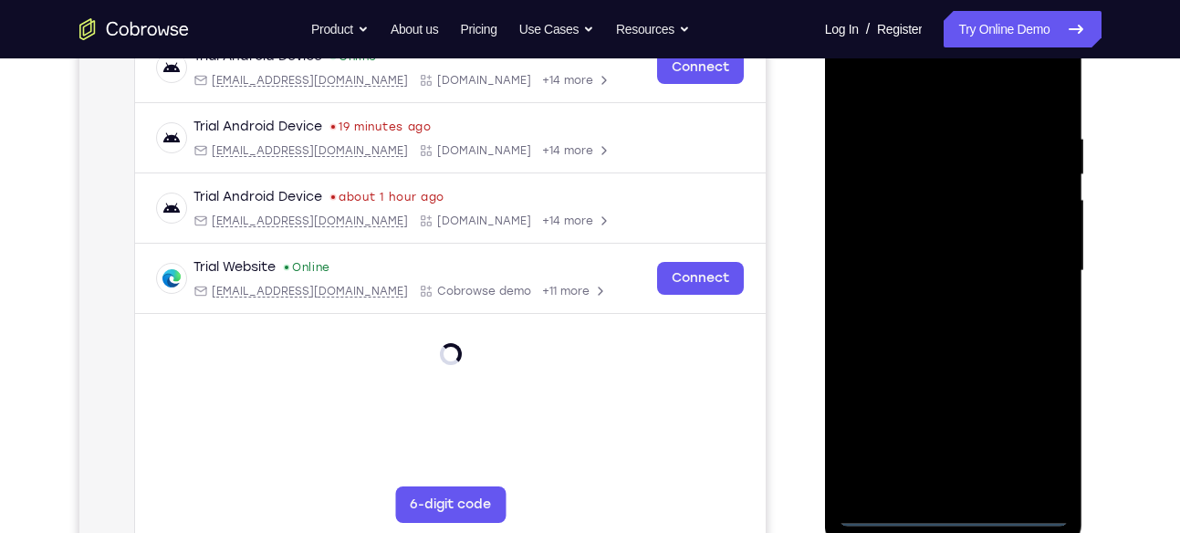
click at [1029, 441] on div at bounding box center [954, 271] width 230 height 511
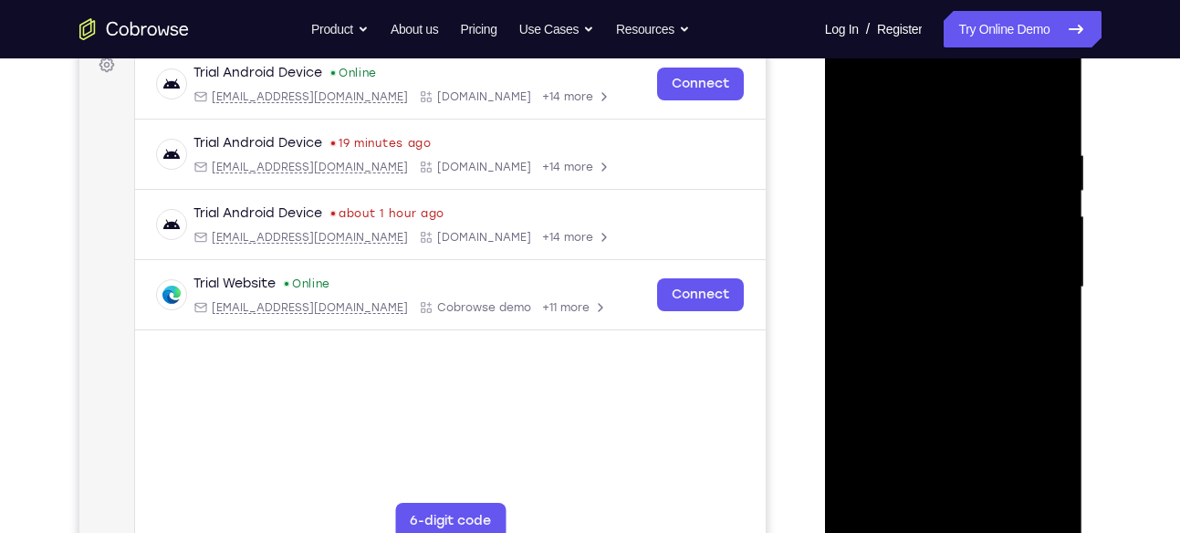
scroll to position [283, 0]
click at [926, 122] on div at bounding box center [954, 288] width 230 height 511
click at [1037, 283] on div at bounding box center [954, 286] width 230 height 511
click at [975, 498] on div at bounding box center [954, 286] width 230 height 511
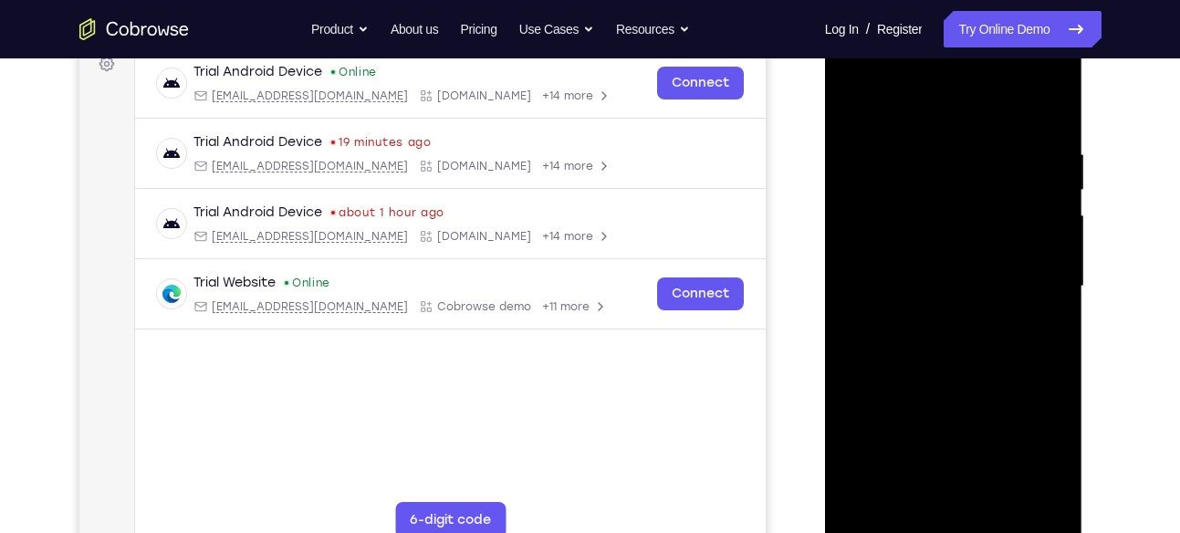
click at [966, 267] on div at bounding box center [954, 286] width 230 height 511
click at [966, 248] on div at bounding box center [954, 286] width 230 height 511
click at [1034, 249] on div at bounding box center [954, 286] width 230 height 511
click at [1045, 249] on div at bounding box center [954, 286] width 230 height 511
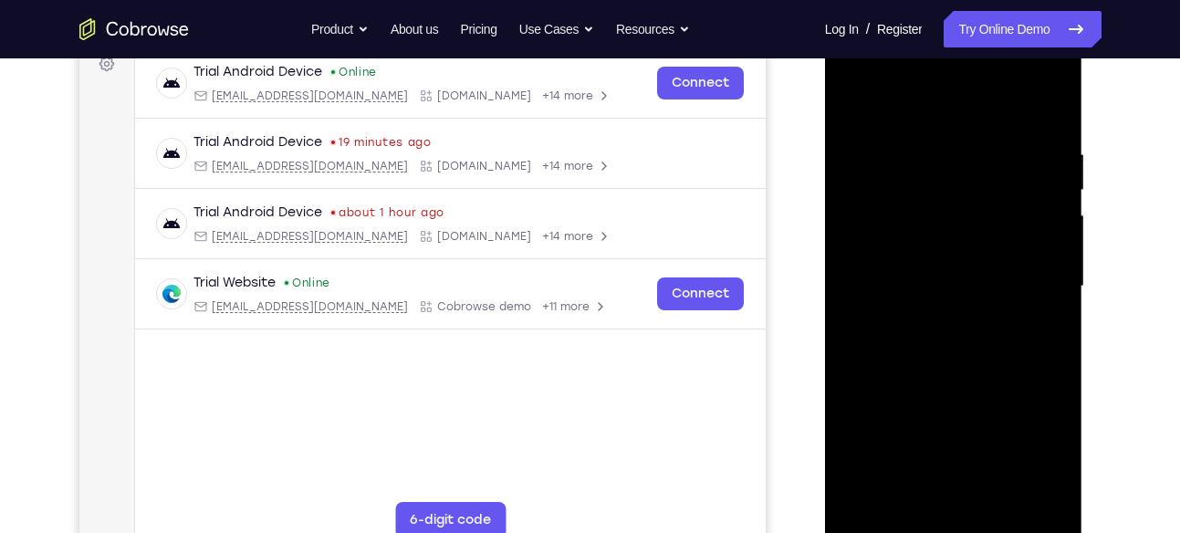
click at [943, 283] on div at bounding box center [954, 286] width 230 height 511
click at [958, 353] on div at bounding box center [954, 286] width 230 height 511
click at [969, 371] on div at bounding box center [954, 286] width 230 height 511
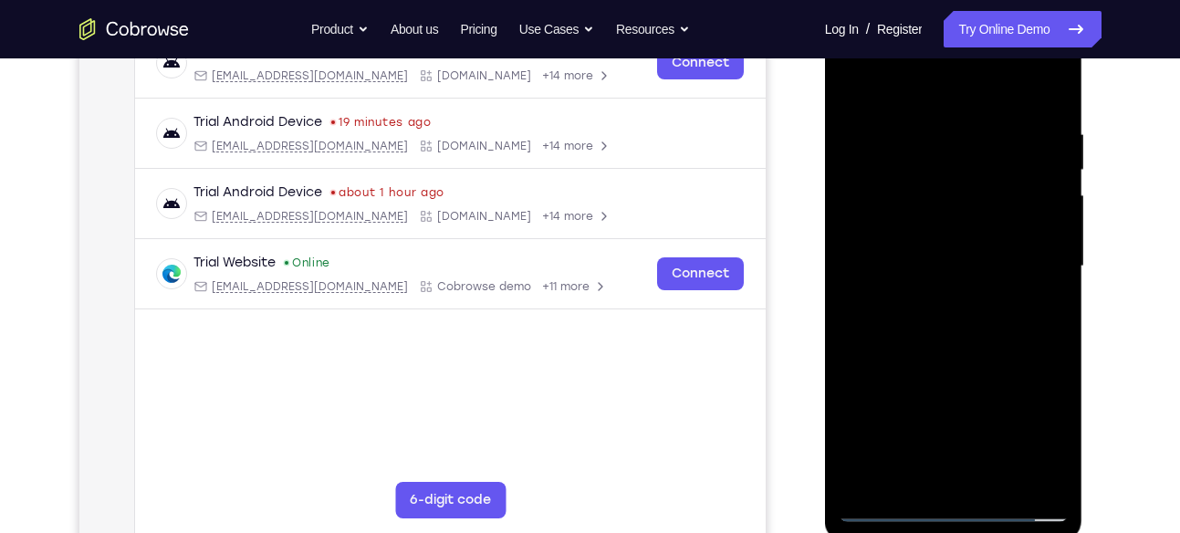
scroll to position [319, 0]
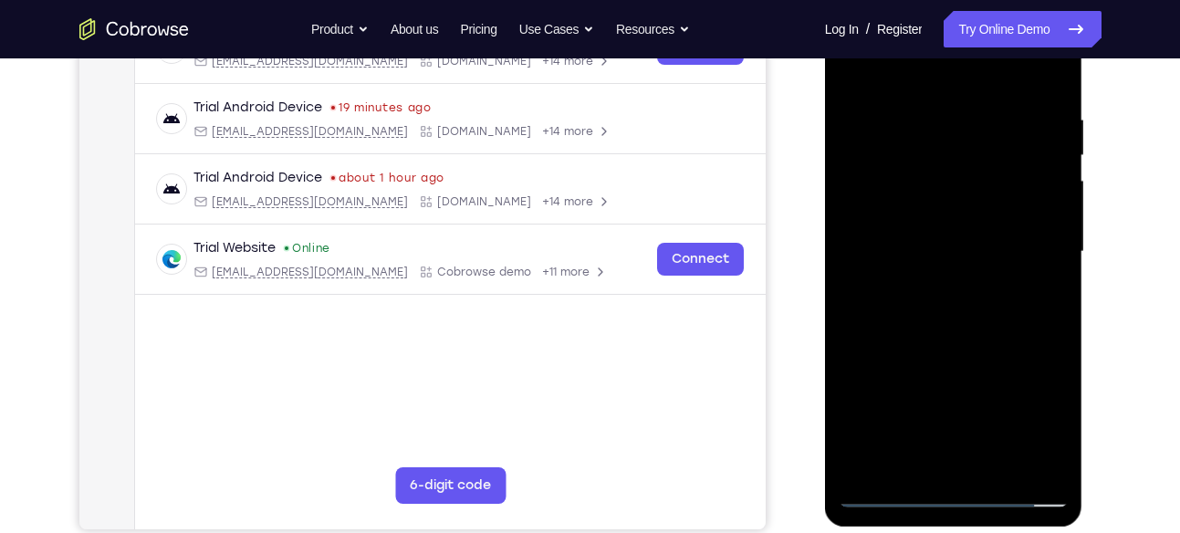
click at [994, 466] on div at bounding box center [954, 251] width 230 height 511
click at [951, 349] on div at bounding box center [954, 251] width 230 height 511
click at [860, 69] on div at bounding box center [954, 251] width 230 height 511
drag, startPoint x: 972, startPoint y: 386, endPoint x: 978, endPoint y: 274, distance: 112.4
click at [978, 274] on div at bounding box center [954, 251] width 230 height 511
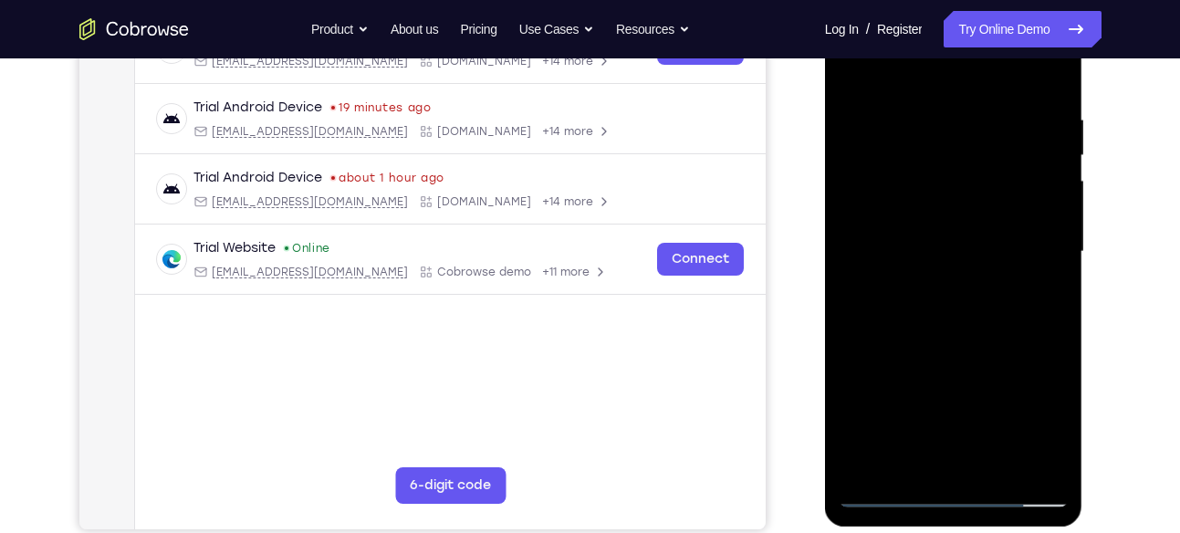
click at [974, 392] on div at bounding box center [954, 251] width 230 height 511
drag, startPoint x: 974, startPoint y: 392, endPoint x: 943, endPoint y: 121, distance: 271.9
click at [943, 121] on div at bounding box center [954, 251] width 230 height 511
click at [1051, 422] on div at bounding box center [954, 251] width 230 height 511
drag, startPoint x: 943, startPoint y: 309, endPoint x: 945, endPoint y: 286, distance: 23.8
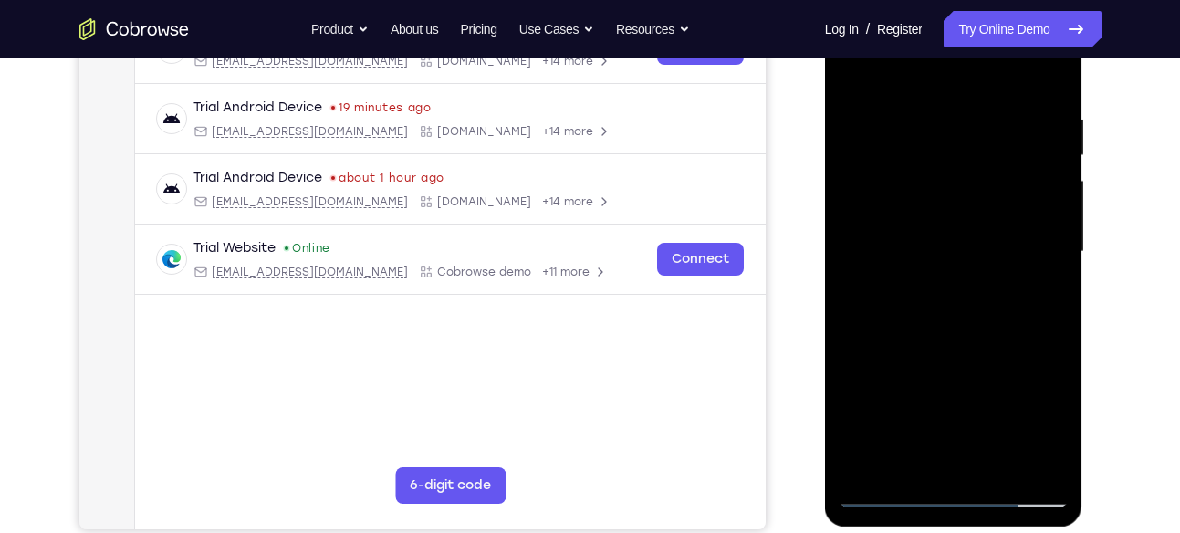
click at [945, 286] on div at bounding box center [954, 251] width 230 height 511
click at [1049, 253] on div at bounding box center [954, 251] width 230 height 511
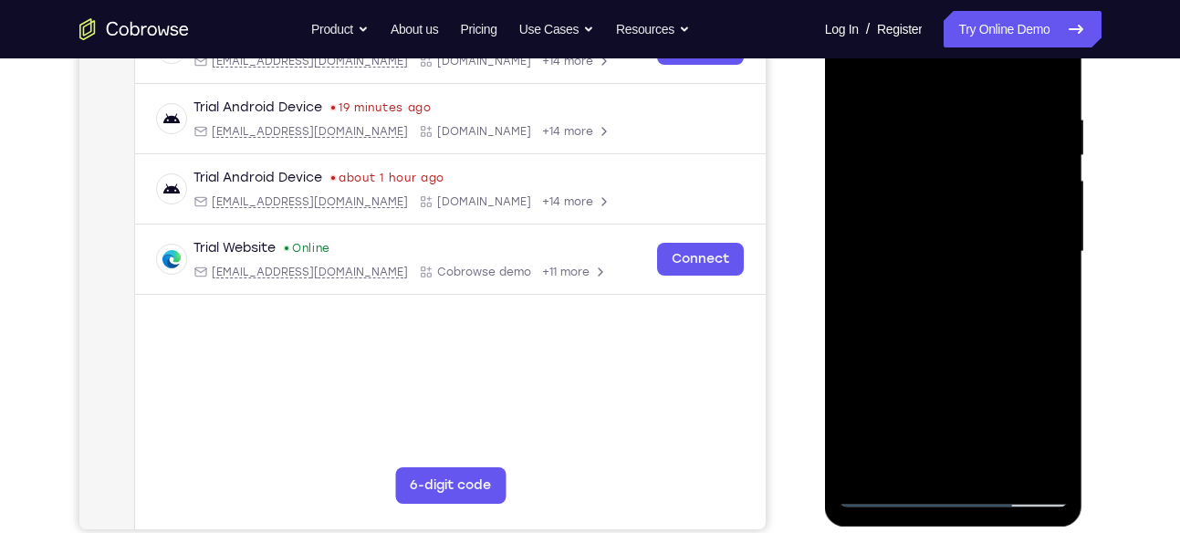
click at [1049, 253] on div at bounding box center [954, 251] width 230 height 511
click at [852, 252] on div at bounding box center [954, 251] width 230 height 511
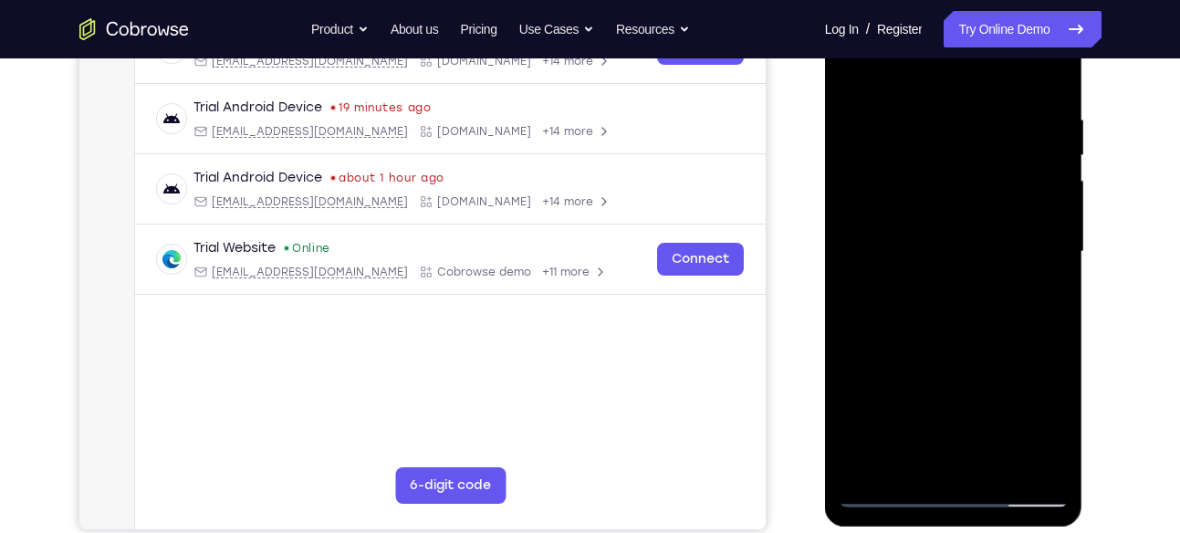
click at [852, 252] on div at bounding box center [954, 251] width 230 height 511
drag, startPoint x: 1020, startPoint y: 310, endPoint x: 1018, endPoint y: 245, distance: 65.8
click at [1018, 245] on div at bounding box center [954, 251] width 230 height 511
click at [1026, 384] on div at bounding box center [954, 251] width 230 height 511
drag, startPoint x: 978, startPoint y: 357, endPoint x: 970, endPoint y: 400, distance: 43.7
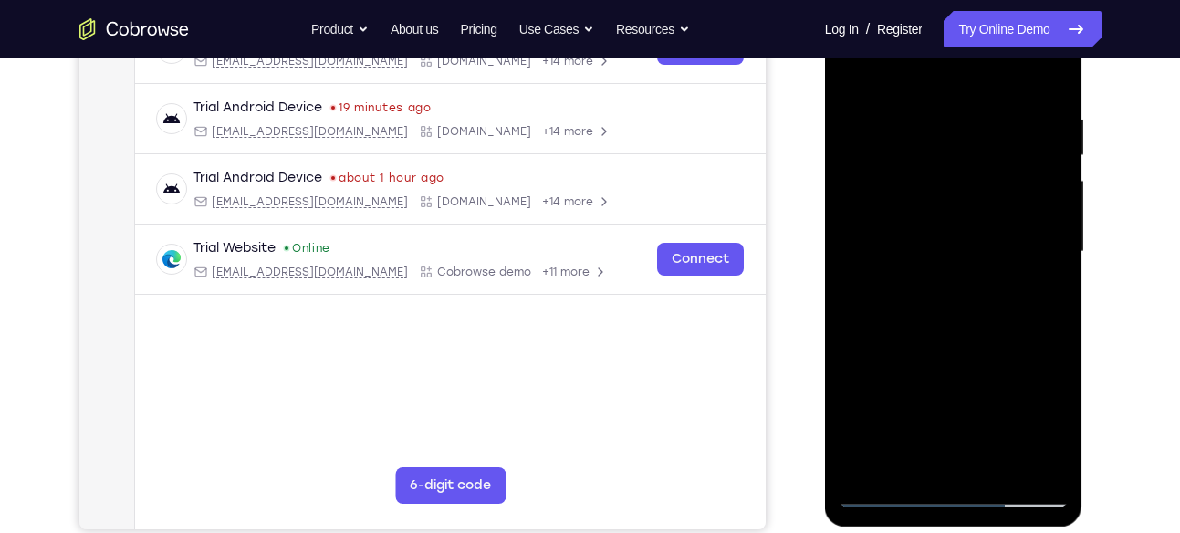
click at [970, 400] on div at bounding box center [954, 251] width 230 height 511
click at [893, 397] on div at bounding box center [954, 251] width 230 height 511
click at [946, 104] on div at bounding box center [954, 251] width 230 height 511
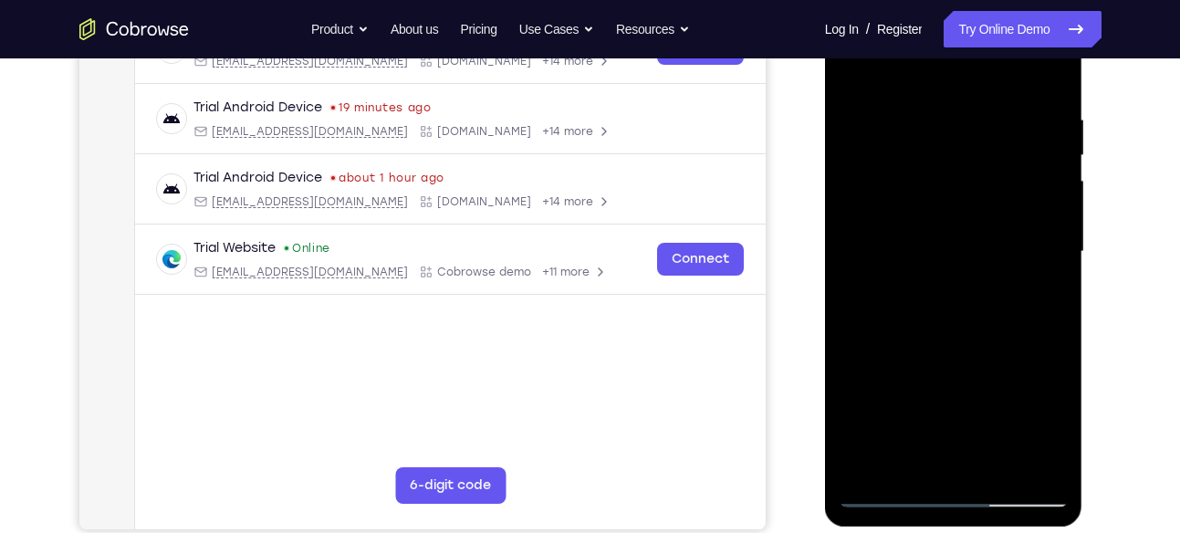
click at [946, 104] on div at bounding box center [954, 251] width 230 height 511
click at [928, 287] on div at bounding box center [954, 251] width 230 height 511
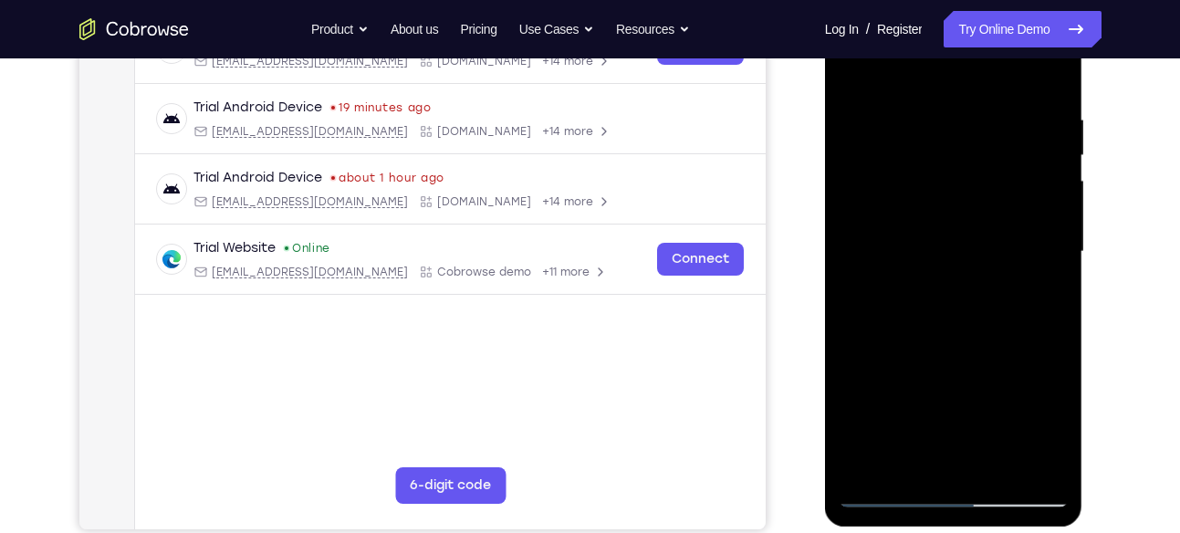
click at [857, 76] on div at bounding box center [954, 251] width 230 height 511
click at [903, 393] on div at bounding box center [954, 251] width 230 height 511
click at [946, 97] on div at bounding box center [954, 251] width 230 height 511
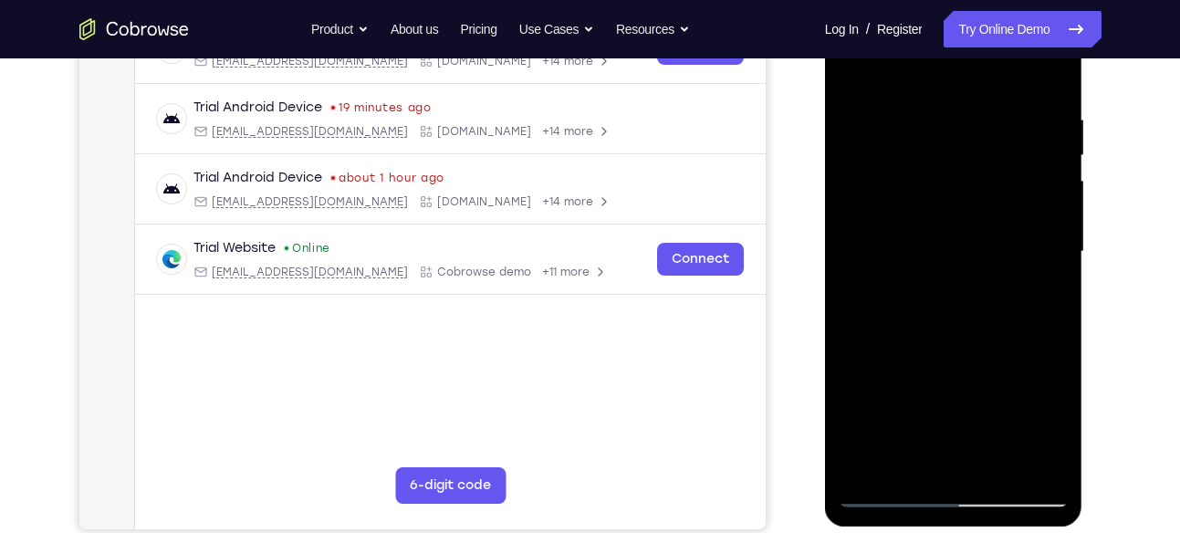
click at [946, 97] on div at bounding box center [954, 251] width 230 height 511
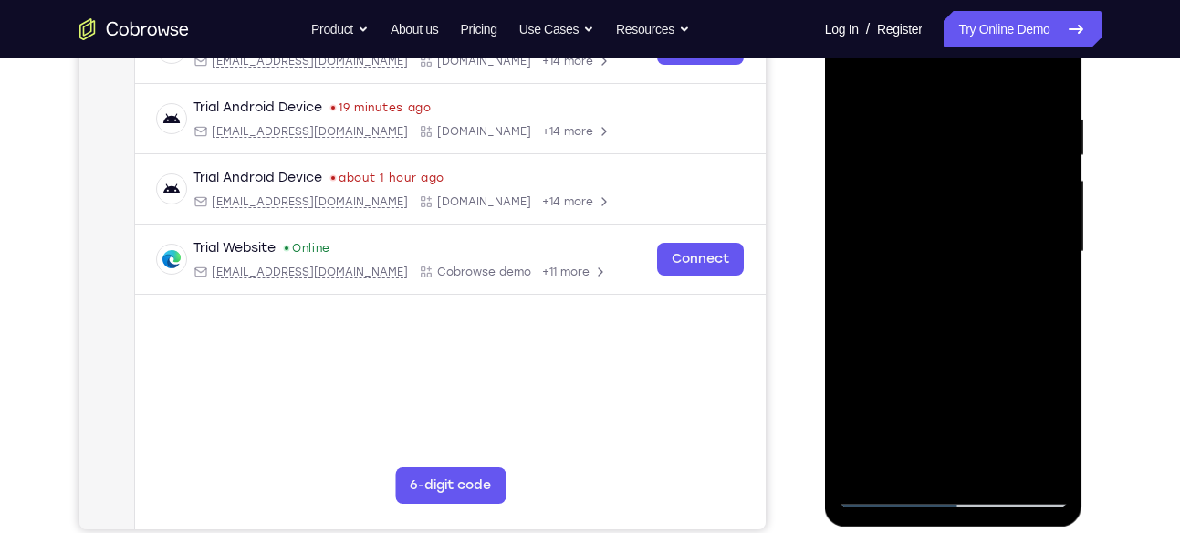
click at [946, 97] on div at bounding box center [954, 251] width 230 height 511
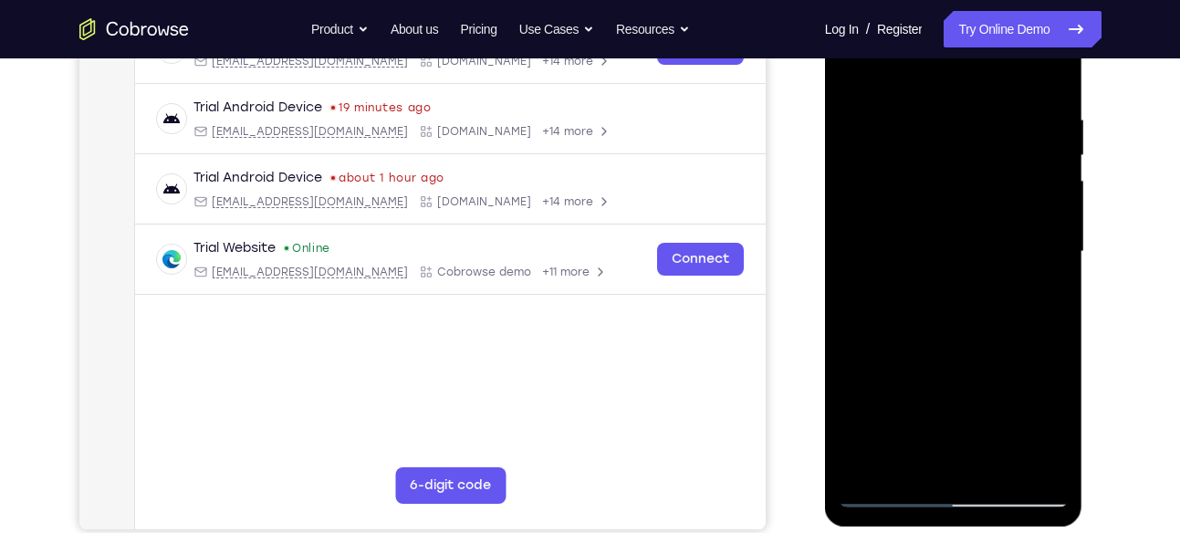
click at [946, 97] on div at bounding box center [954, 251] width 230 height 511
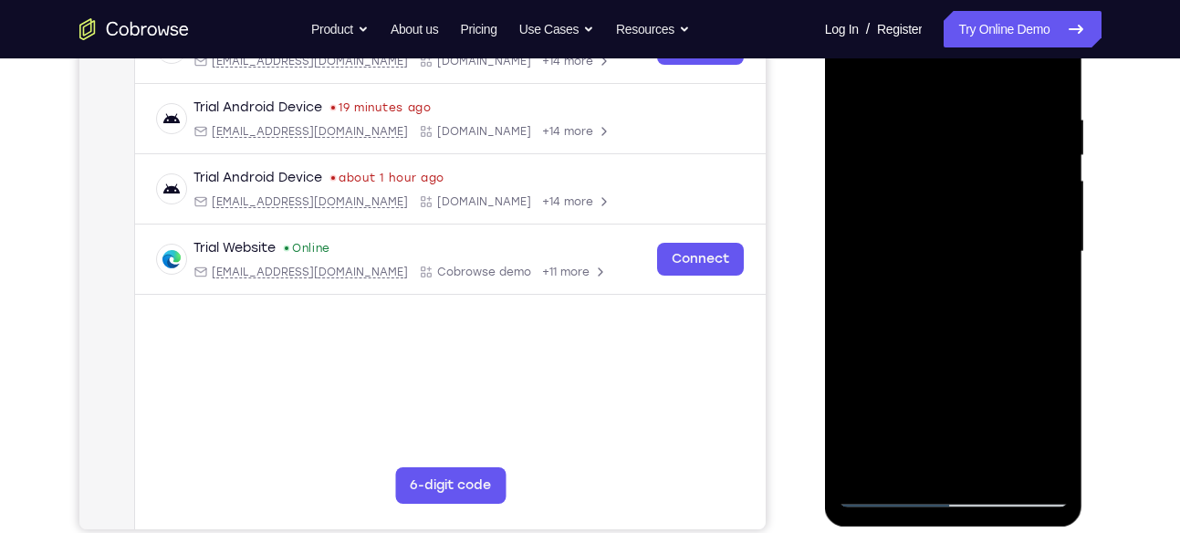
click at [946, 97] on div at bounding box center [954, 251] width 230 height 511
click at [1009, 99] on div at bounding box center [954, 251] width 230 height 511
click at [932, 98] on div at bounding box center [954, 251] width 230 height 511
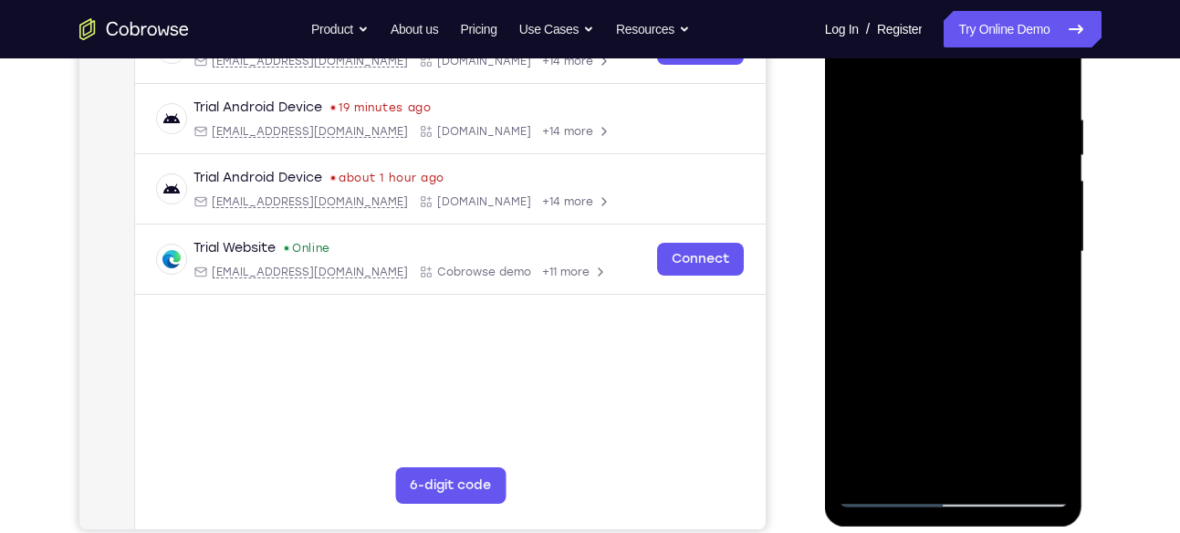
click at [932, 98] on div at bounding box center [954, 251] width 230 height 511
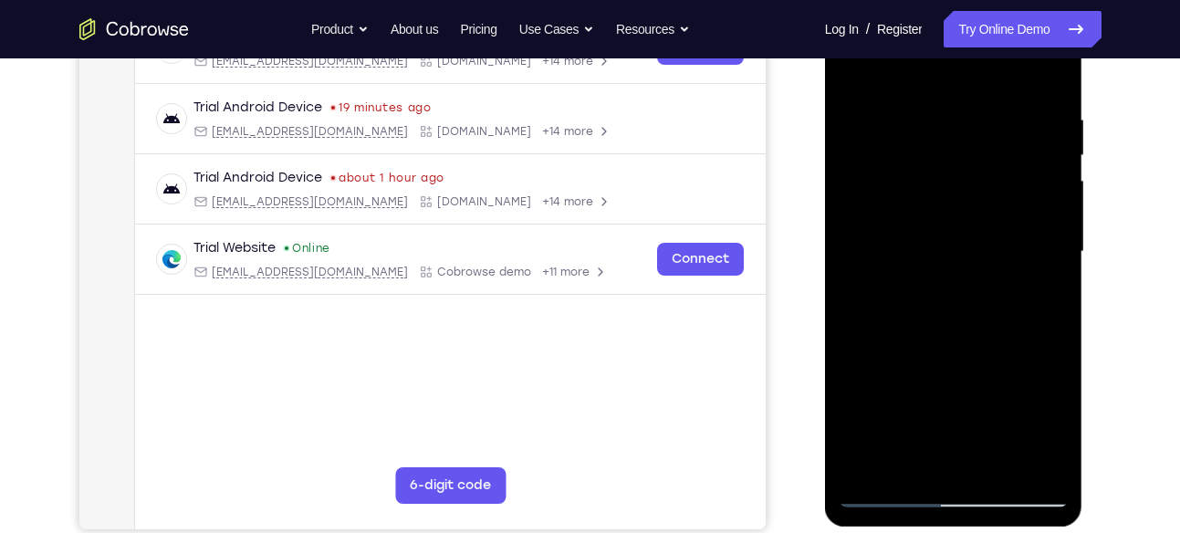
click at [932, 98] on div at bounding box center [954, 251] width 230 height 511
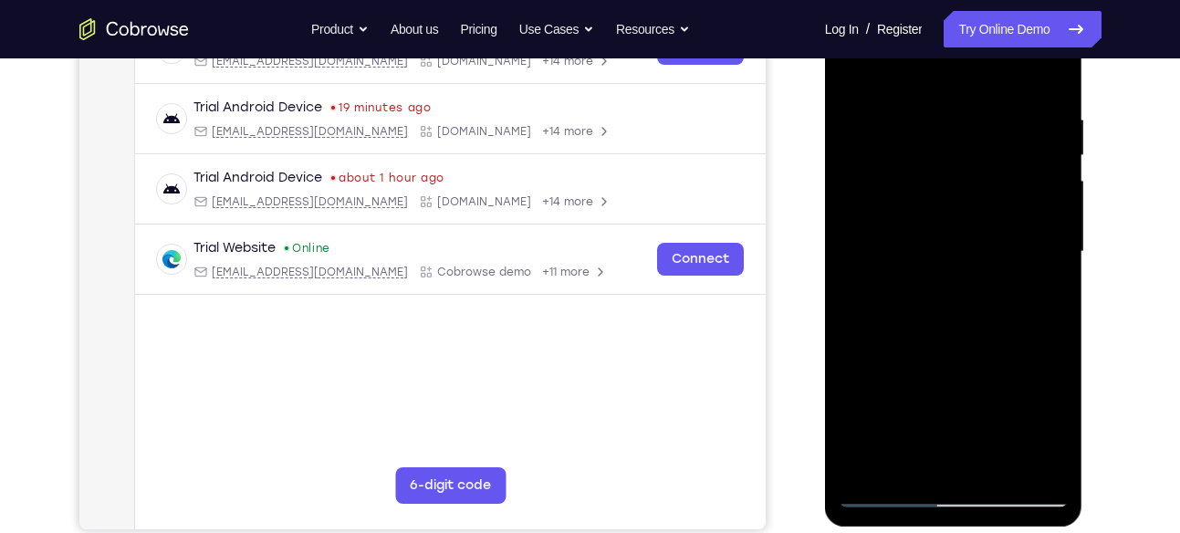
click at [932, 98] on div at bounding box center [954, 251] width 230 height 511
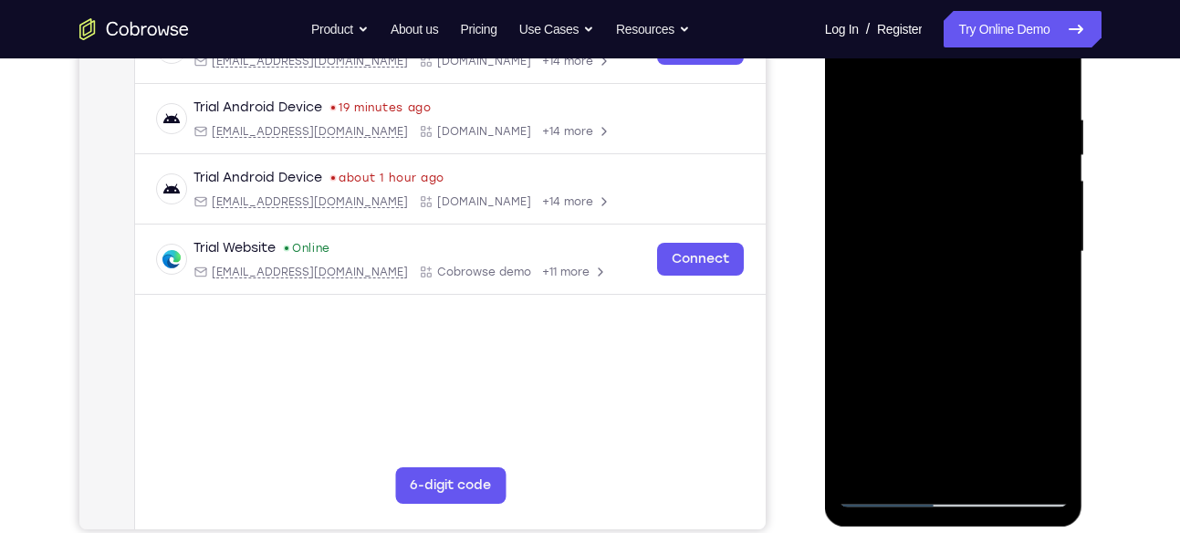
click at [932, 98] on div at bounding box center [954, 251] width 230 height 511
click at [1010, 100] on div at bounding box center [954, 251] width 230 height 511
click at [927, 101] on div at bounding box center [954, 251] width 230 height 511
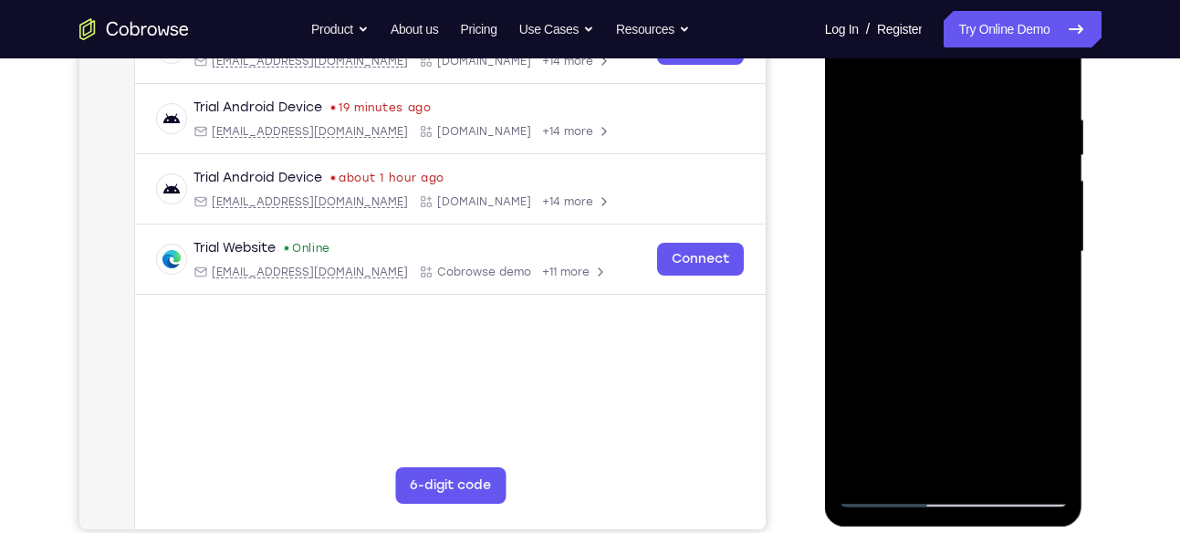
click at [927, 101] on div at bounding box center [954, 251] width 230 height 511
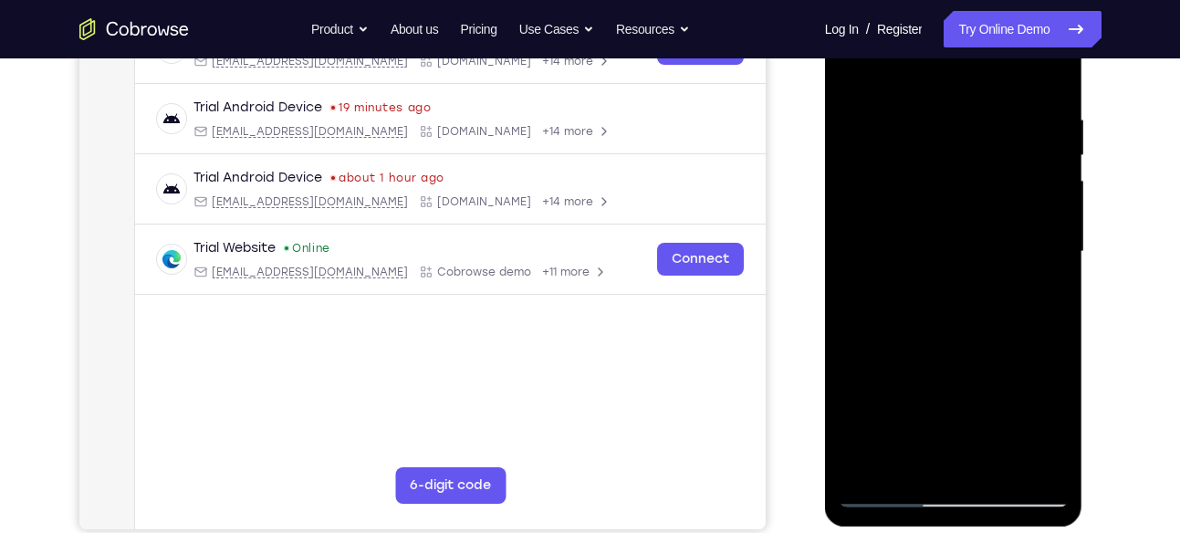
click at [927, 101] on div at bounding box center [954, 251] width 230 height 511
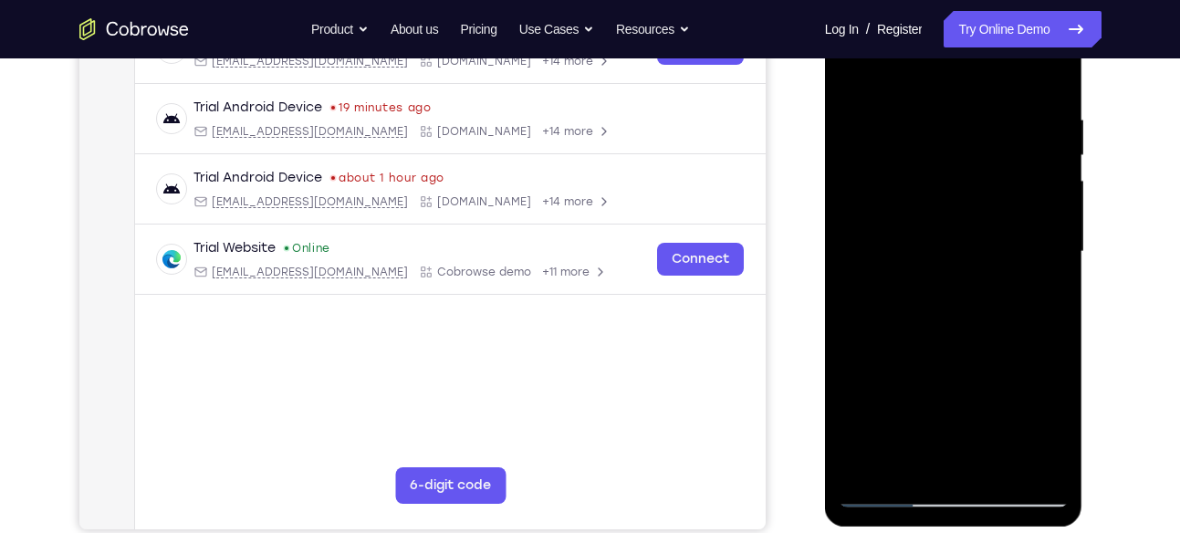
click at [927, 101] on div at bounding box center [954, 251] width 230 height 511
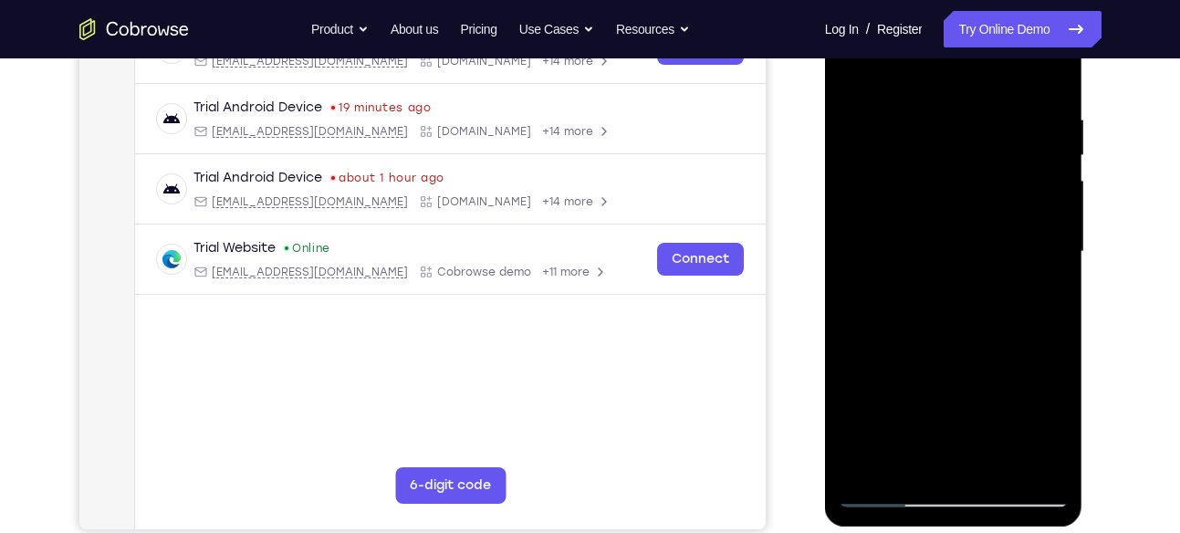
click at [927, 101] on div at bounding box center [954, 251] width 230 height 511
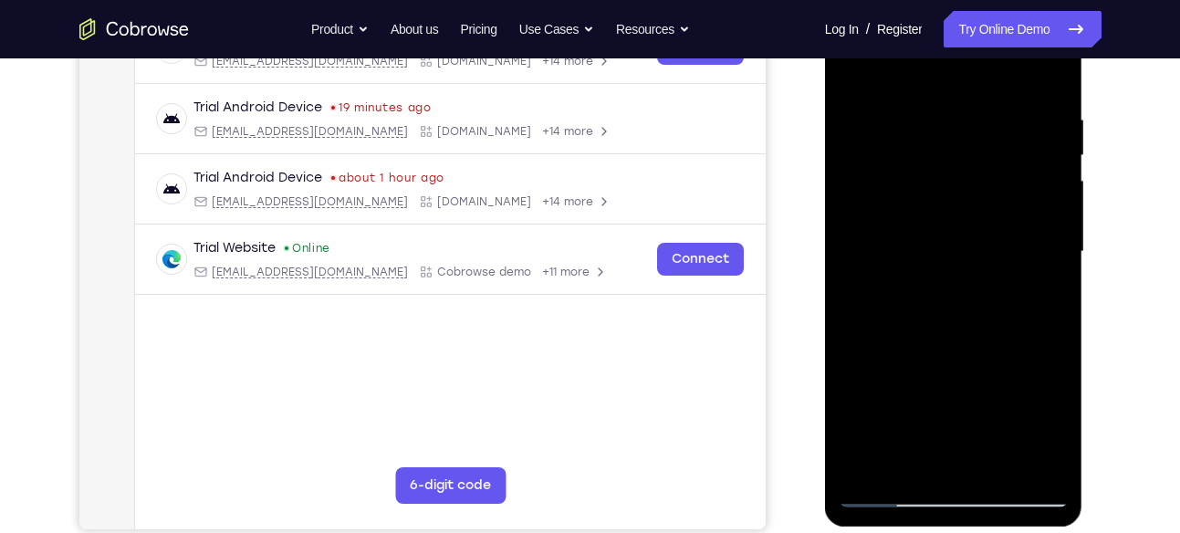
click at [927, 101] on div at bounding box center [954, 251] width 230 height 511
click at [936, 149] on div at bounding box center [954, 251] width 230 height 511
click at [925, 431] on div at bounding box center [954, 251] width 230 height 511
click at [964, 263] on div at bounding box center [954, 251] width 230 height 511
click at [1000, 473] on div at bounding box center [954, 251] width 230 height 511
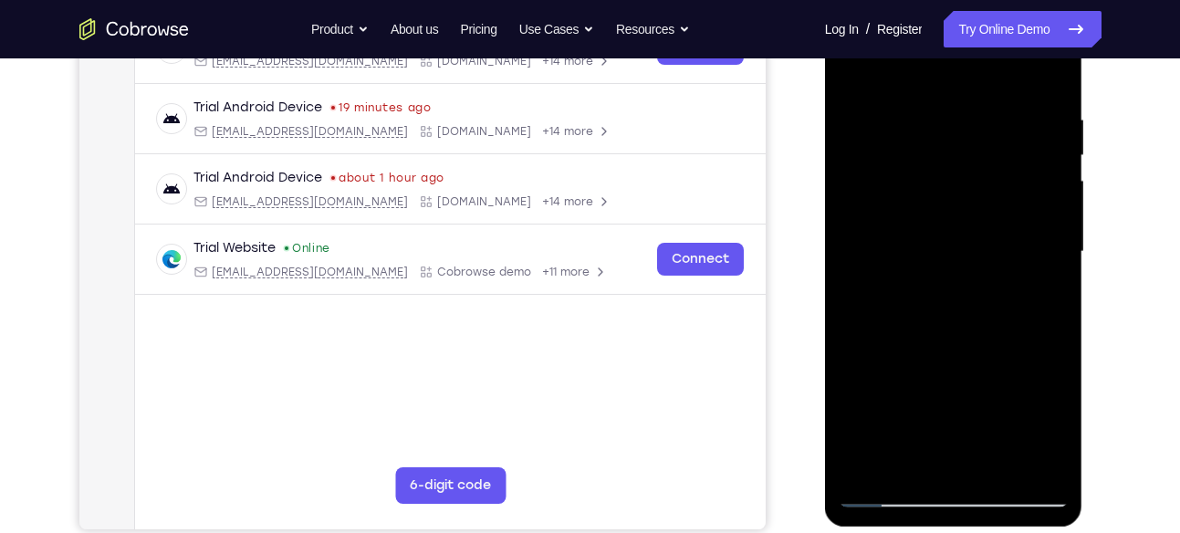
click at [973, 252] on div at bounding box center [954, 251] width 230 height 511
click at [936, 397] on div at bounding box center [954, 251] width 230 height 511
drag, startPoint x: 959, startPoint y: 400, endPoint x: 939, endPoint y: 151, distance: 250.0
click at [939, 151] on div at bounding box center [954, 251] width 230 height 511
drag, startPoint x: 968, startPoint y: 413, endPoint x: 987, endPoint y: 216, distance: 198.0
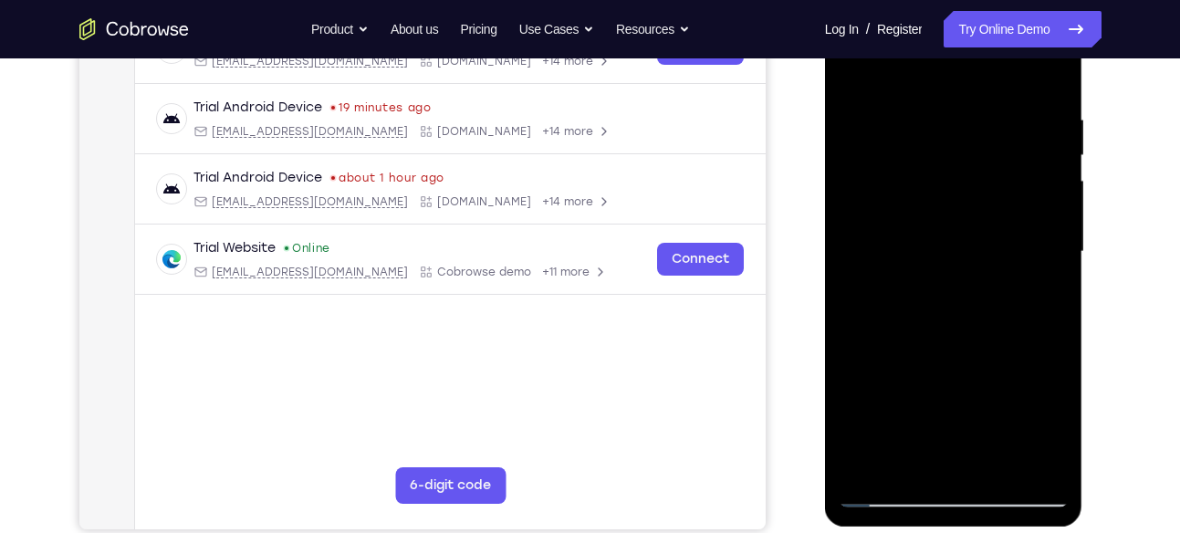
click at [987, 216] on div at bounding box center [954, 251] width 230 height 511
drag, startPoint x: 960, startPoint y: 415, endPoint x: 954, endPoint y: 490, distance: 75.1
click at [954, 490] on div at bounding box center [954, 251] width 230 height 511
click at [952, 395] on div at bounding box center [954, 251] width 230 height 511
drag, startPoint x: 952, startPoint y: 395, endPoint x: 947, endPoint y: 130, distance: 265.6
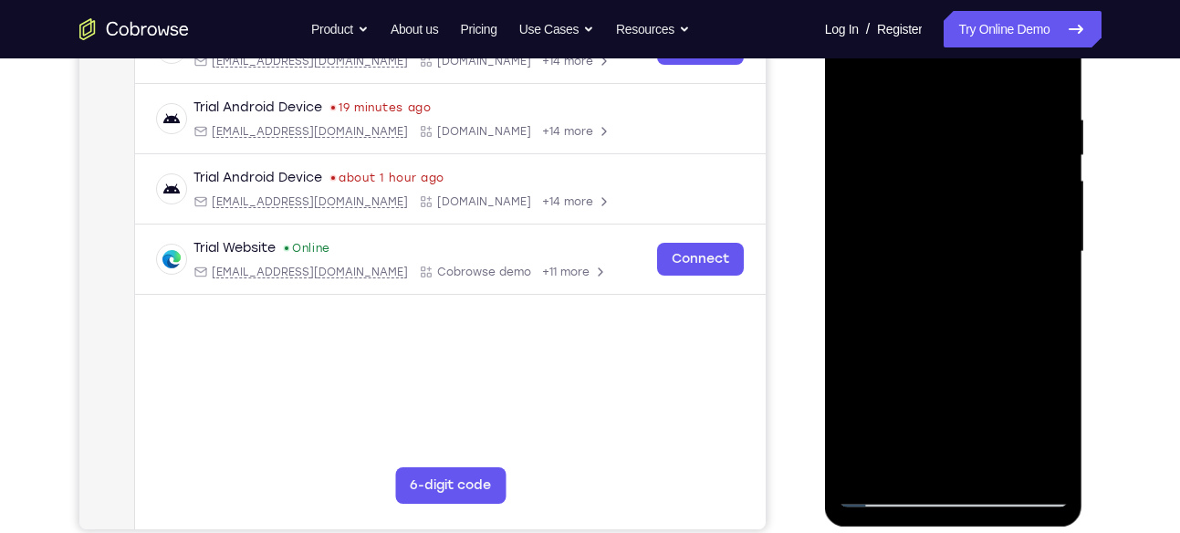
click at [947, 130] on div at bounding box center [954, 251] width 230 height 511
drag, startPoint x: 986, startPoint y: 415, endPoint x: 980, endPoint y: 313, distance: 102.4
click at [980, 313] on div at bounding box center [954, 251] width 230 height 511
drag, startPoint x: 955, startPoint y: 343, endPoint x: 976, endPoint y: 115, distance: 229.1
click at [976, 115] on div at bounding box center [954, 251] width 230 height 511
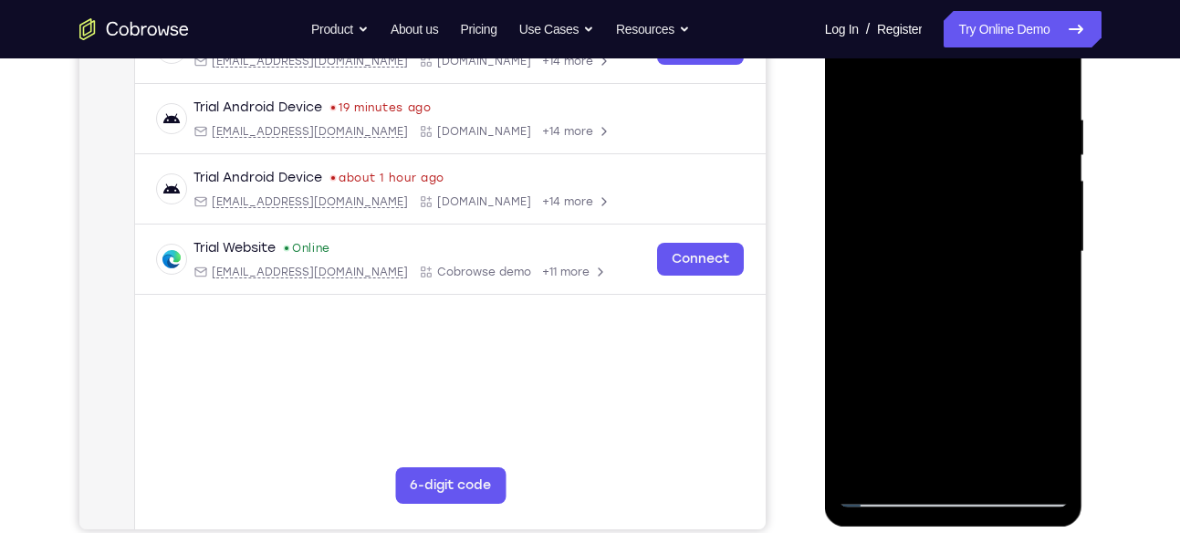
drag, startPoint x: 965, startPoint y: 357, endPoint x: 965, endPoint y: 281, distance: 75.8
click at [965, 281] on div at bounding box center [954, 251] width 230 height 511
drag, startPoint x: 957, startPoint y: 165, endPoint x: 966, endPoint y: 401, distance: 235.6
click at [966, 401] on div at bounding box center [954, 251] width 230 height 511
drag, startPoint x: 966, startPoint y: 401, endPoint x: 956, endPoint y: 141, distance: 260.3
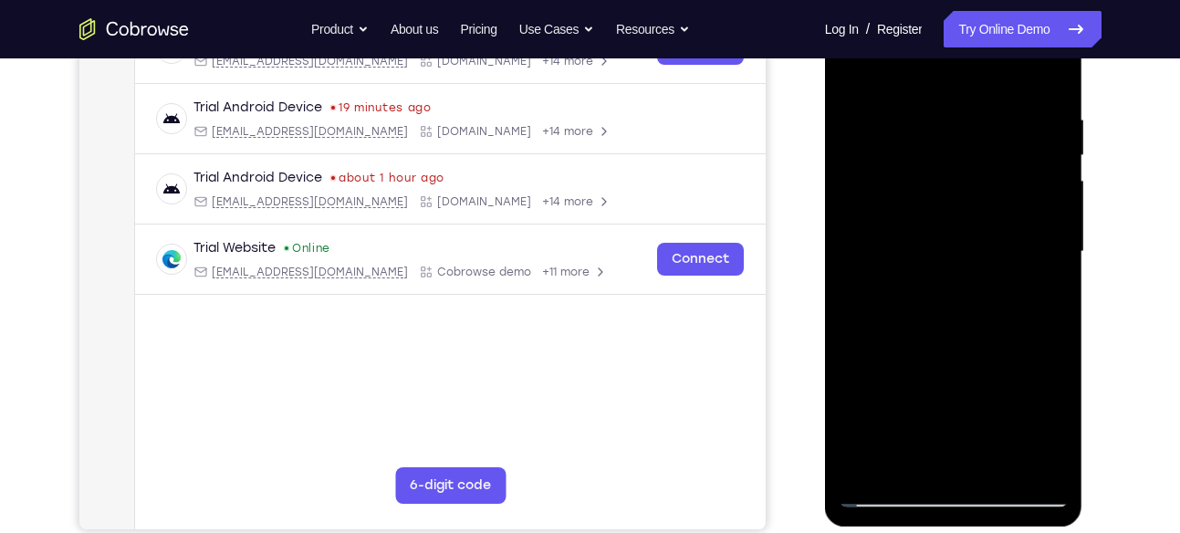
click at [956, 141] on div at bounding box center [954, 251] width 230 height 511
drag, startPoint x: 962, startPoint y: 350, endPoint x: 970, endPoint y: 128, distance: 221.9
click at [970, 128] on div at bounding box center [954, 251] width 230 height 511
drag, startPoint x: 957, startPoint y: 395, endPoint x: 946, endPoint y: 213, distance: 182.9
click at [946, 213] on div at bounding box center [954, 251] width 230 height 511
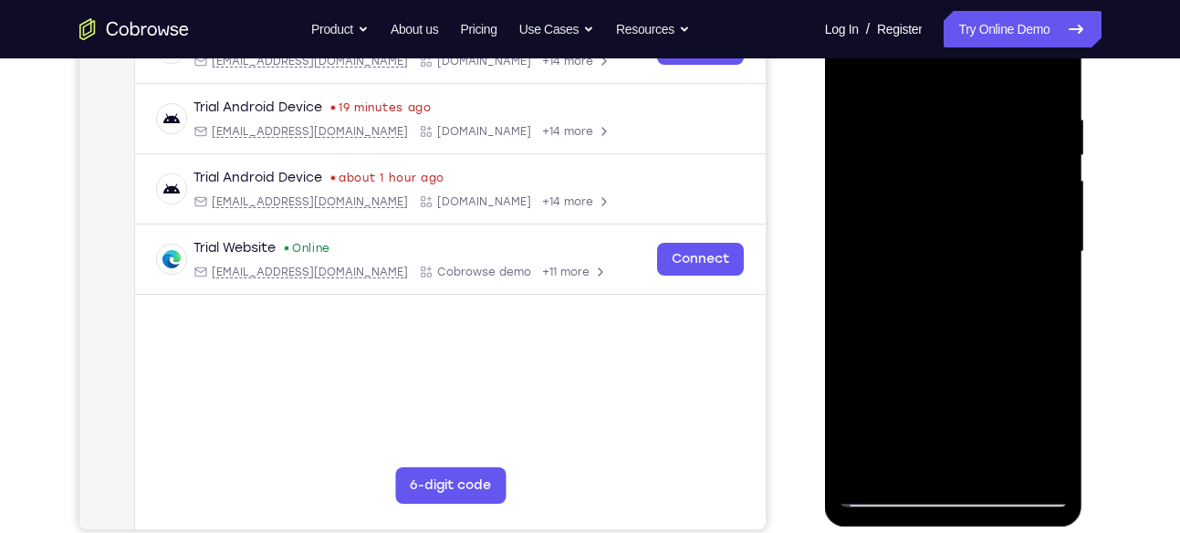
drag, startPoint x: 968, startPoint y: 97, endPoint x: 959, endPoint y: 404, distance: 307.7
click at [959, 404] on div at bounding box center [954, 251] width 230 height 511
drag, startPoint x: 959, startPoint y: 404, endPoint x: 941, endPoint y: 152, distance: 252.6
click at [941, 152] on div at bounding box center [954, 251] width 230 height 511
drag, startPoint x: 917, startPoint y: 323, endPoint x: 921, endPoint y: 119, distance: 204.5
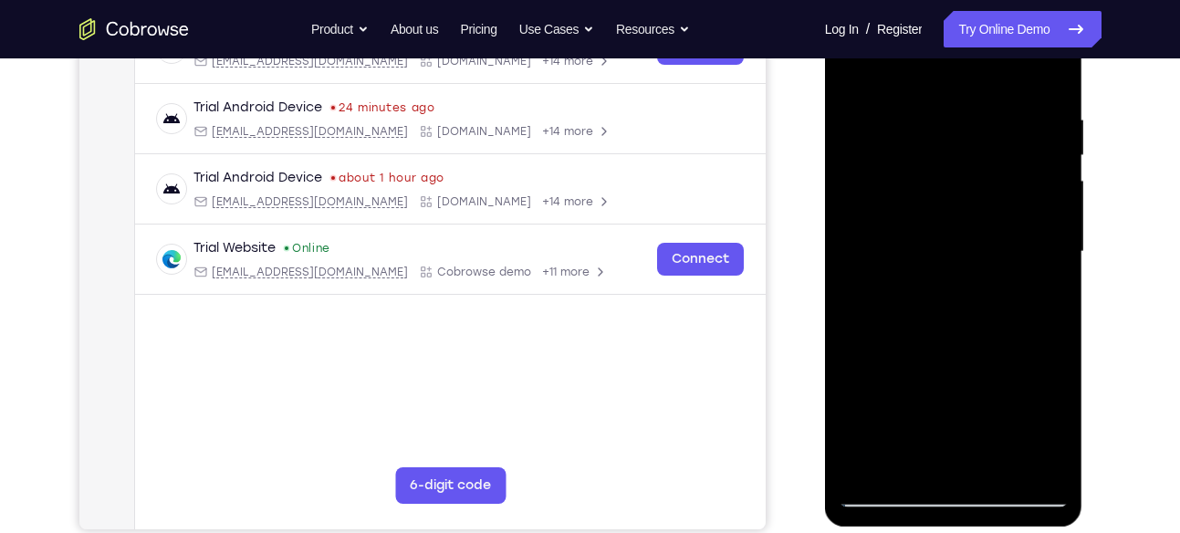
click at [921, 119] on div at bounding box center [954, 251] width 230 height 511
click at [949, 325] on div at bounding box center [954, 251] width 230 height 511
drag, startPoint x: 954, startPoint y: 405, endPoint x: 956, endPoint y: 209, distance: 196.2
click at [956, 209] on div at bounding box center [954, 251] width 230 height 511
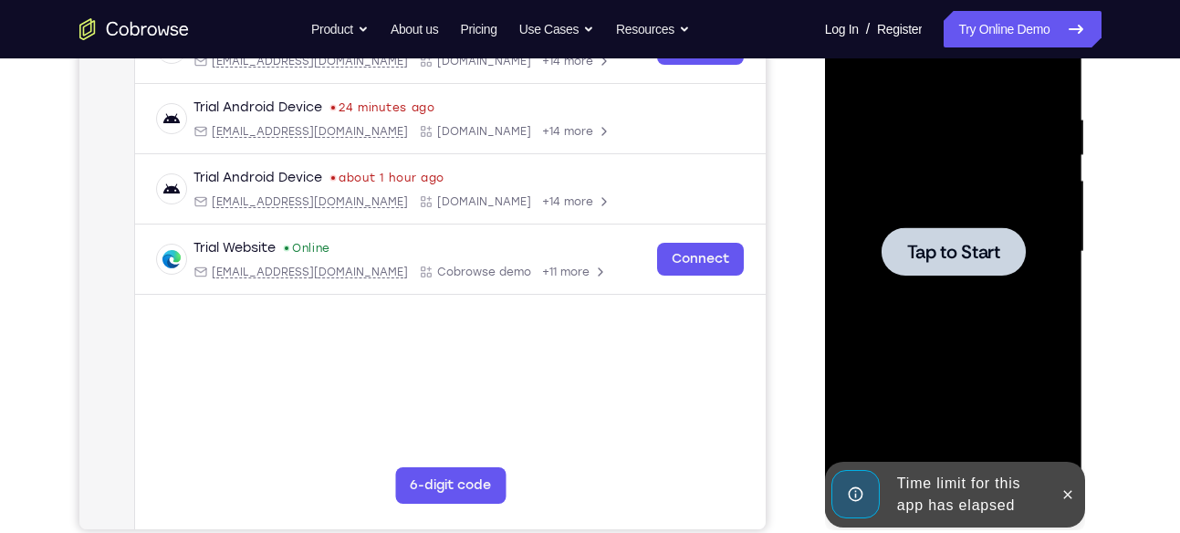
click at [917, 243] on span "Tap to Start" at bounding box center [953, 252] width 93 height 18
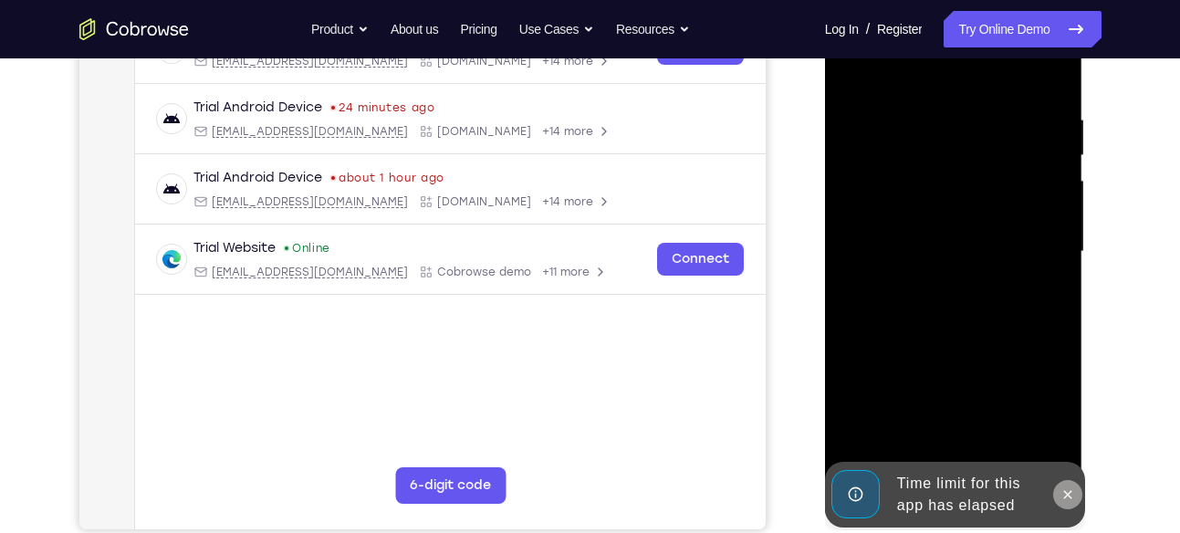
click at [1066, 490] on icon at bounding box center [1068, 494] width 15 height 15
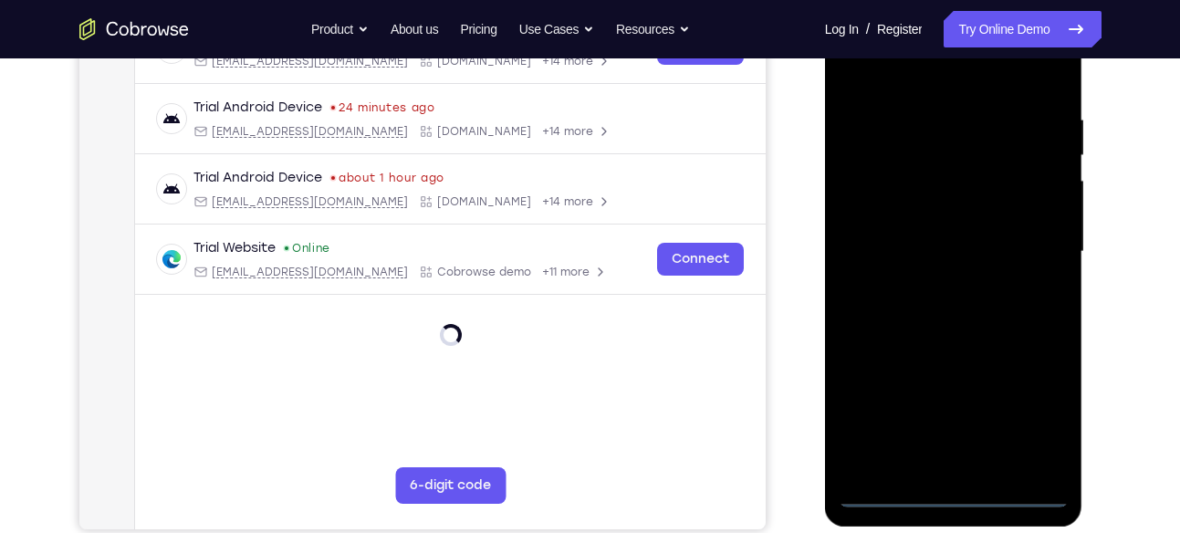
click at [959, 491] on div at bounding box center [954, 251] width 230 height 511
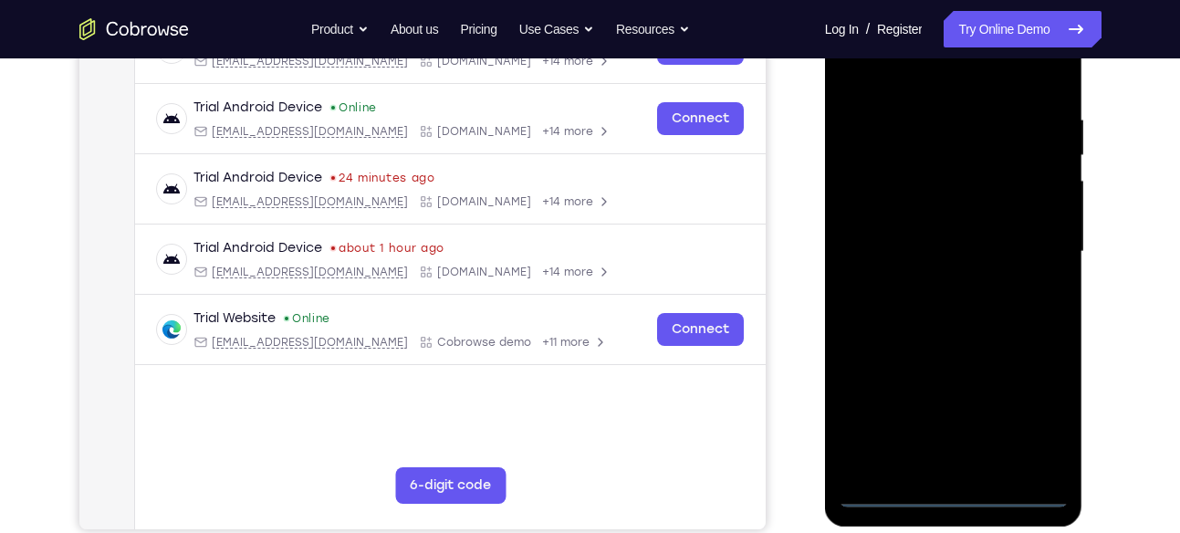
click at [1030, 421] on div at bounding box center [954, 251] width 230 height 511
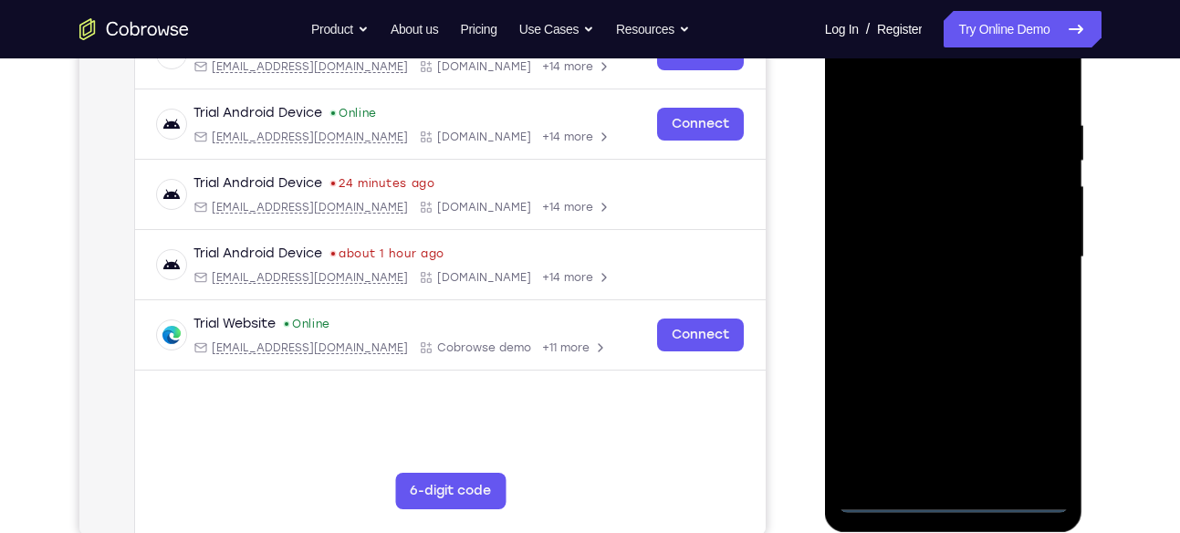
scroll to position [309, 0]
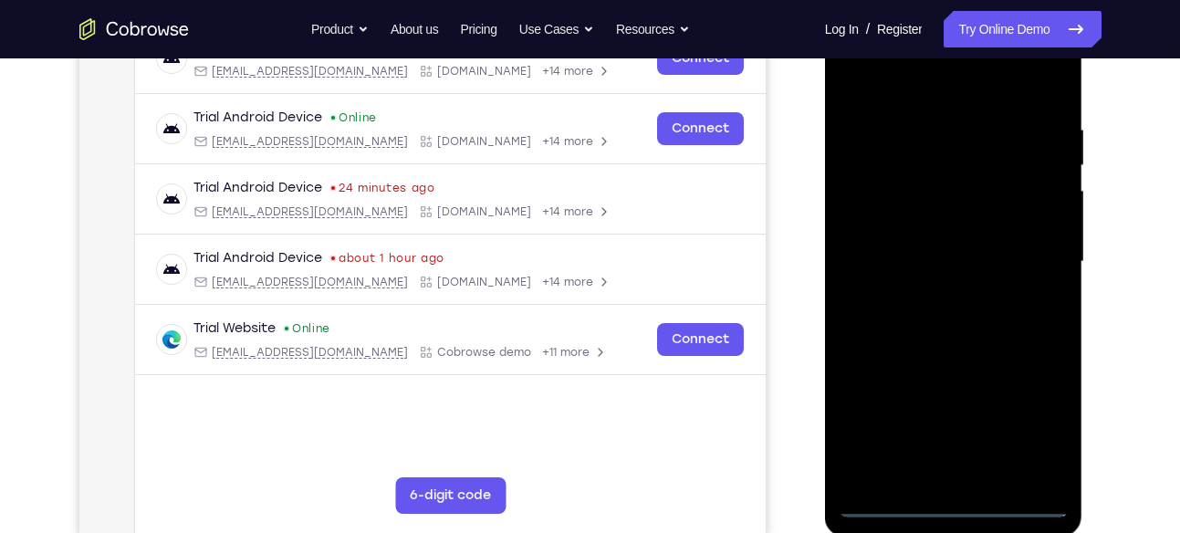
click at [946, 89] on div at bounding box center [954, 261] width 230 height 511
click at [1030, 256] on div at bounding box center [954, 261] width 230 height 511
click at [923, 294] on div at bounding box center [954, 260] width 230 height 511
click at [946, 245] on div at bounding box center [954, 260] width 230 height 511
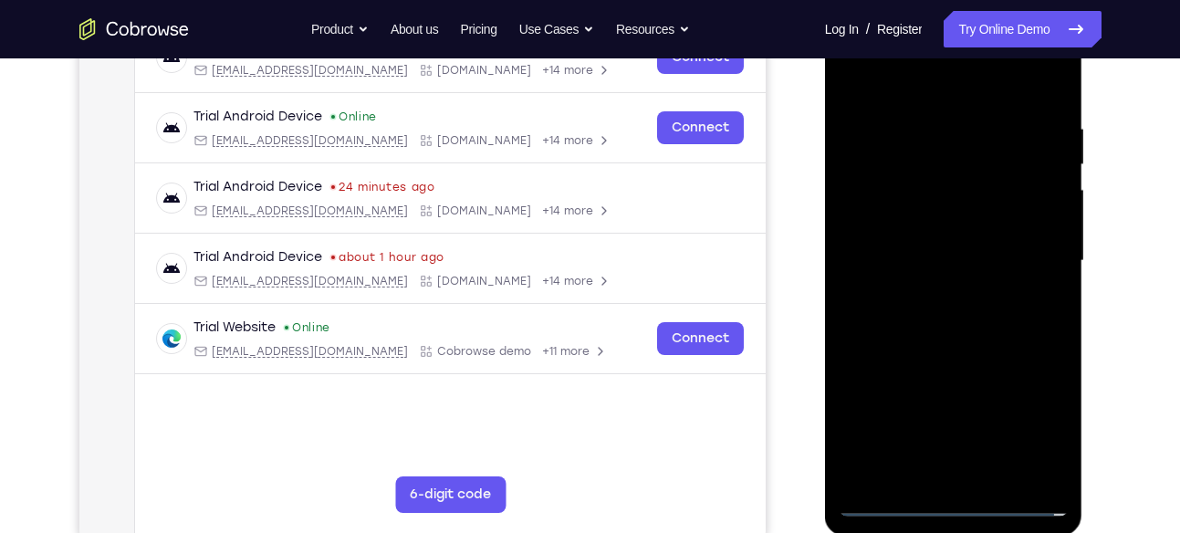
click at [955, 214] on div at bounding box center [954, 260] width 230 height 511
click at [955, 259] on div at bounding box center [954, 260] width 230 height 511
click at [957, 321] on div at bounding box center [954, 260] width 230 height 511
click at [972, 349] on div at bounding box center [954, 260] width 230 height 511
click at [999, 473] on div at bounding box center [954, 260] width 230 height 511
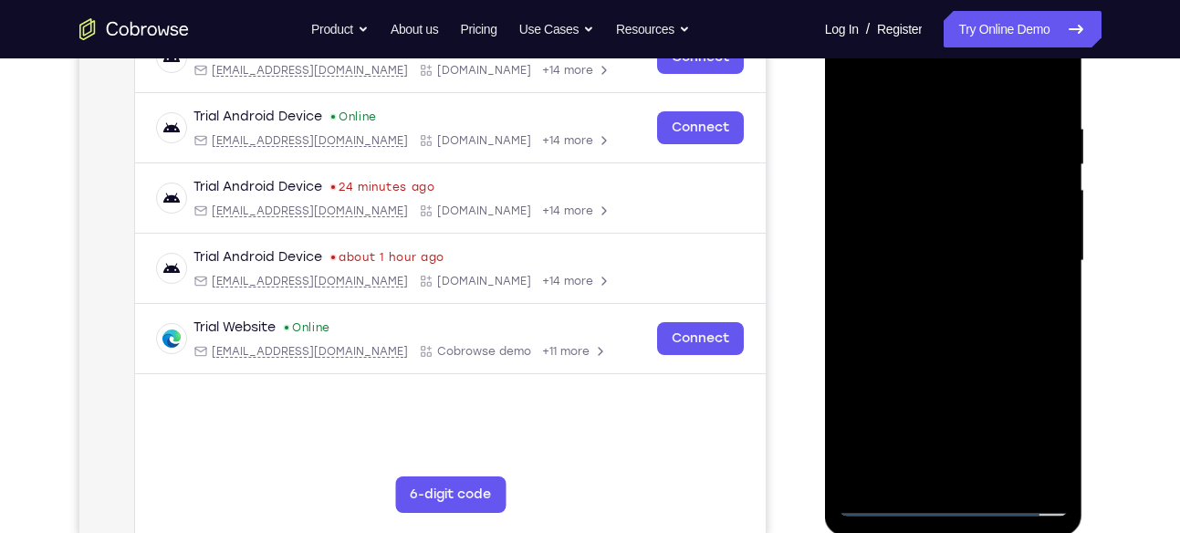
click at [968, 366] on div at bounding box center [954, 260] width 230 height 511
click at [978, 245] on div at bounding box center [954, 260] width 230 height 511
click at [982, 180] on div at bounding box center [954, 260] width 230 height 511
click at [994, 277] on div at bounding box center [954, 260] width 230 height 511
click at [936, 353] on div at bounding box center [954, 260] width 230 height 511
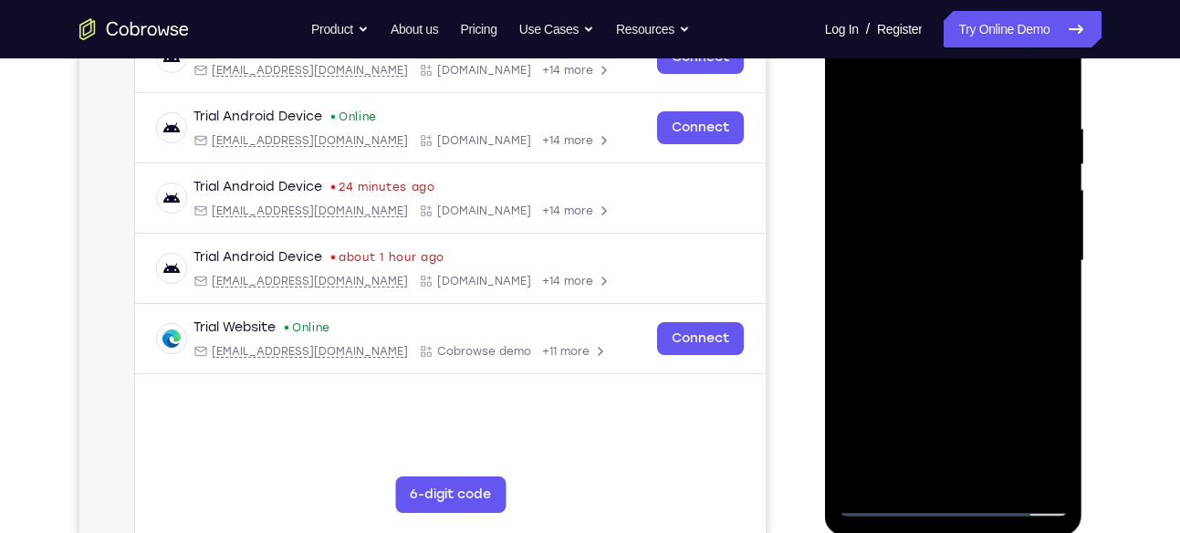
drag, startPoint x: 941, startPoint y: 361, endPoint x: 959, endPoint y: 137, distance: 224.4
click at [959, 137] on div at bounding box center [954, 260] width 230 height 511
drag, startPoint x: 948, startPoint y: 357, endPoint x: 955, endPoint y: 125, distance: 231.9
click at [955, 125] on div at bounding box center [954, 260] width 230 height 511
drag, startPoint x: 945, startPoint y: 201, endPoint x: 957, endPoint y: 522, distance: 321.5
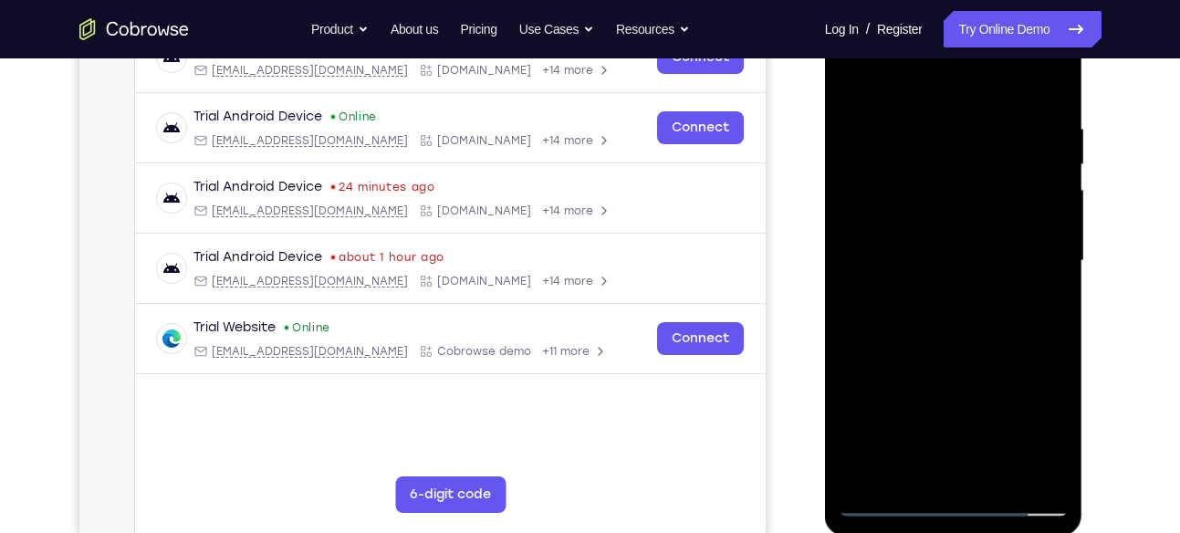
click at [957, 522] on div at bounding box center [954, 264] width 258 height 544
click at [926, 111] on div at bounding box center [954, 260] width 230 height 511
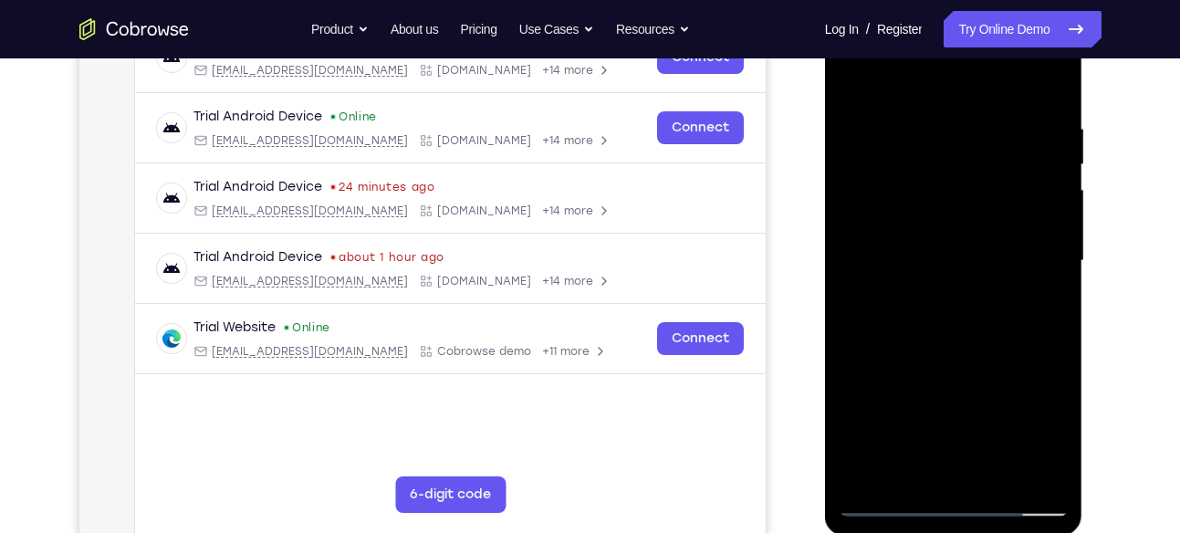
click at [926, 111] on div at bounding box center [954, 260] width 230 height 511
click at [950, 182] on div at bounding box center [954, 260] width 230 height 511
click at [935, 473] on div at bounding box center [954, 260] width 230 height 511
click at [1053, 82] on div at bounding box center [954, 260] width 230 height 511
click at [859, 82] on div at bounding box center [954, 260] width 230 height 511
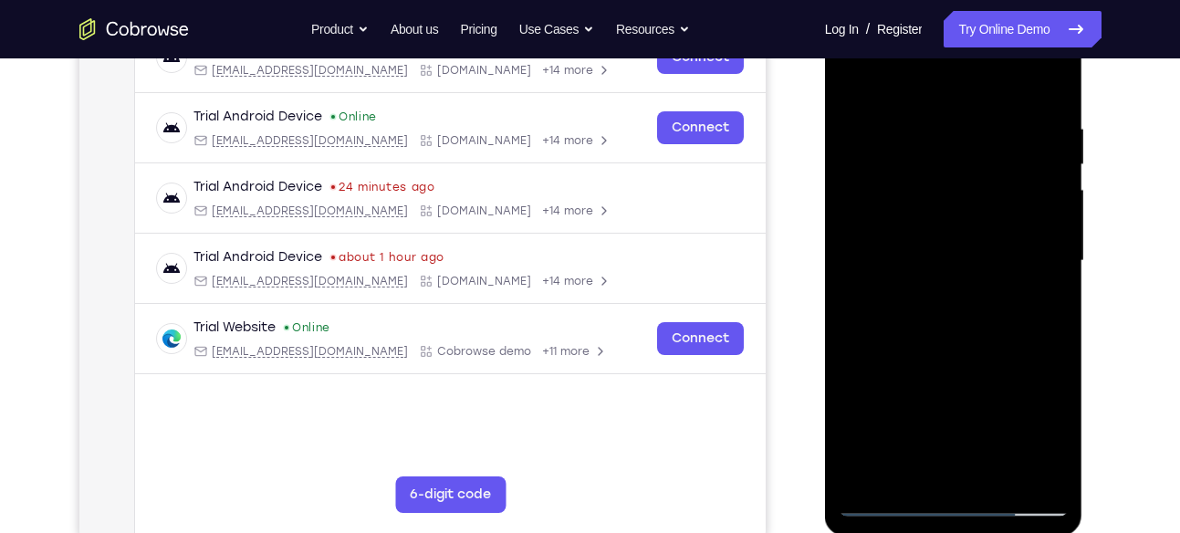
click at [978, 340] on div at bounding box center [954, 260] width 230 height 511
click at [944, 466] on div at bounding box center [954, 260] width 230 height 511
click at [1042, 302] on div at bounding box center [954, 260] width 230 height 511
click at [852, 80] on div at bounding box center [954, 260] width 230 height 511
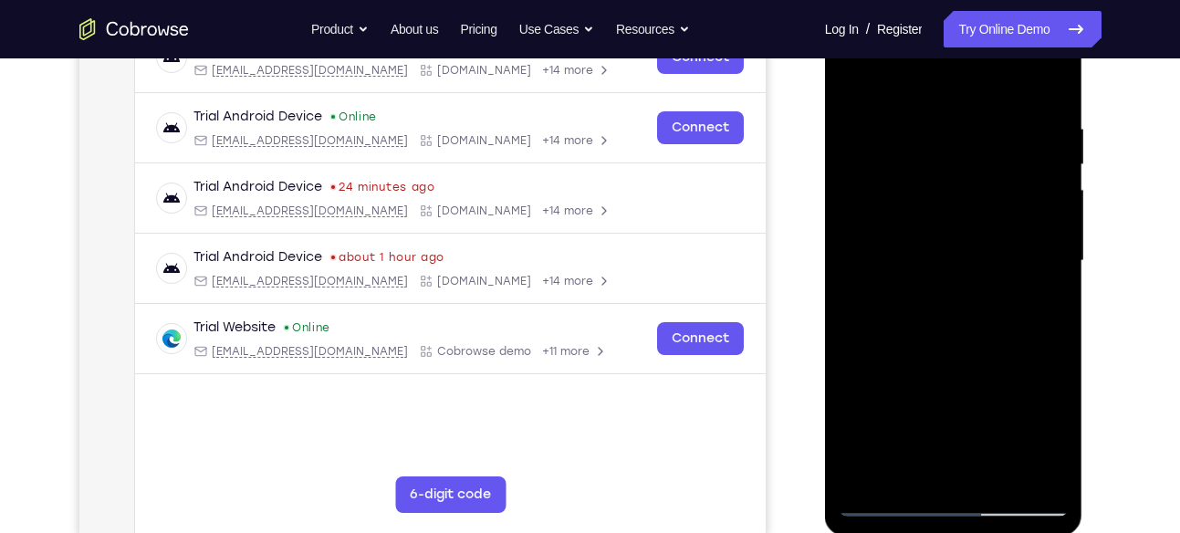
drag, startPoint x: 954, startPoint y: 164, endPoint x: 957, endPoint y: 401, distance: 236.4
click at [957, 401] on div at bounding box center [954, 260] width 230 height 511
click at [959, 329] on div at bounding box center [954, 260] width 230 height 511
click at [926, 113] on div at bounding box center [954, 260] width 230 height 511
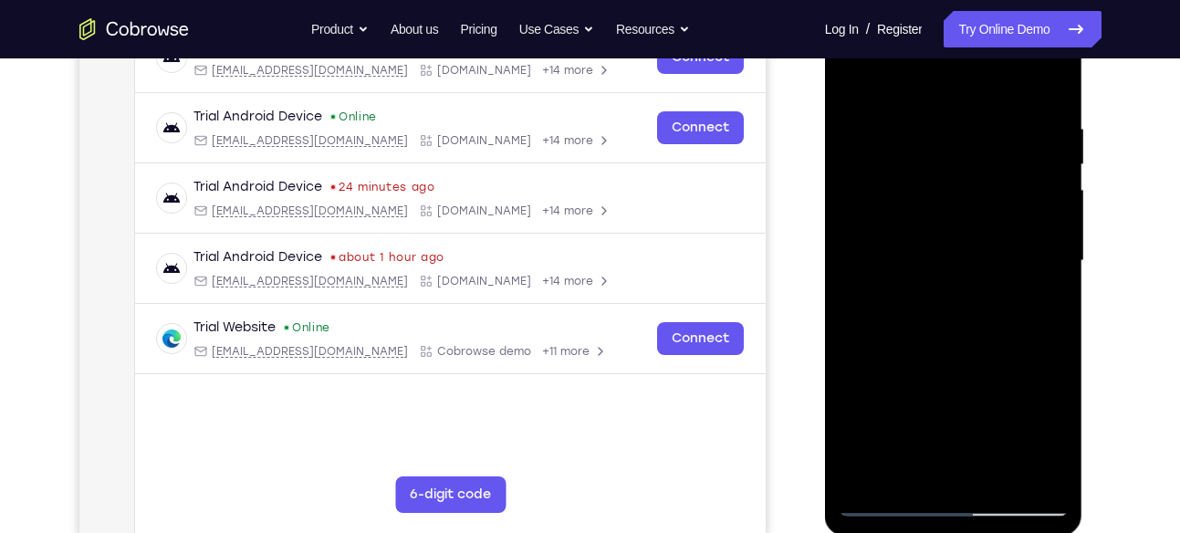
click at [1047, 82] on div at bounding box center [954, 260] width 230 height 511
click at [1035, 470] on div at bounding box center [954, 260] width 230 height 511
click at [869, 473] on div at bounding box center [954, 260] width 230 height 511
drag, startPoint x: 970, startPoint y: 388, endPoint x: 970, endPoint y: 119, distance: 269.3
click at [970, 119] on div at bounding box center [954, 260] width 230 height 511
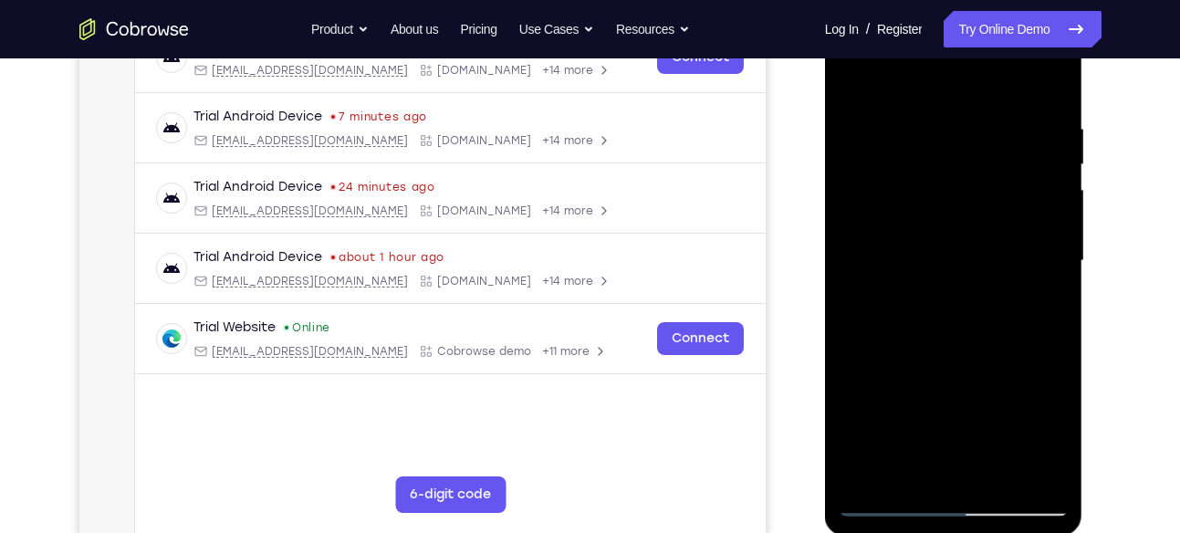
drag, startPoint x: 965, startPoint y: 338, endPoint x: 961, endPoint y: 33, distance: 304.9
click at [961, 33] on div at bounding box center [954, 260] width 230 height 511
drag, startPoint x: 968, startPoint y: 401, endPoint x: 953, endPoint y: 170, distance: 231.4
click at [953, 170] on div at bounding box center [954, 260] width 230 height 511
drag, startPoint x: 936, startPoint y: 364, endPoint x: 939, endPoint y: 105, distance: 259.2
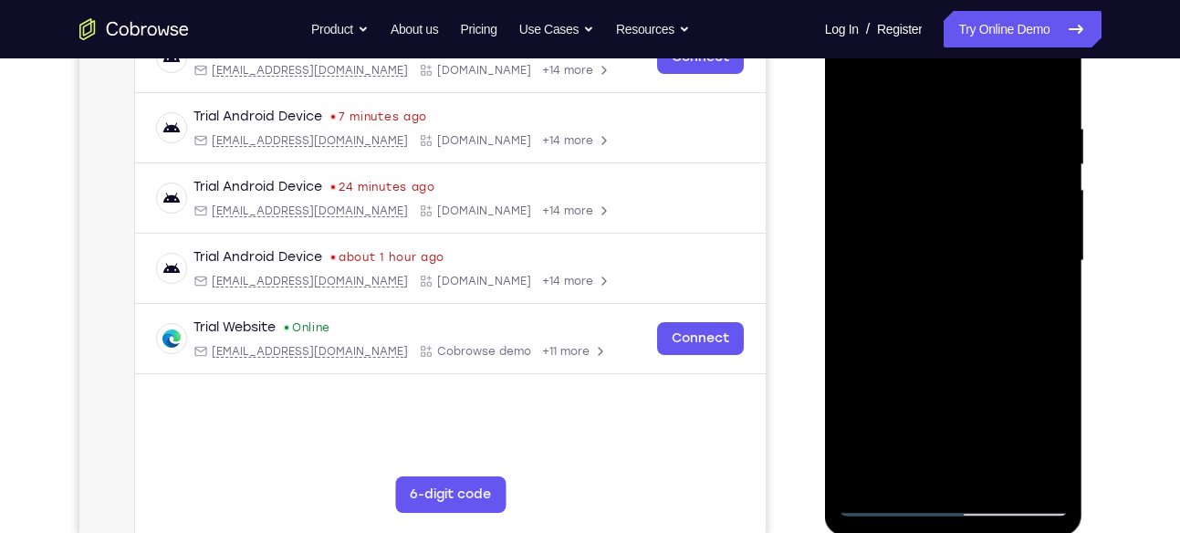
click at [939, 105] on div at bounding box center [954, 260] width 230 height 511
drag, startPoint x: 958, startPoint y: 419, endPoint x: 960, endPoint y: 246, distance: 173.4
click at [960, 246] on div at bounding box center [954, 260] width 230 height 511
drag, startPoint x: 906, startPoint y: 390, endPoint x: 928, endPoint y: 154, distance: 236.5
click at [928, 154] on div at bounding box center [954, 260] width 230 height 511
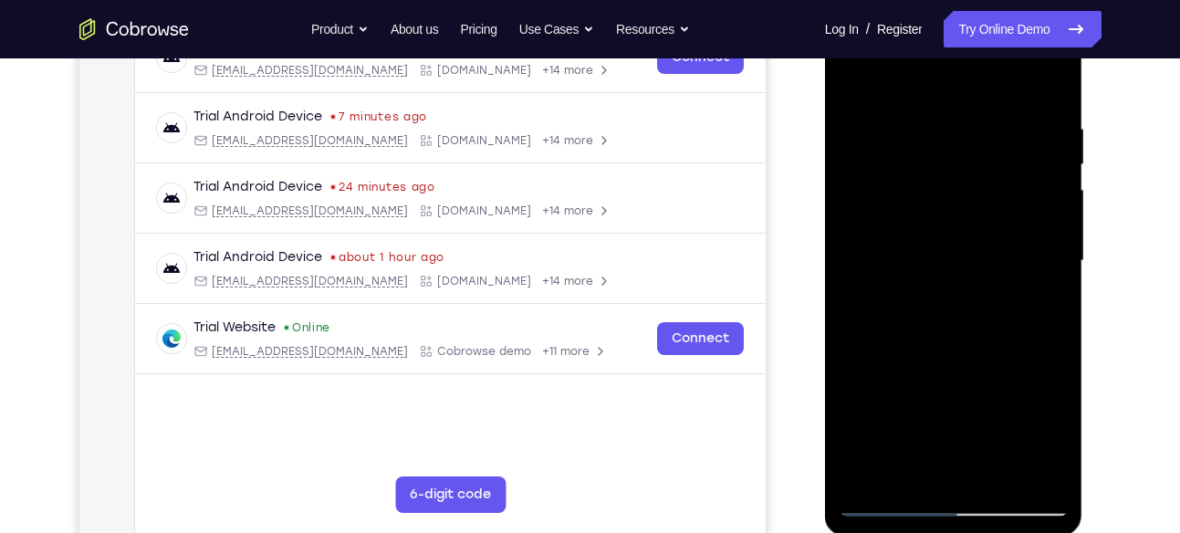
drag, startPoint x: 940, startPoint y: 400, endPoint x: 949, endPoint y: 106, distance: 294.0
click at [949, 106] on div at bounding box center [954, 260] width 230 height 511
drag, startPoint x: 923, startPoint y: 331, endPoint x: 935, endPoint y: 97, distance: 234.9
click at [935, 97] on div at bounding box center [954, 260] width 230 height 511
drag, startPoint x: 944, startPoint y: 417, endPoint x: 936, endPoint y: 296, distance: 121.7
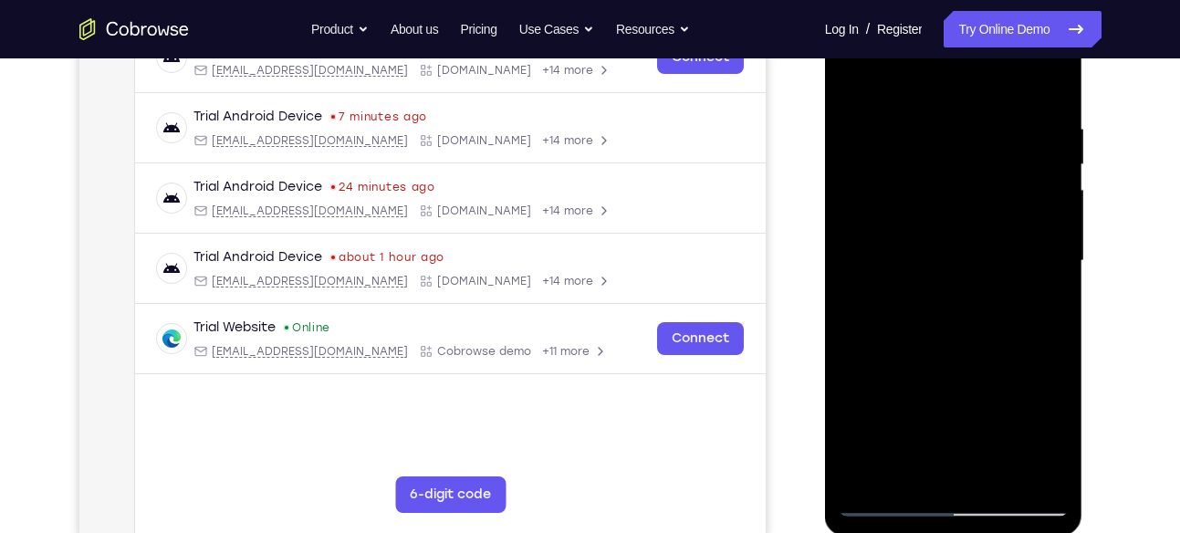
click at [936, 296] on div at bounding box center [954, 260] width 230 height 511
drag, startPoint x: 936, startPoint y: 390, endPoint x: 943, endPoint y: 305, distance: 85.2
click at [943, 305] on div at bounding box center [954, 260] width 230 height 511
drag, startPoint x: 943, startPoint y: 305, endPoint x: 954, endPoint y: 262, distance: 44.3
click at [954, 262] on div at bounding box center [954, 260] width 230 height 511
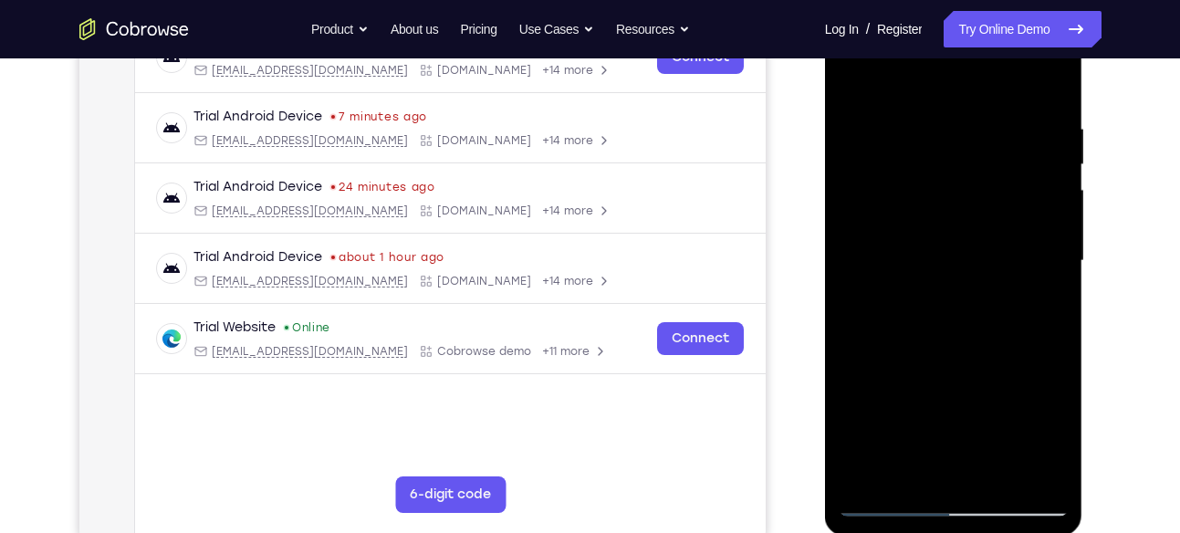
click at [1057, 414] on div at bounding box center [954, 260] width 230 height 511
drag, startPoint x: 967, startPoint y: 408, endPoint x: 967, endPoint y: 128, distance: 280.2
click at [967, 128] on div at bounding box center [954, 260] width 230 height 511
drag, startPoint x: 953, startPoint y: 393, endPoint x: 948, endPoint y: 159, distance: 234.6
click at [948, 159] on div at bounding box center [954, 260] width 230 height 511
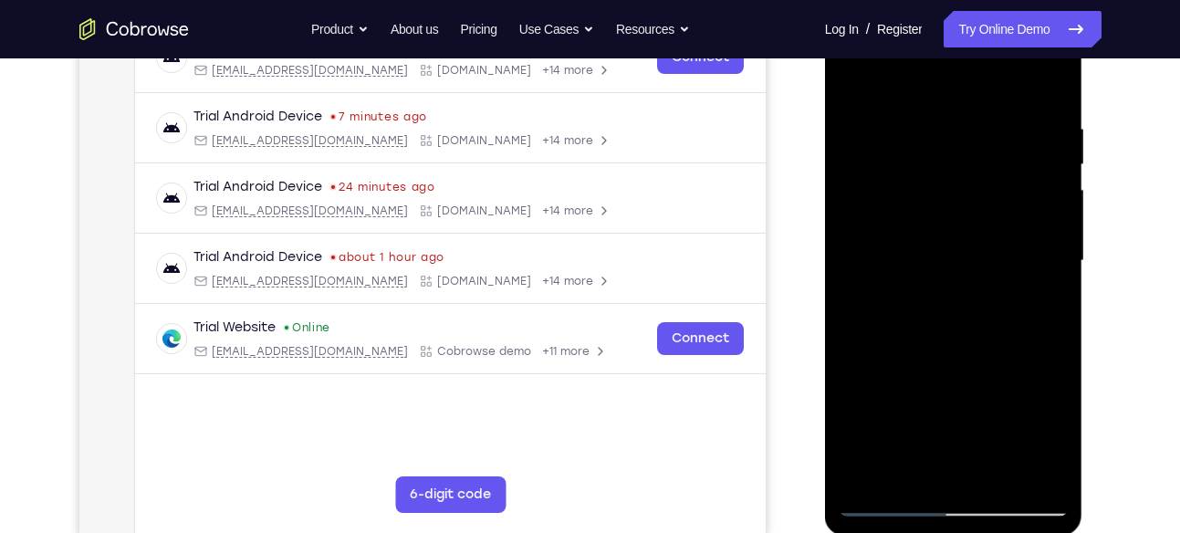
drag, startPoint x: 979, startPoint y: 153, endPoint x: 979, endPoint y: 292, distance: 138.7
click at [979, 292] on div at bounding box center [954, 260] width 230 height 511
click at [1059, 298] on div at bounding box center [954, 260] width 230 height 511
click at [852, 308] on div at bounding box center [954, 260] width 230 height 511
click at [1053, 296] on div at bounding box center [954, 260] width 230 height 511
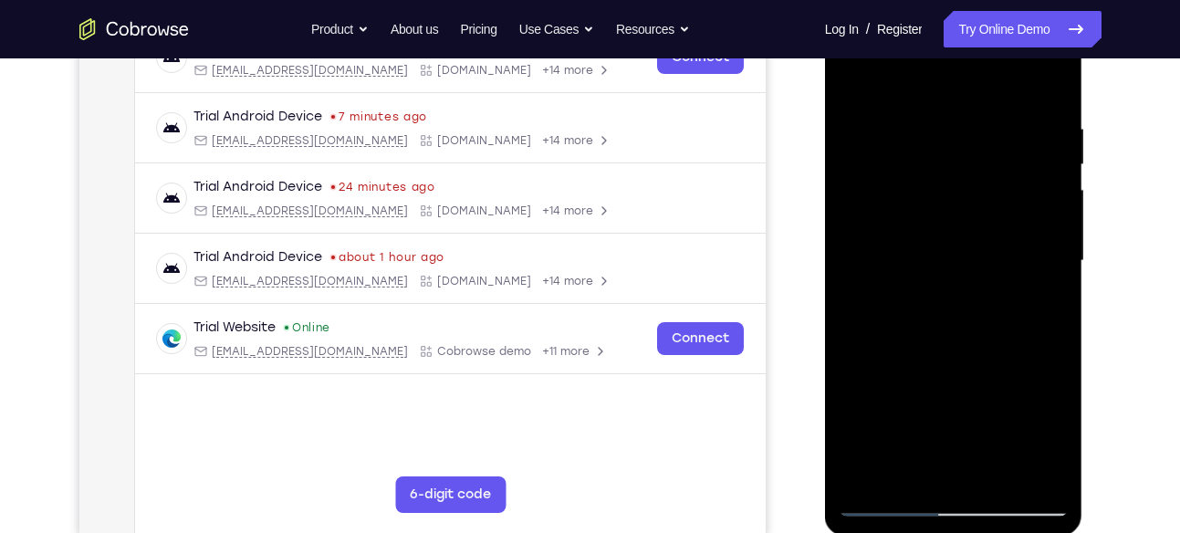
click at [1061, 295] on div at bounding box center [954, 260] width 230 height 511
click at [856, 298] on div at bounding box center [954, 260] width 230 height 511
click at [1051, 296] on div at bounding box center [954, 260] width 230 height 511
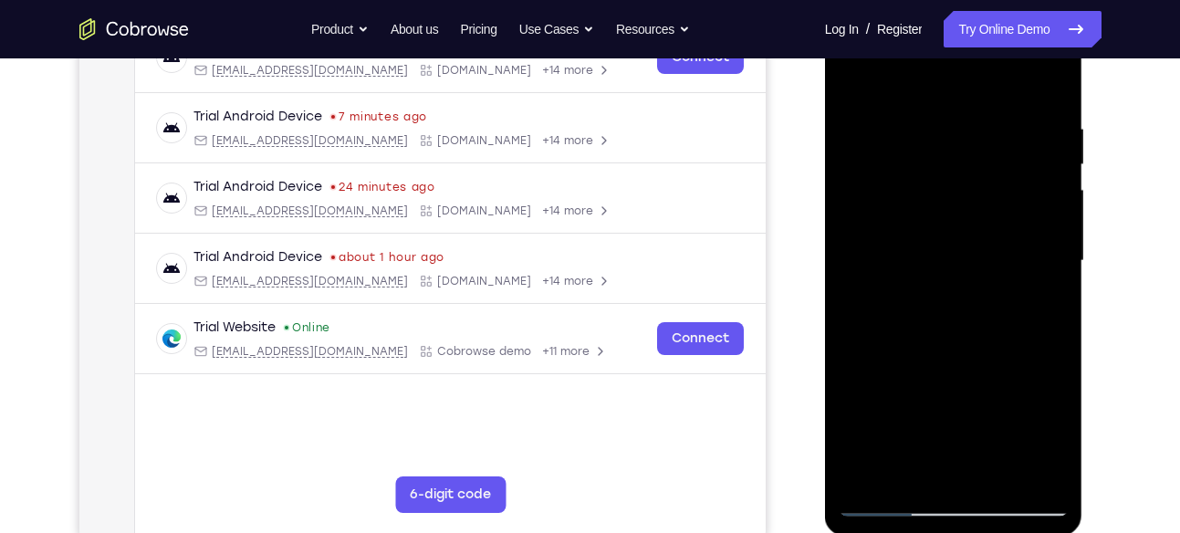
click at [1051, 296] on div at bounding box center [954, 260] width 230 height 511
drag, startPoint x: 1037, startPoint y: 375, endPoint x: 1021, endPoint y: 295, distance: 81.8
click at [1021, 295] on div at bounding box center [954, 260] width 230 height 511
click at [1050, 382] on div at bounding box center [954, 260] width 230 height 511
drag, startPoint x: 1005, startPoint y: 403, endPoint x: 974, endPoint y: 141, distance: 262.9
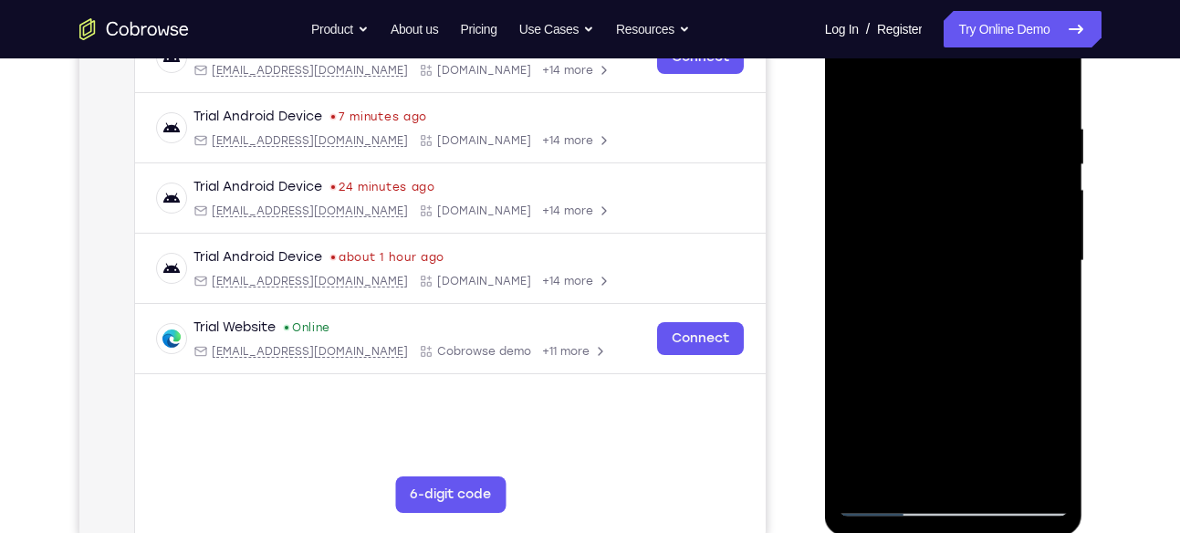
click at [974, 141] on div at bounding box center [954, 260] width 230 height 511
drag, startPoint x: 961, startPoint y: 374, endPoint x: 969, endPoint y: 82, distance: 292.2
click at [969, 82] on div at bounding box center [954, 260] width 230 height 511
drag, startPoint x: 907, startPoint y: 381, endPoint x: 935, endPoint y: 182, distance: 200.8
click at [935, 182] on div at bounding box center [954, 260] width 230 height 511
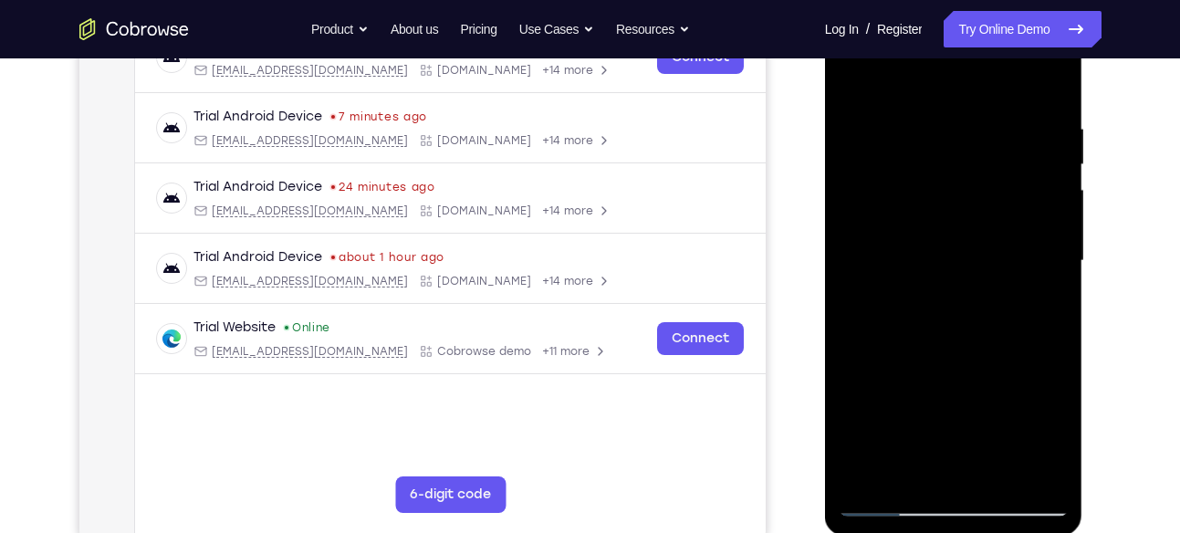
click at [869, 469] on div at bounding box center [954, 260] width 230 height 511
drag, startPoint x: 911, startPoint y: 212, endPoint x: 915, endPoint y: 414, distance: 202.7
click at [915, 414] on div at bounding box center [954, 260] width 230 height 511
drag, startPoint x: 962, startPoint y: 149, endPoint x: 961, endPoint y: 353, distance: 204.5
click at [961, 353] on div at bounding box center [954, 260] width 230 height 511
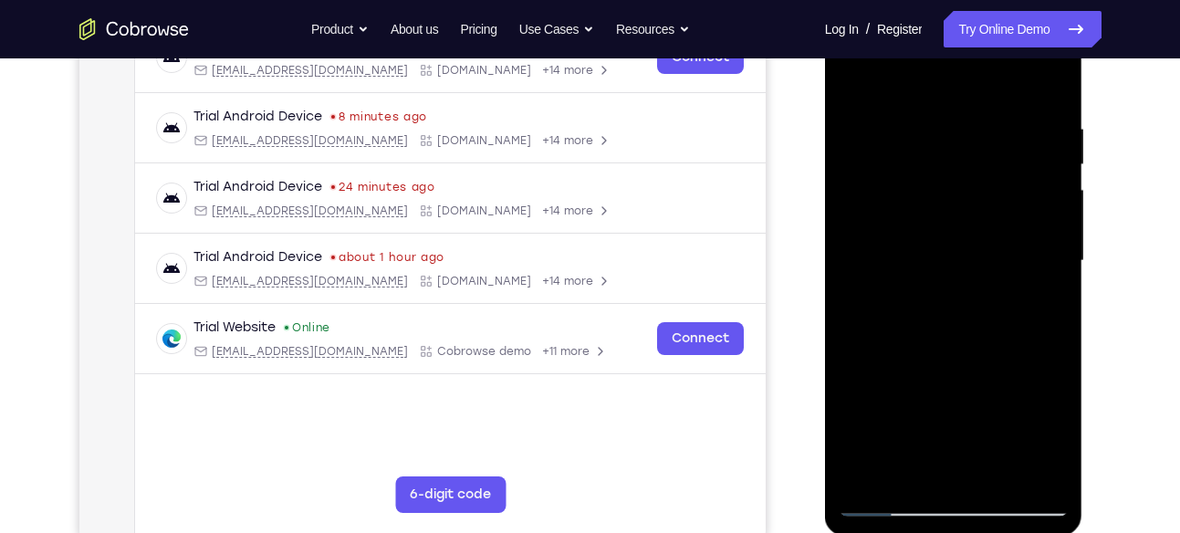
click at [1055, 451] on div at bounding box center [954, 260] width 230 height 511
click at [1052, 433] on div at bounding box center [954, 260] width 230 height 511
click at [878, 476] on div at bounding box center [954, 260] width 230 height 511
click at [872, 474] on div at bounding box center [954, 260] width 230 height 511
drag, startPoint x: 955, startPoint y: 149, endPoint x: 980, endPoint y: 397, distance: 249.6
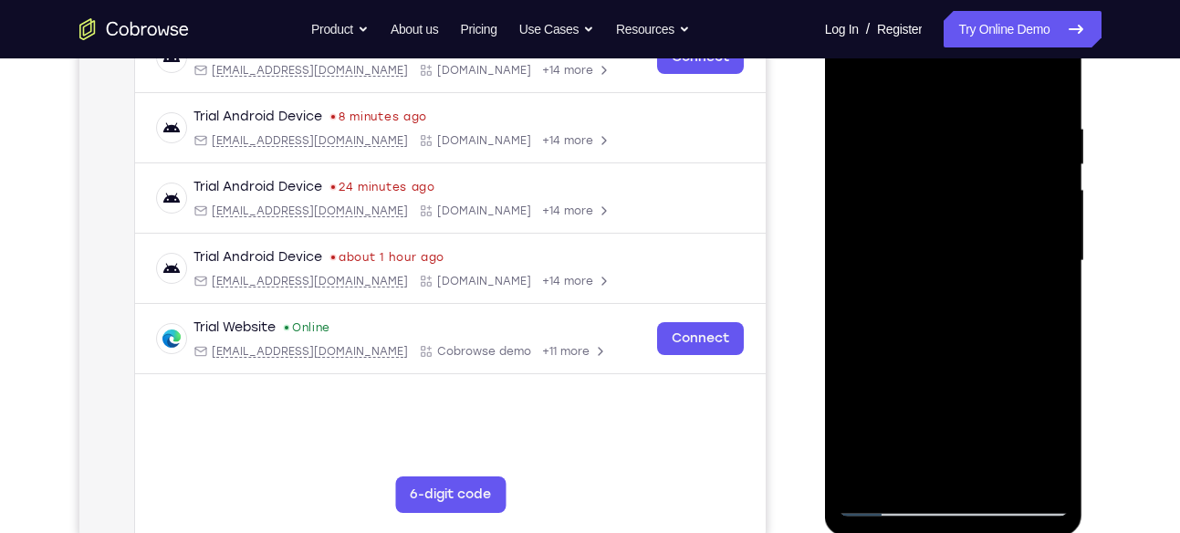
click at [980, 397] on div at bounding box center [954, 260] width 230 height 511
drag, startPoint x: 946, startPoint y: 404, endPoint x: 976, endPoint y: 126, distance: 279.9
click at [976, 126] on div at bounding box center [954, 260] width 230 height 511
drag, startPoint x: 971, startPoint y: 380, endPoint x: 994, endPoint y: 104, distance: 276.6
click at [994, 104] on div at bounding box center [954, 260] width 230 height 511
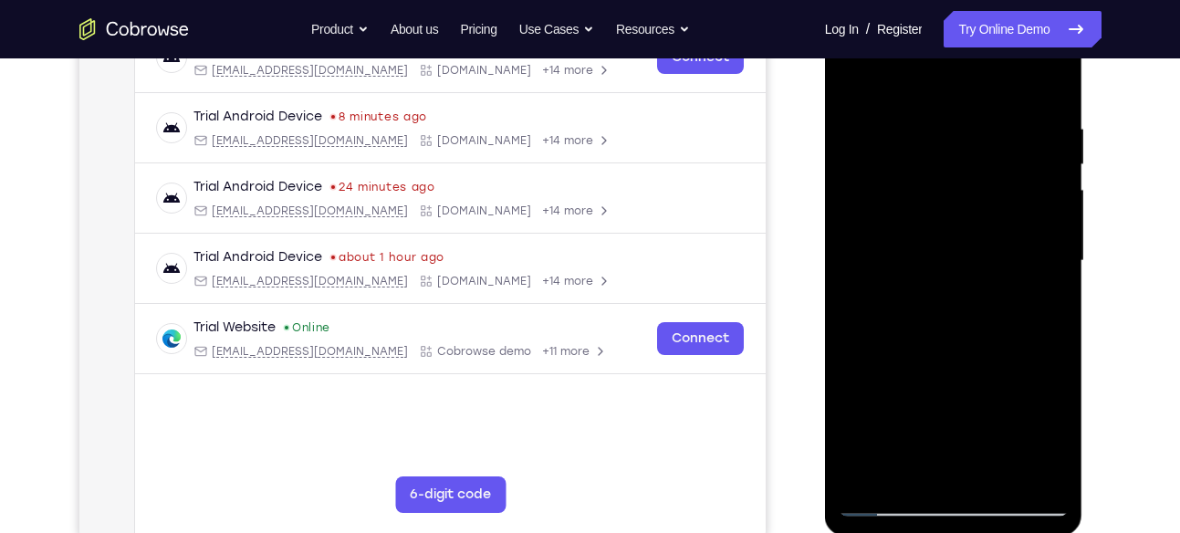
drag, startPoint x: 950, startPoint y: 392, endPoint x: 979, endPoint y: 118, distance: 276.3
click at [979, 118] on div at bounding box center [954, 260] width 230 height 511
drag, startPoint x: 970, startPoint y: 288, endPoint x: 975, endPoint y: 371, distance: 84.1
click at [975, 371] on div at bounding box center [954, 260] width 230 height 511
click at [1056, 299] on div at bounding box center [954, 260] width 230 height 511
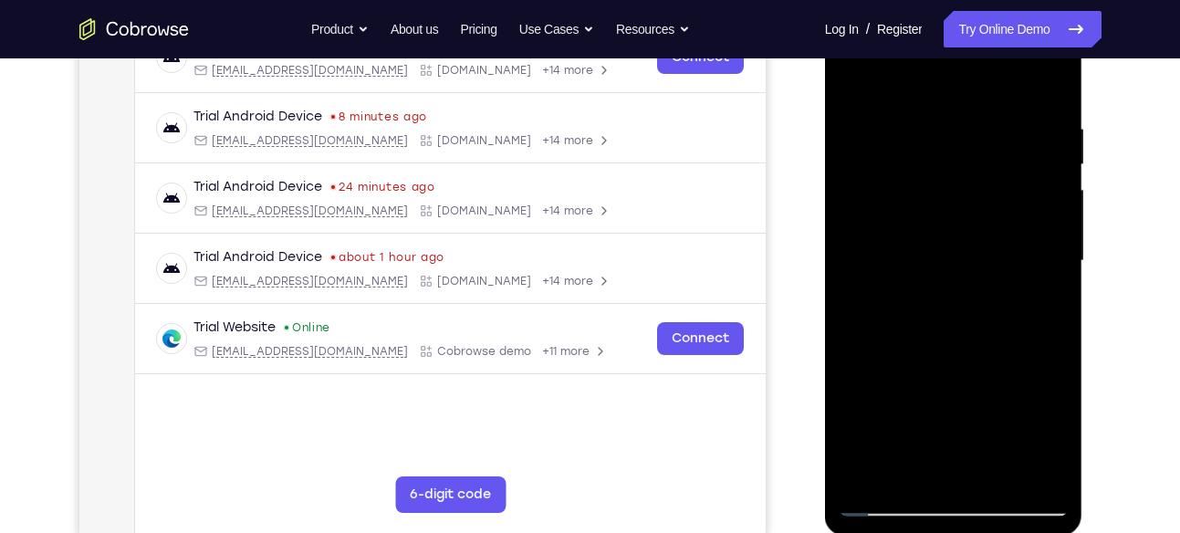
drag, startPoint x: 972, startPoint y: 436, endPoint x: 970, endPoint y: 97, distance: 339.5
click at [970, 97] on div at bounding box center [954, 260] width 230 height 511
drag, startPoint x: 928, startPoint y: 424, endPoint x: 939, endPoint y: 312, distance: 112.8
click at [939, 312] on div at bounding box center [954, 260] width 230 height 511
click at [1053, 277] on div at bounding box center [954, 260] width 230 height 511
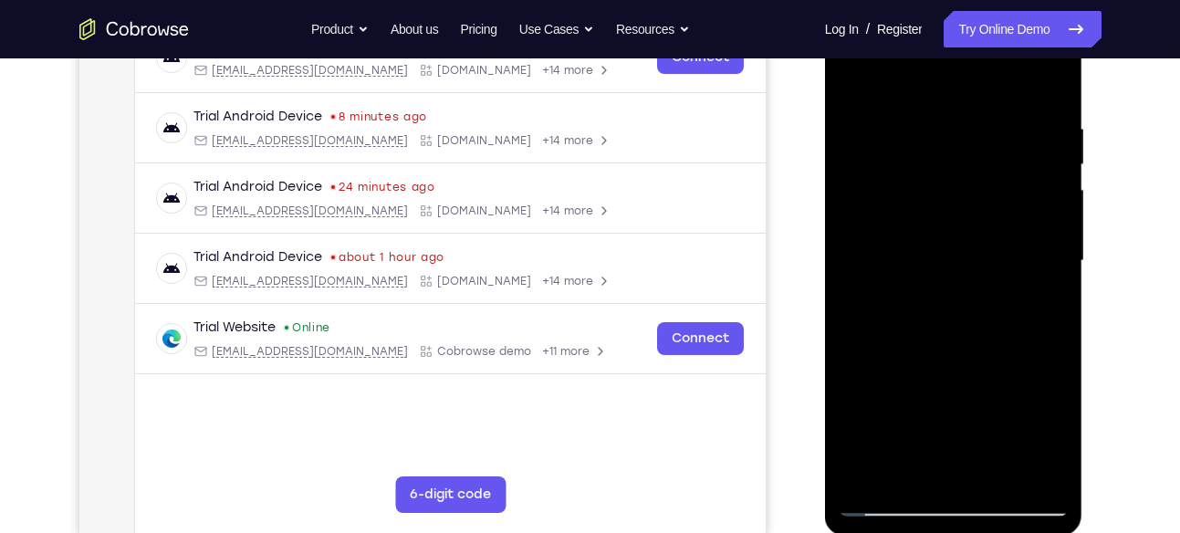
click at [1053, 277] on div at bounding box center [954, 260] width 230 height 511
click at [976, 301] on div at bounding box center [954, 260] width 230 height 511
drag, startPoint x: 947, startPoint y: 428, endPoint x: 959, endPoint y: 152, distance: 275.9
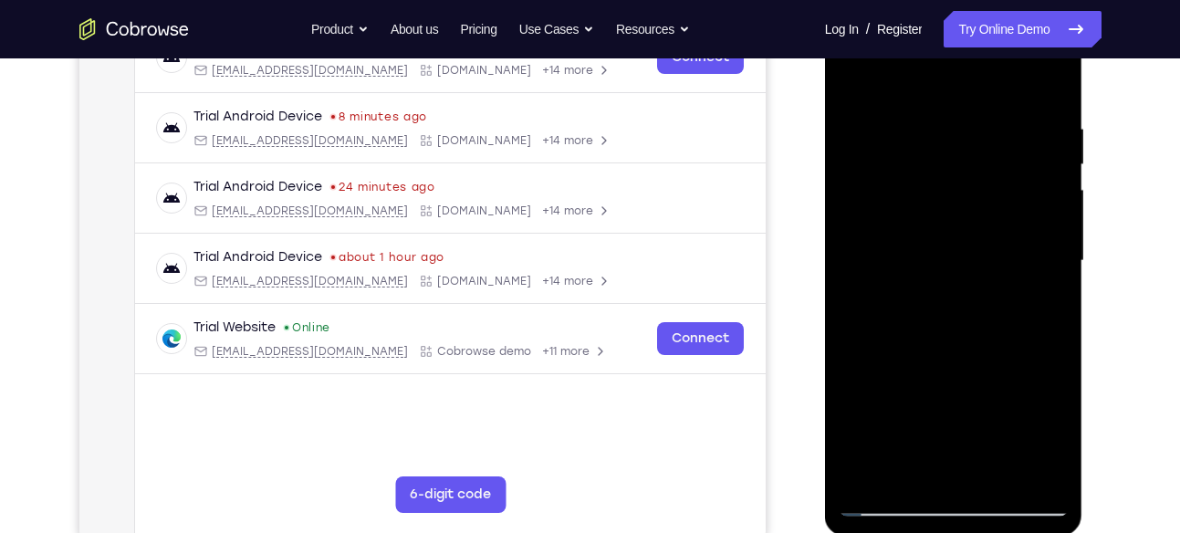
click at [959, 152] on div at bounding box center [954, 260] width 230 height 511
drag, startPoint x: 979, startPoint y: 401, endPoint x: 974, endPoint y: -22, distance: 422.6
click at [974, 0] on html "Online web based iOS Simulators and Android Emulators. Run iPhone, iPad, Mobile…" at bounding box center [955, 266] width 260 height 548
drag, startPoint x: 986, startPoint y: 423, endPoint x: 962, endPoint y: 115, distance: 308.5
click at [962, 115] on div at bounding box center [954, 260] width 230 height 511
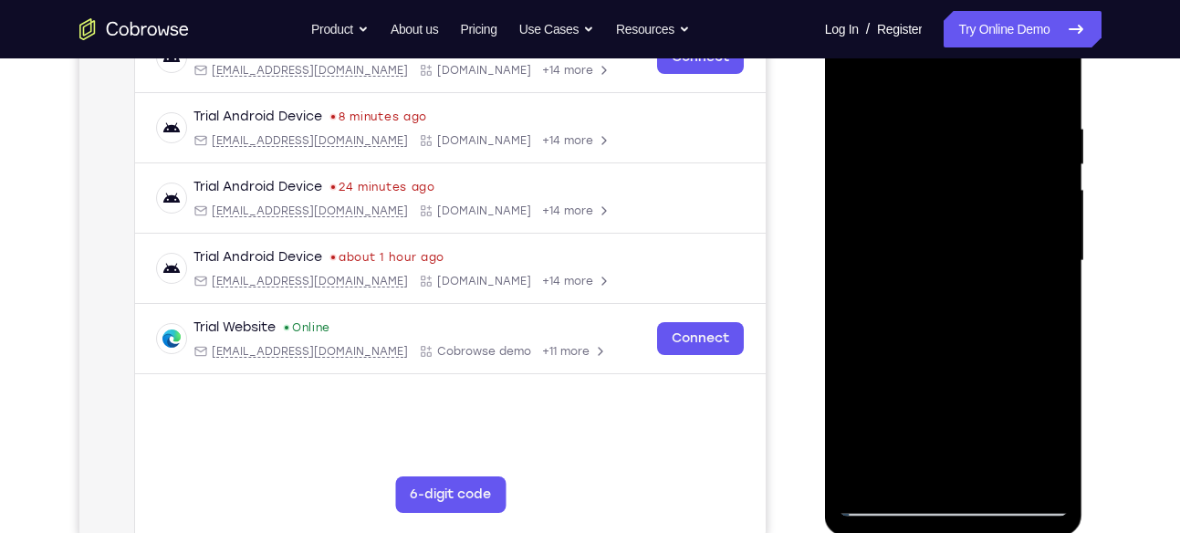
drag, startPoint x: 950, startPoint y: 339, endPoint x: 978, endPoint y: 216, distance: 125.5
click at [978, 216] on div at bounding box center [954, 260] width 230 height 511
drag, startPoint x: 980, startPoint y: 392, endPoint x: 986, endPoint y: 107, distance: 285.7
click at [986, 107] on div at bounding box center [954, 260] width 230 height 511
drag, startPoint x: 995, startPoint y: 391, endPoint x: 994, endPoint y: 154, distance: 236.4
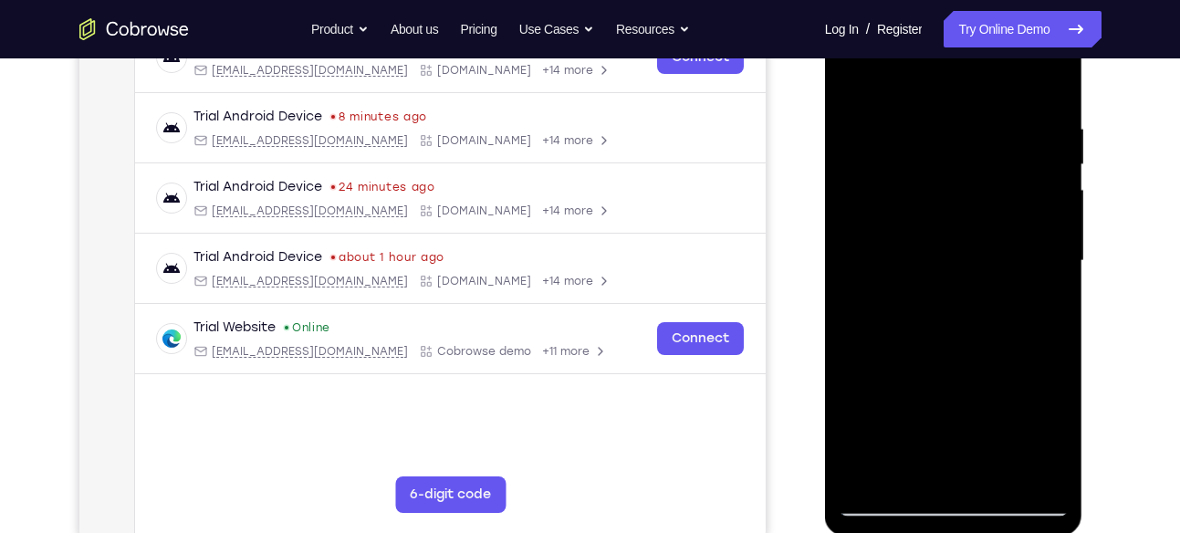
click at [994, 154] on div at bounding box center [954, 260] width 230 height 511
drag, startPoint x: 925, startPoint y: 419, endPoint x: 963, endPoint y: 168, distance: 253.9
click at [963, 168] on div at bounding box center [954, 260] width 230 height 511
drag, startPoint x: 899, startPoint y: 429, endPoint x: 936, endPoint y: 173, distance: 258.3
click at [936, 173] on div at bounding box center [954, 260] width 230 height 511
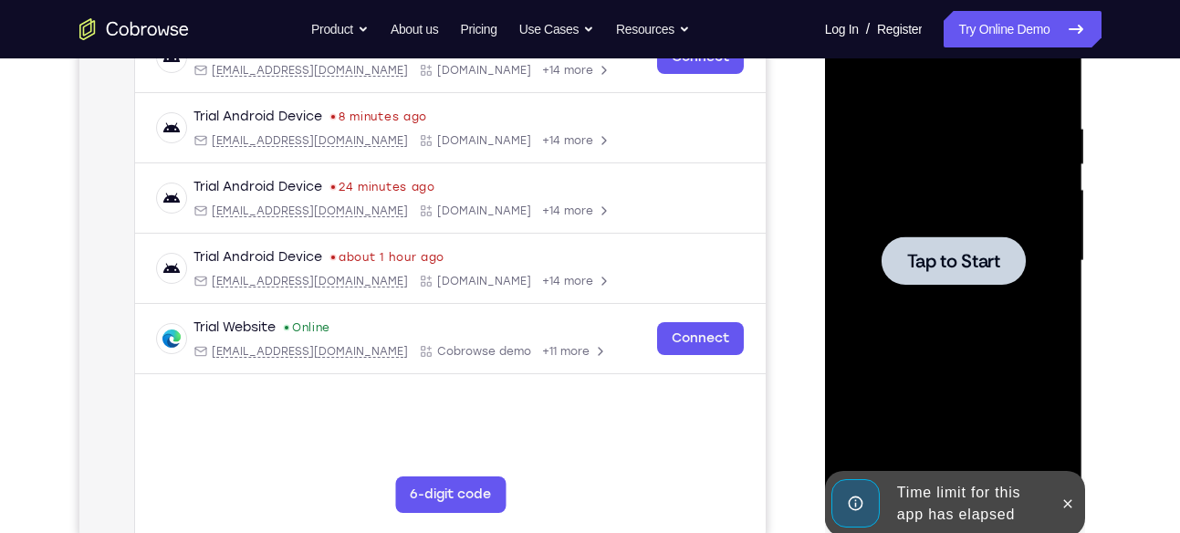
click at [863, 470] on div at bounding box center [954, 260] width 230 height 511
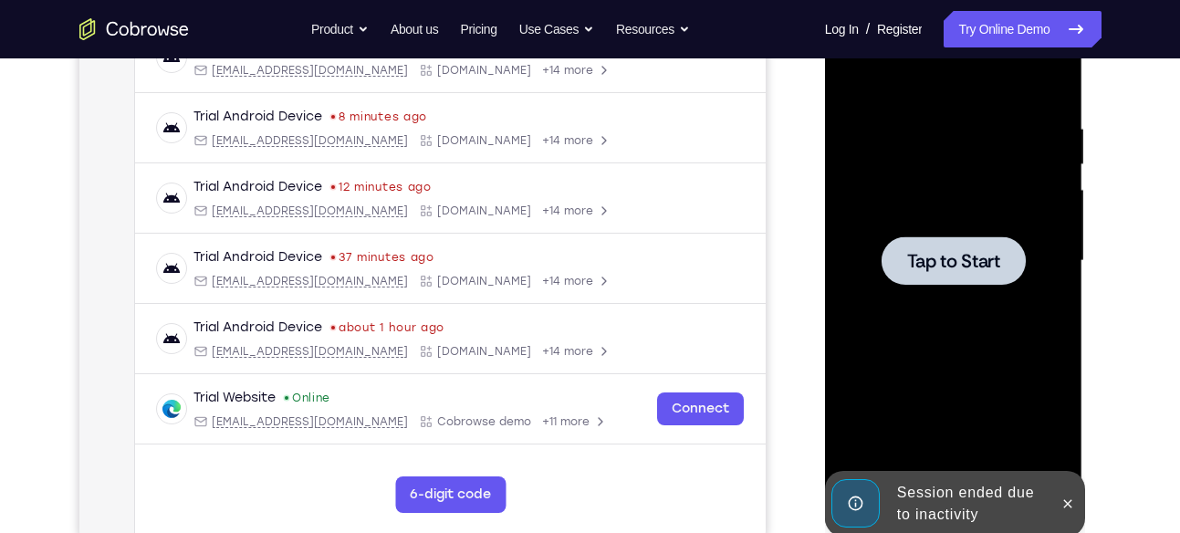
click at [978, 325] on div at bounding box center [954, 260] width 230 height 511
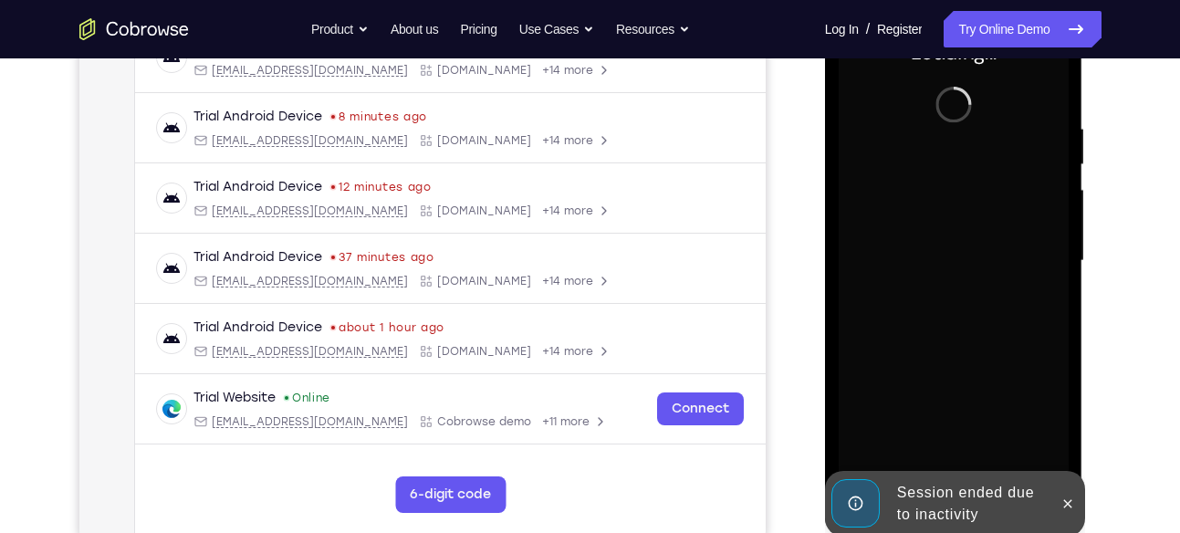
scroll to position [353, 0]
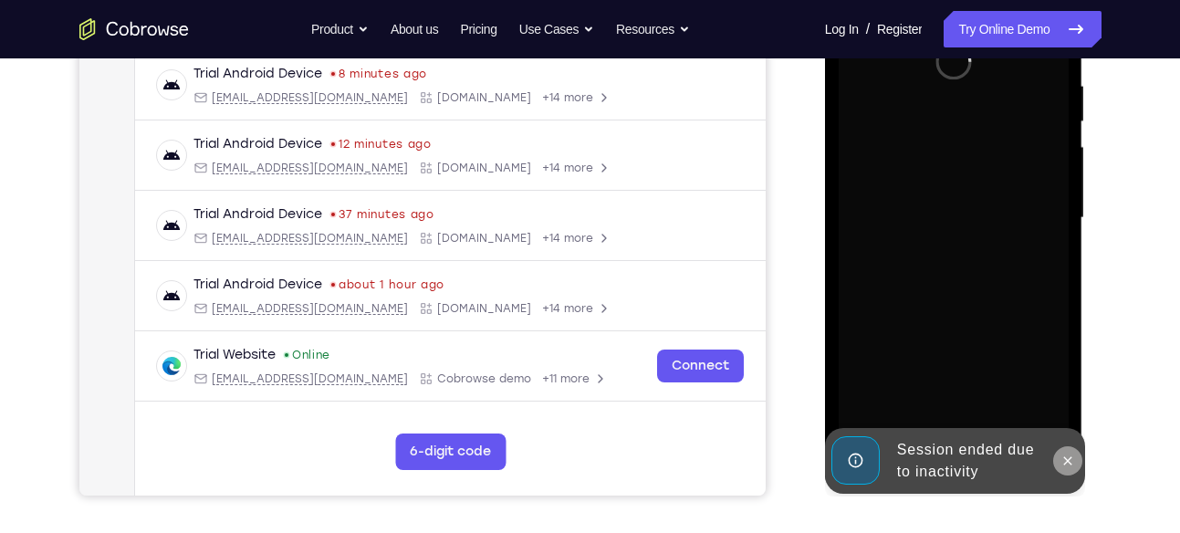
click at [1072, 465] on icon at bounding box center [1068, 461] width 15 height 15
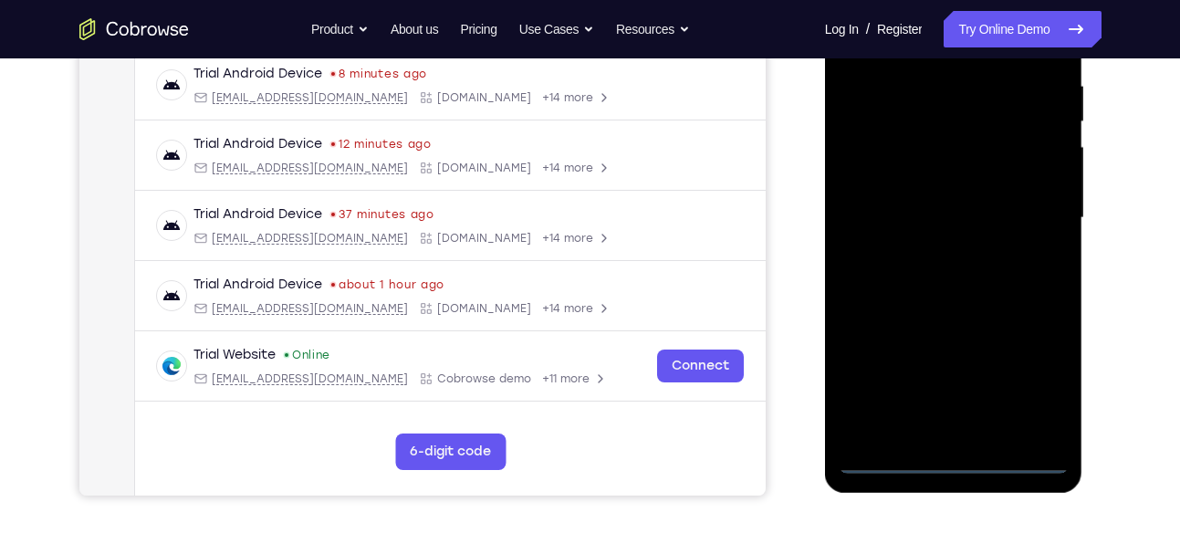
click at [969, 457] on div at bounding box center [954, 218] width 230 height 511
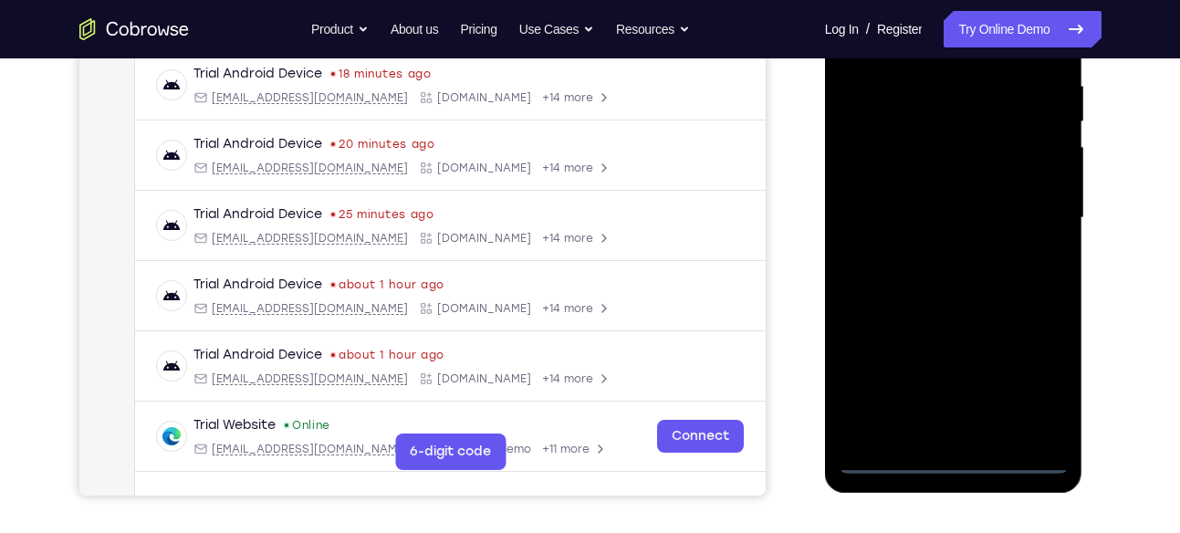
scroll to position [318, 0]
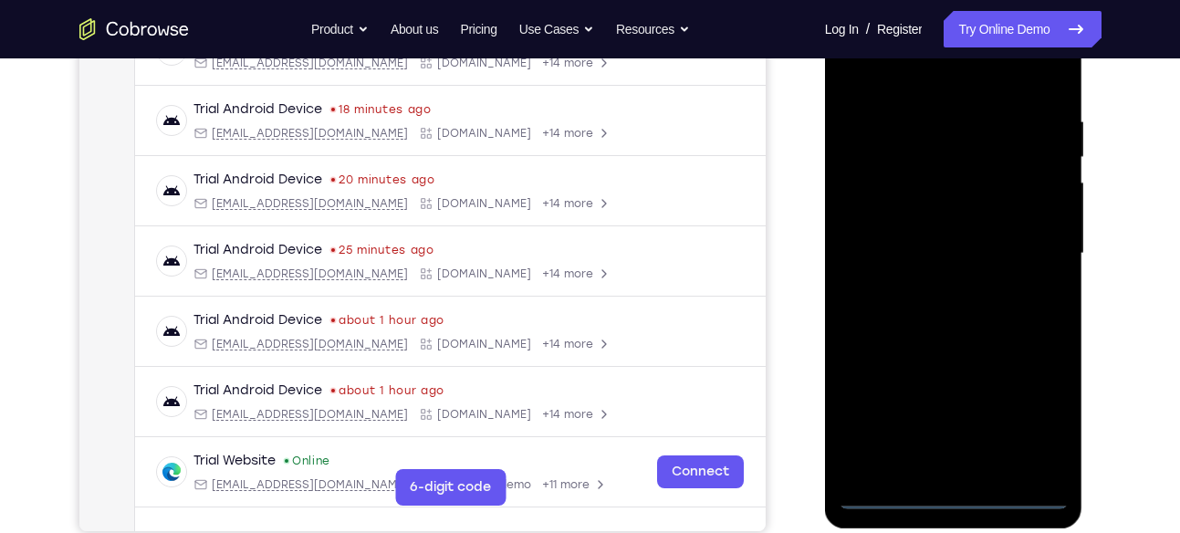
click at [1049, 422] on div at bounding box center [954, 253] width 230 height 511
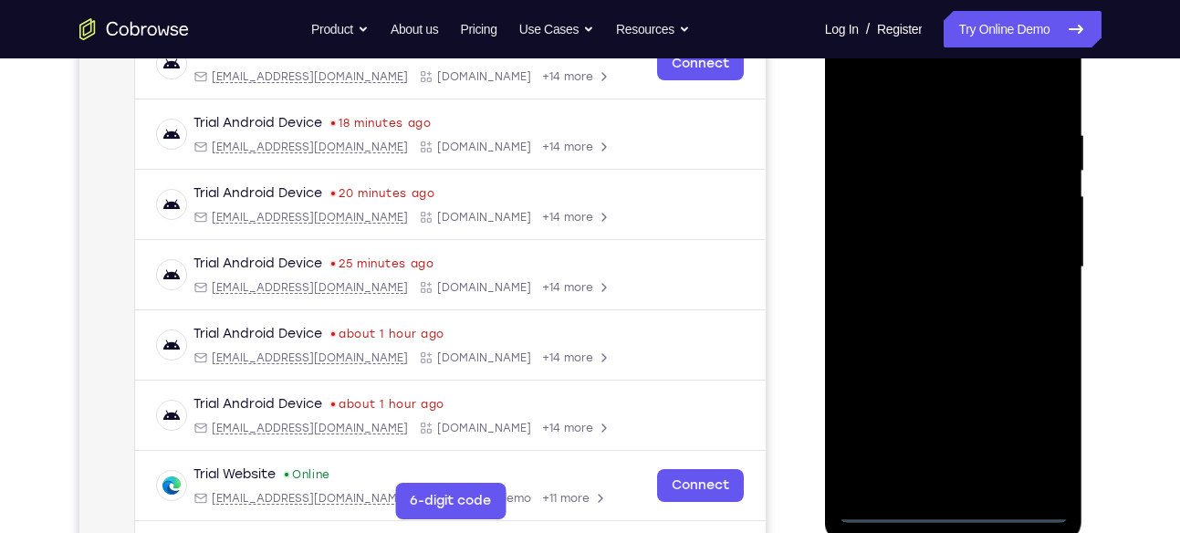
scroll to position [303, 0]
click at [948, 100] on div at bounding box center [954, 268] width 230 height 511
click at [1029, 252] on div at bounding box center [954, 268] width 230 height 511
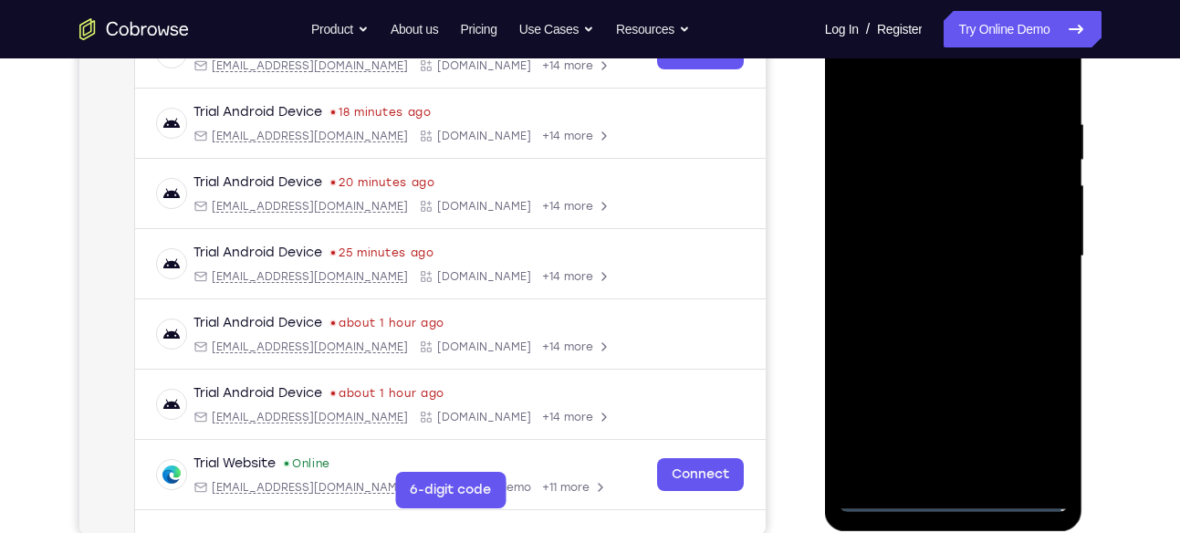
scroll to position [312, 0]
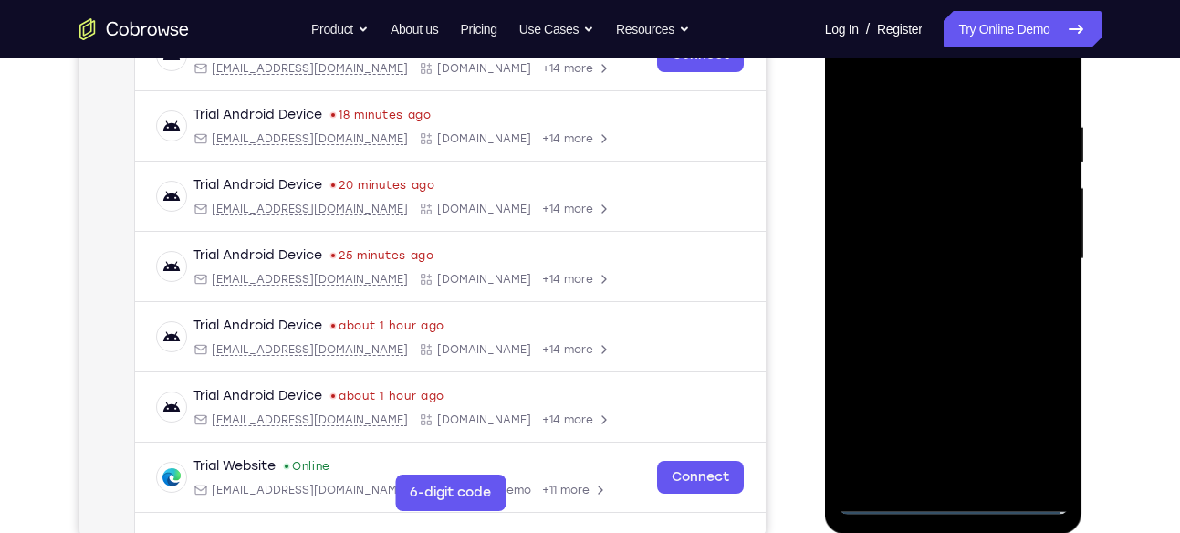
click at [1029, 252] on div at bounding box center [954, 259] width 230 height 511
click at [926, 286] on div at bounding box center [954, 259] width 230 height 511
click at [962, 241] on div at bounding box center [954, 259] width 230 height 511
click at [962, 231] on div at bounding box center [954, 259] width 230 height 511
click at [957, 252] on div at bounding box center [954, 259] width 230 height 511
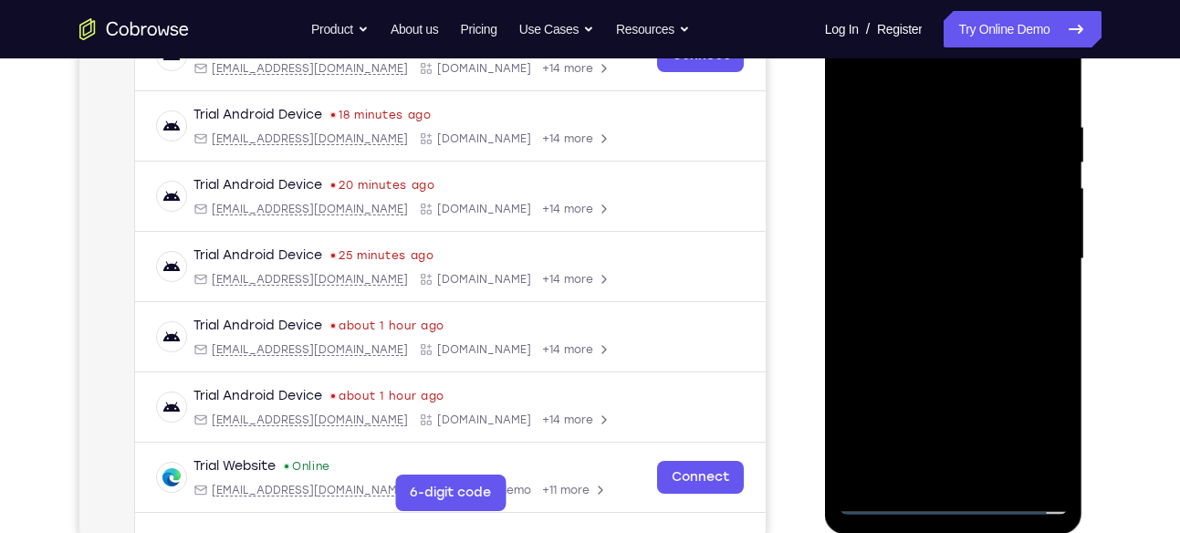
click at [948, 320] on div at bounding box center [954, 259] width 230 height 511
click at [986, 348] on div at bounding box center [954, 259] width 230 height 511
click at [999, 468] on div at bounding box center [954, 259] width 230 height 511
click at [965, 354] on div at bounding box center [954, 259] width 230 height 511
click at [989, 252] on div at bounding box center [954, 259] width 230 height 511
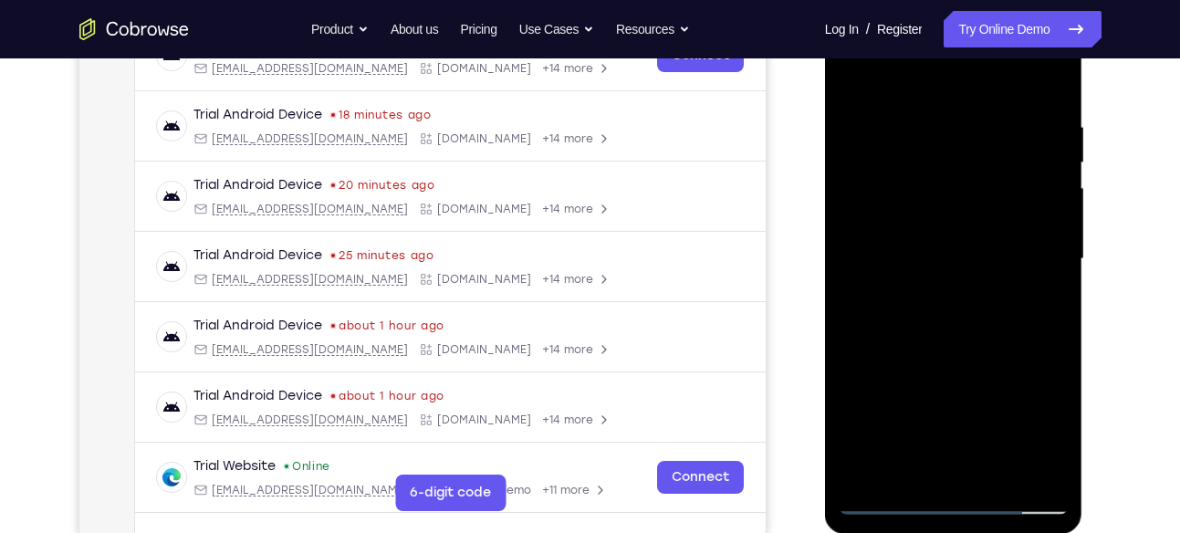
click at [1049, 432] on div at bounding box center [954, 259] width 230 height 511
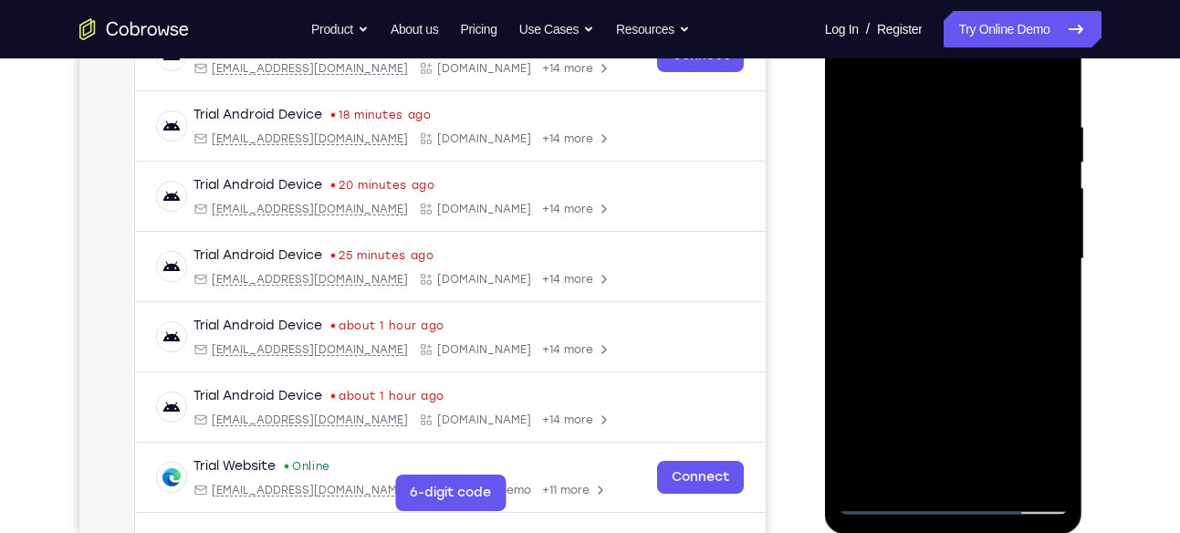
click at [1049, 432] on div at bounding box center [954, 259] width 230 height 511
click at [1037, 307] on div at bounding box center [954, 259] width 230 height 511
click at [1040, 308] on div at bounding box center [954, 259] width 230 height 511
click at [856, 79] on div at bounding box center [954, 259] width 230 height 511
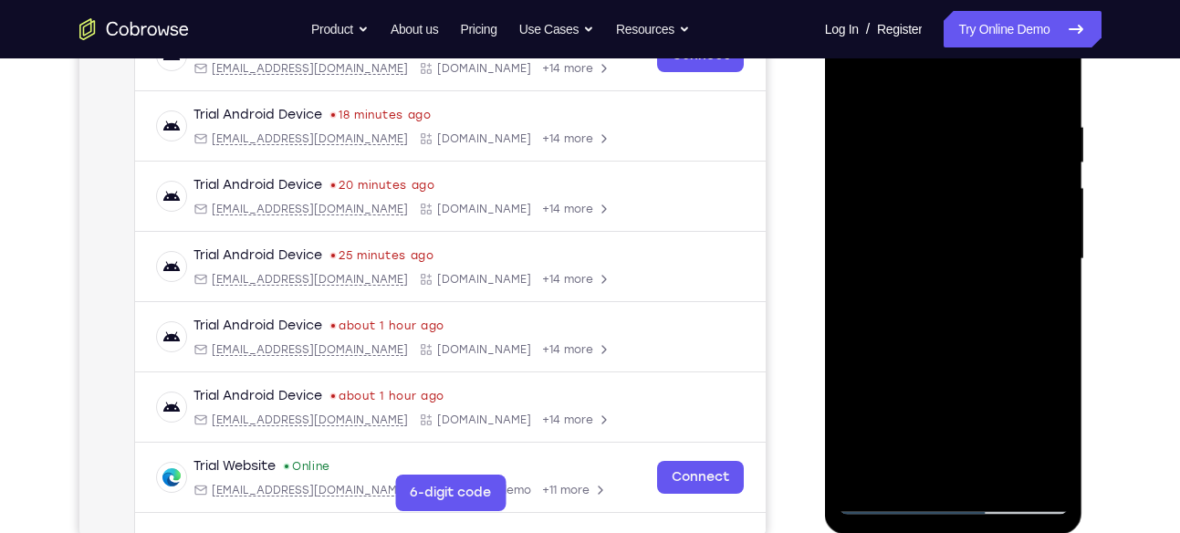
click at [856, 79] on div at bounding box center [954, 259] width 230 height 511
drag, startPoint x: 932, startPoint y: 166, endPoint x: 946, endPoint y: 361, distance: 195.0
click at [946, 361] on div at bounding box center [954, 259] width 230 height 511
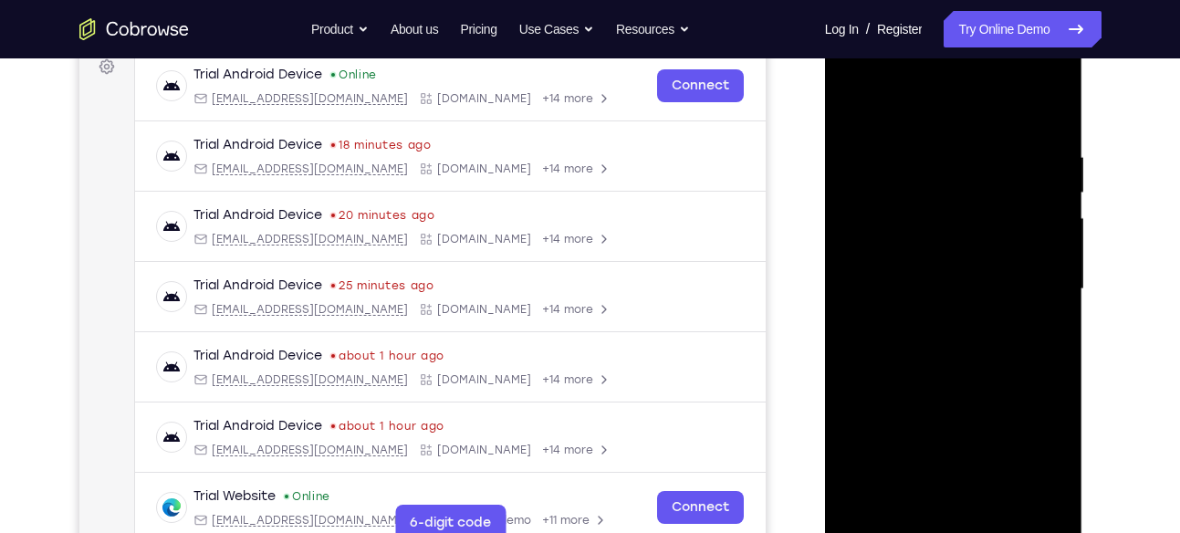
scroll to position [284, 0]
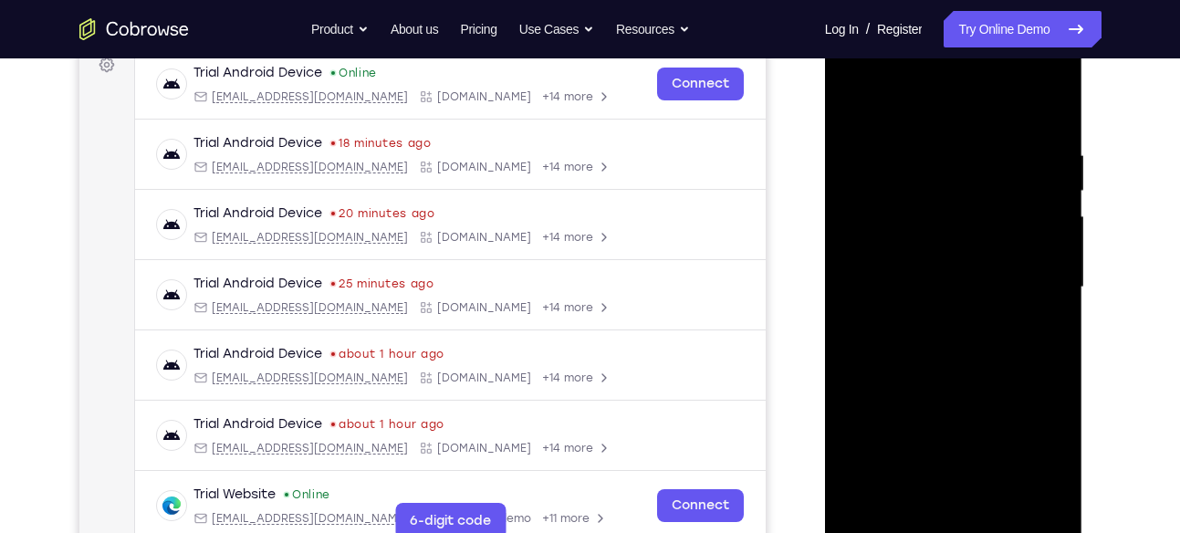
click at [946, 361] on div at bounding box center [954, 287] width 230 height 511
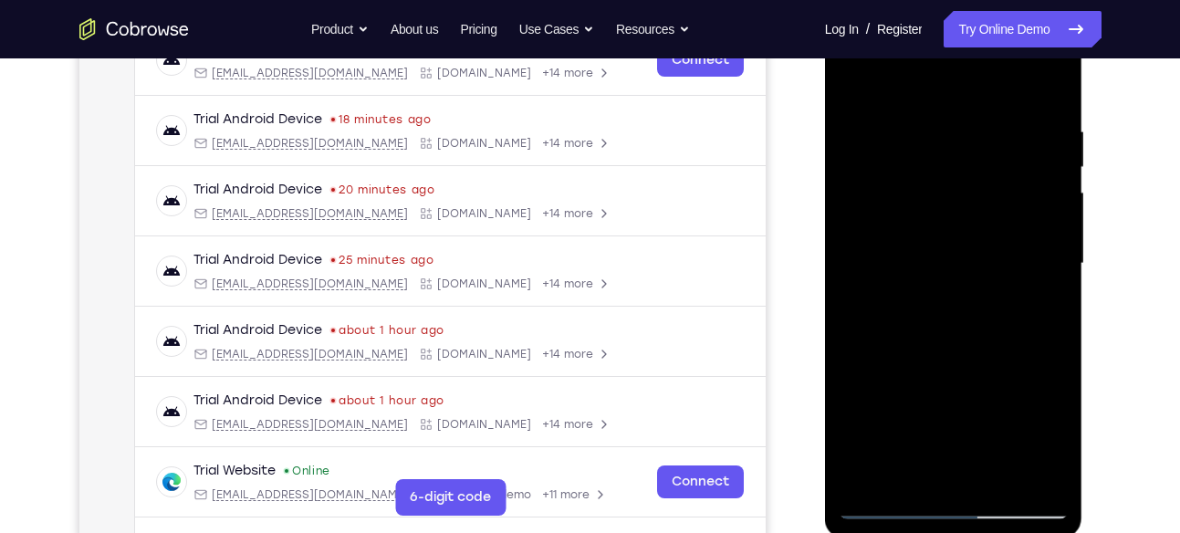
scroll to position [309, 0]
click at [1037, 485] on div at bounding box center [954, 262] width 230 height 511
drag, startPoint x: 935, startPoint y: 237, endPoint x: 937, endPoint y: 393, distance: 156.1
click at [937, 393] on div at bounding box center [954, 262] width 230 height 511
click at [893, 197] on div at bounding box center [954, 262] width 230 height 511
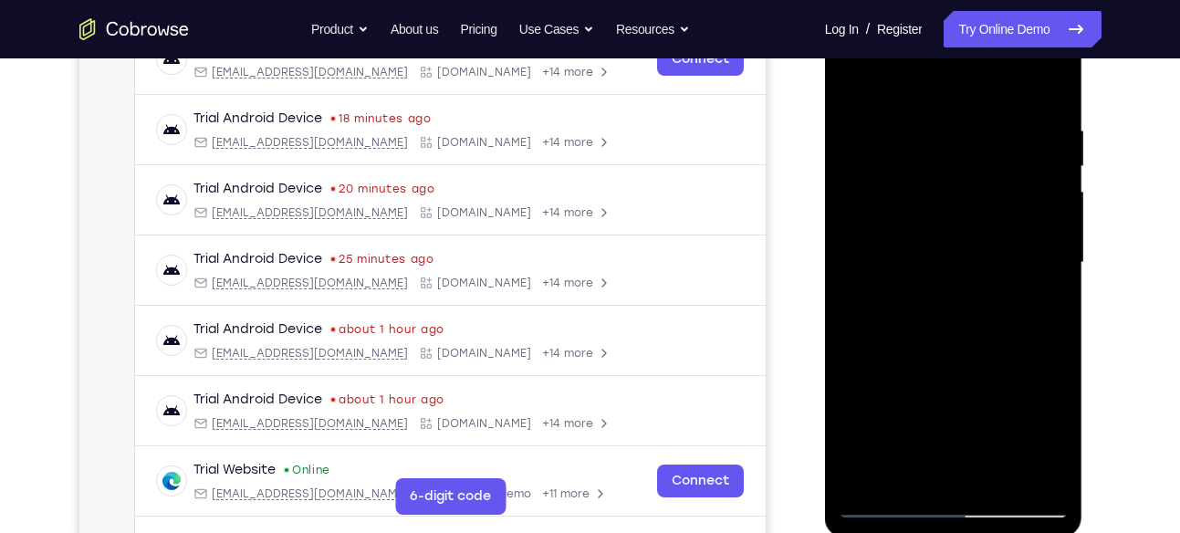
click at [864, 480] on div at bounding box center [954, 262] width 230 height 511
drag, startPoint x: 965, startPoint y: 159, endPoint x: 962, endPoint y: 386, distance: 227.3
click at [962, 386] on div at bounding box center [954, 262] width 230 height 511
